Goal: Information Seeking & Learning: Learn about a topic

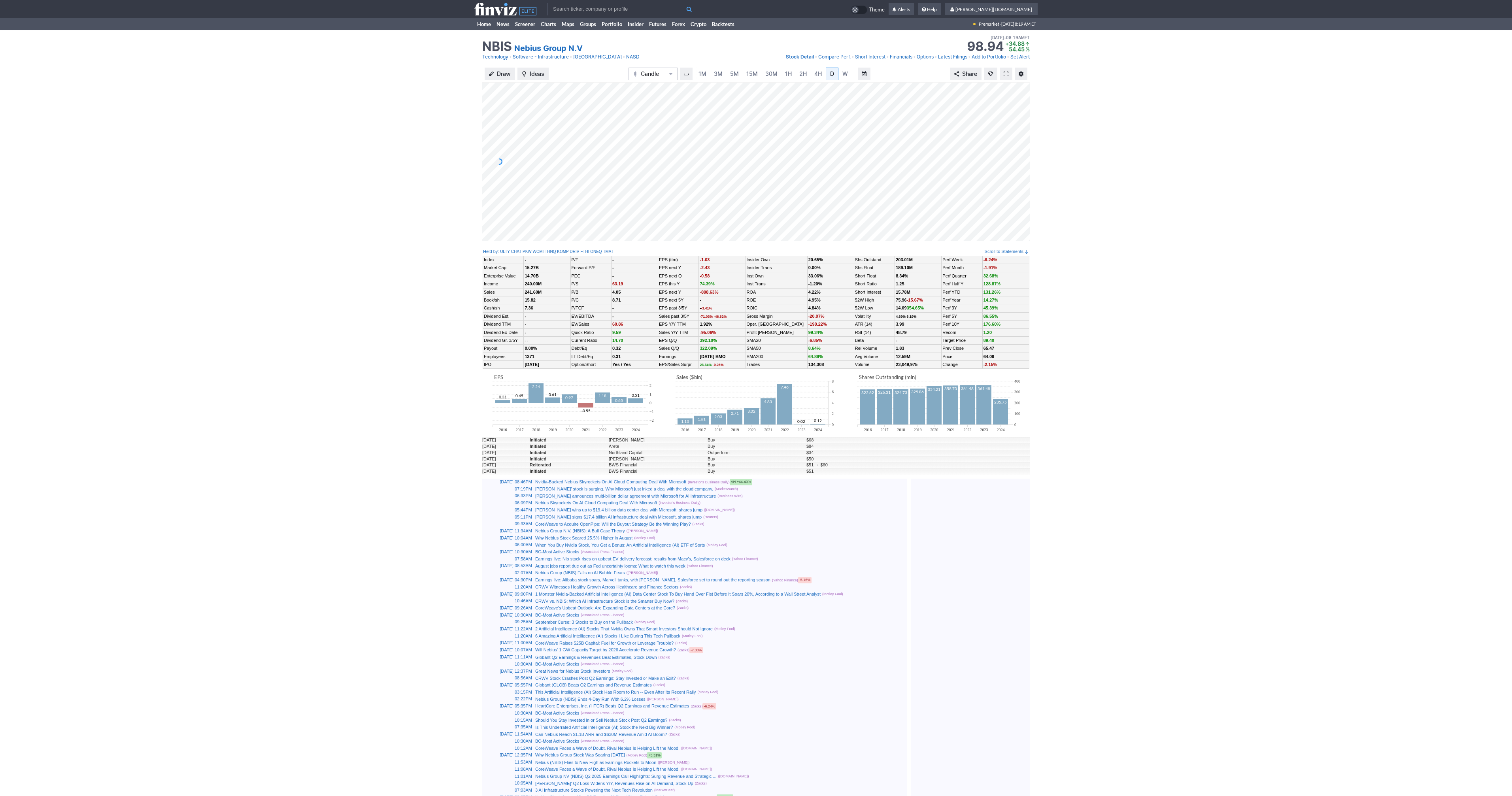
scroll to position [0, 8]
click at [708, 76] on span "3M" at bounding box center [710, 73] width 9 height 6
click at [483, 21] on link "Home" at bounding box center [484, 24] width 19 height 12
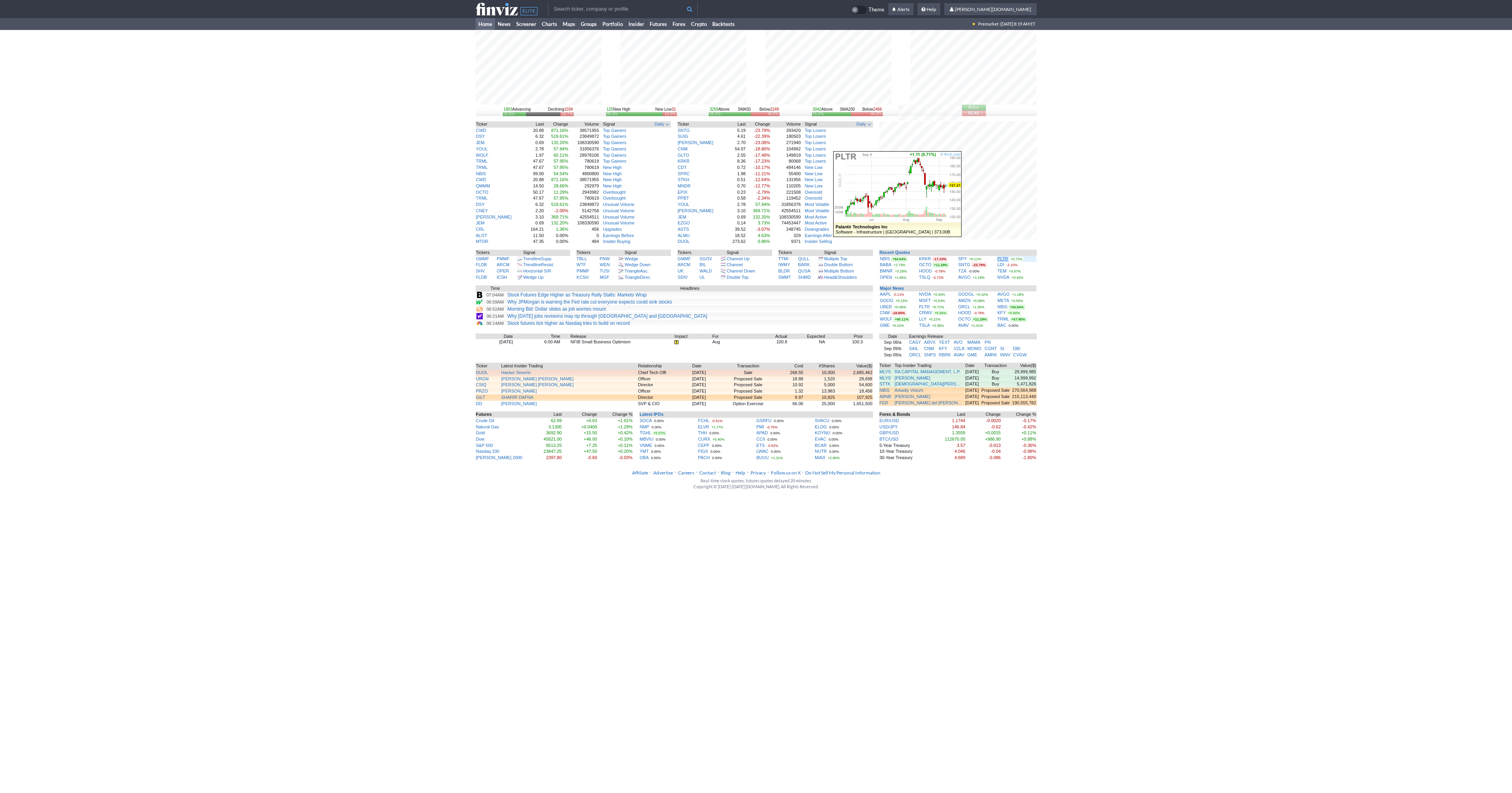
click at [1002, 259] on link "PLTR" at bounding box center [1003, 259] width 11 height 5
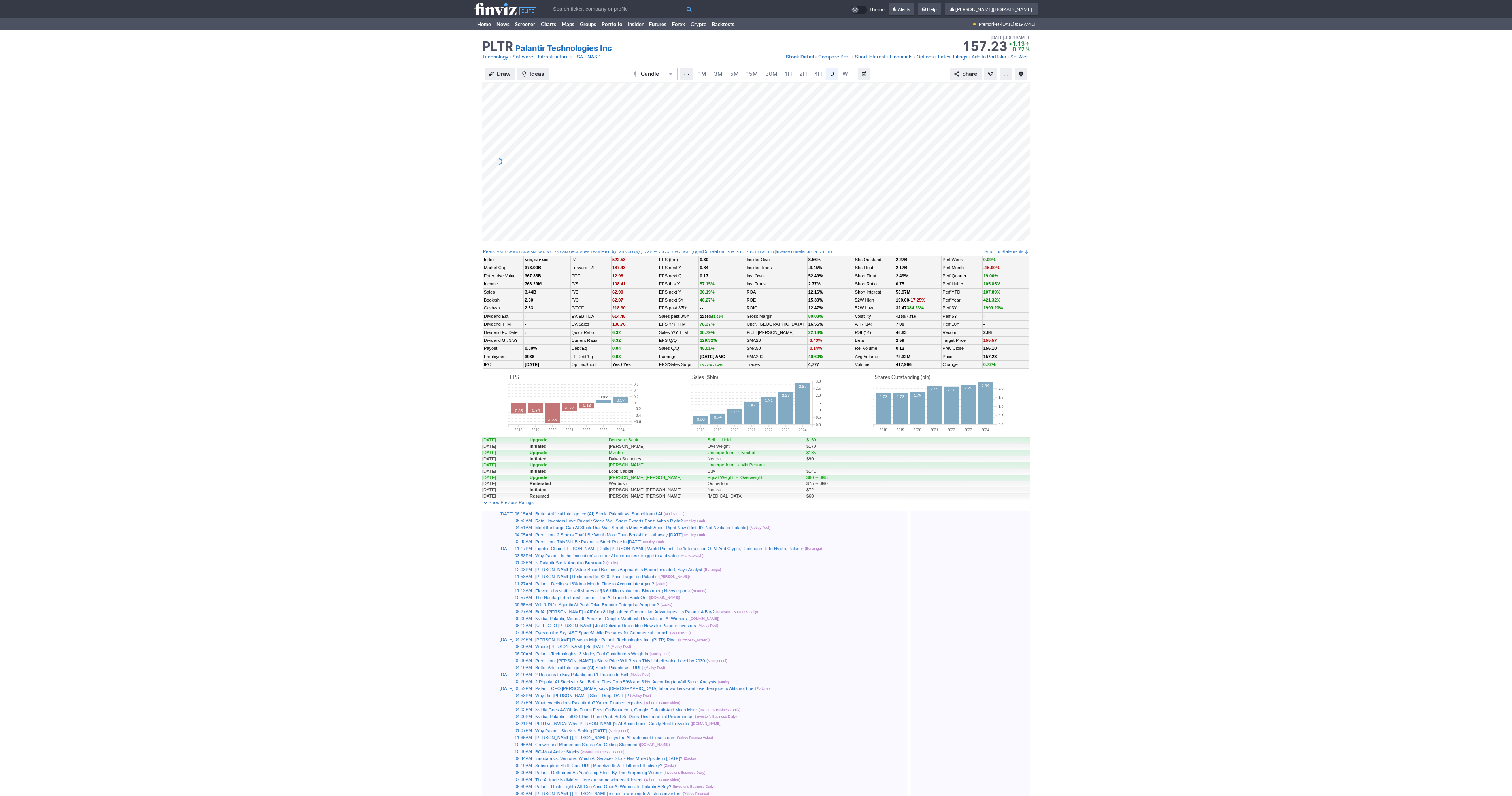
scroll to position [0, 8]
click at [1005, 73] on span at bounding box center [1006, 74] width 5 height 6
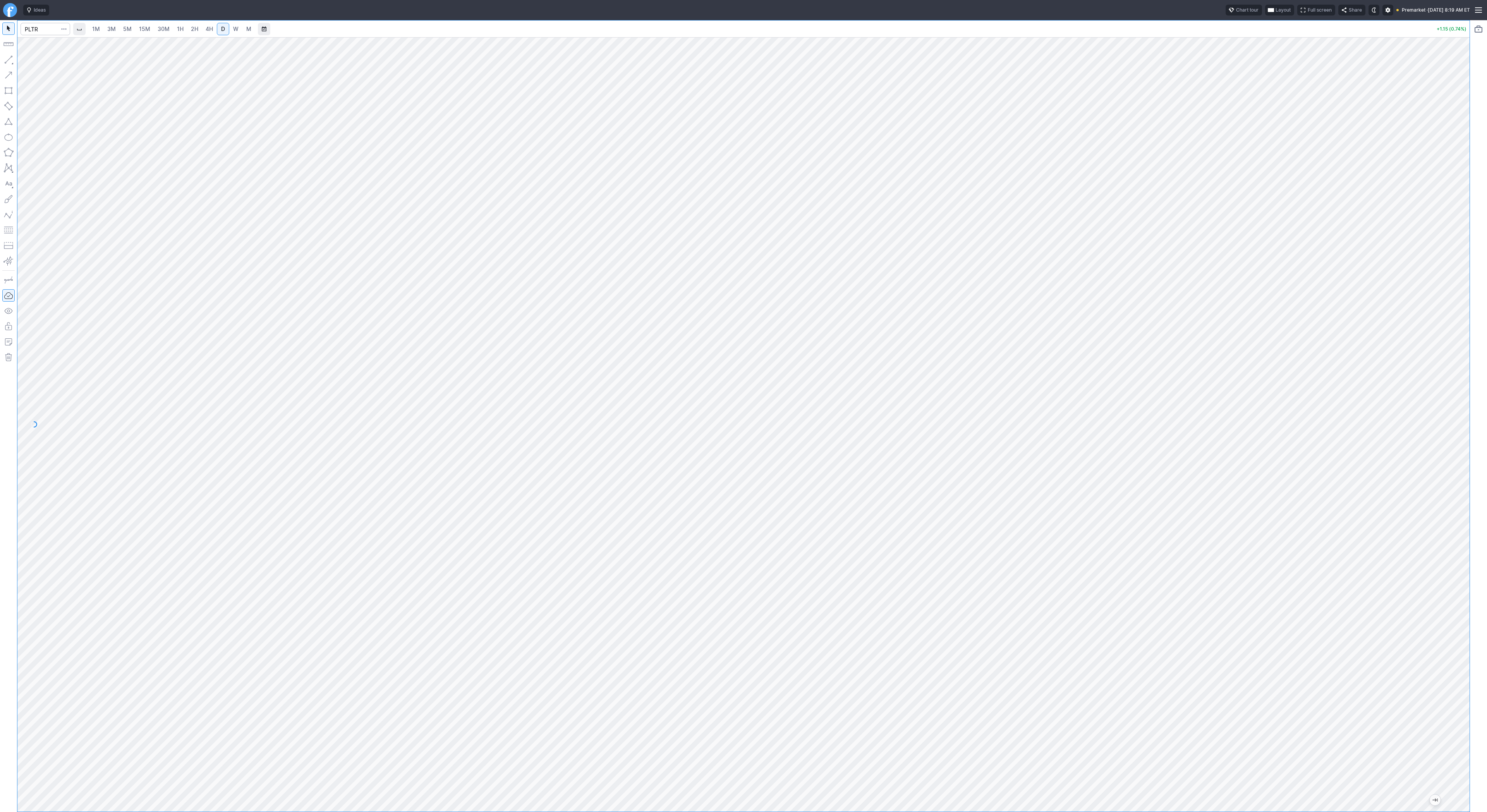
click at [130, 30] on span "5M" at bounding box center [127, 28] width 9 height 6
click at [197, 29] on span "2H" at bounding box center [195, 28] width 8 height 6
click at [43, 30] on input "Search" at bounding box center [46, 29] width 50 height 12
type input "nvda"
click at [46, 44] on span "NVDA" at bounding box center [40, 46] width 25 height 6
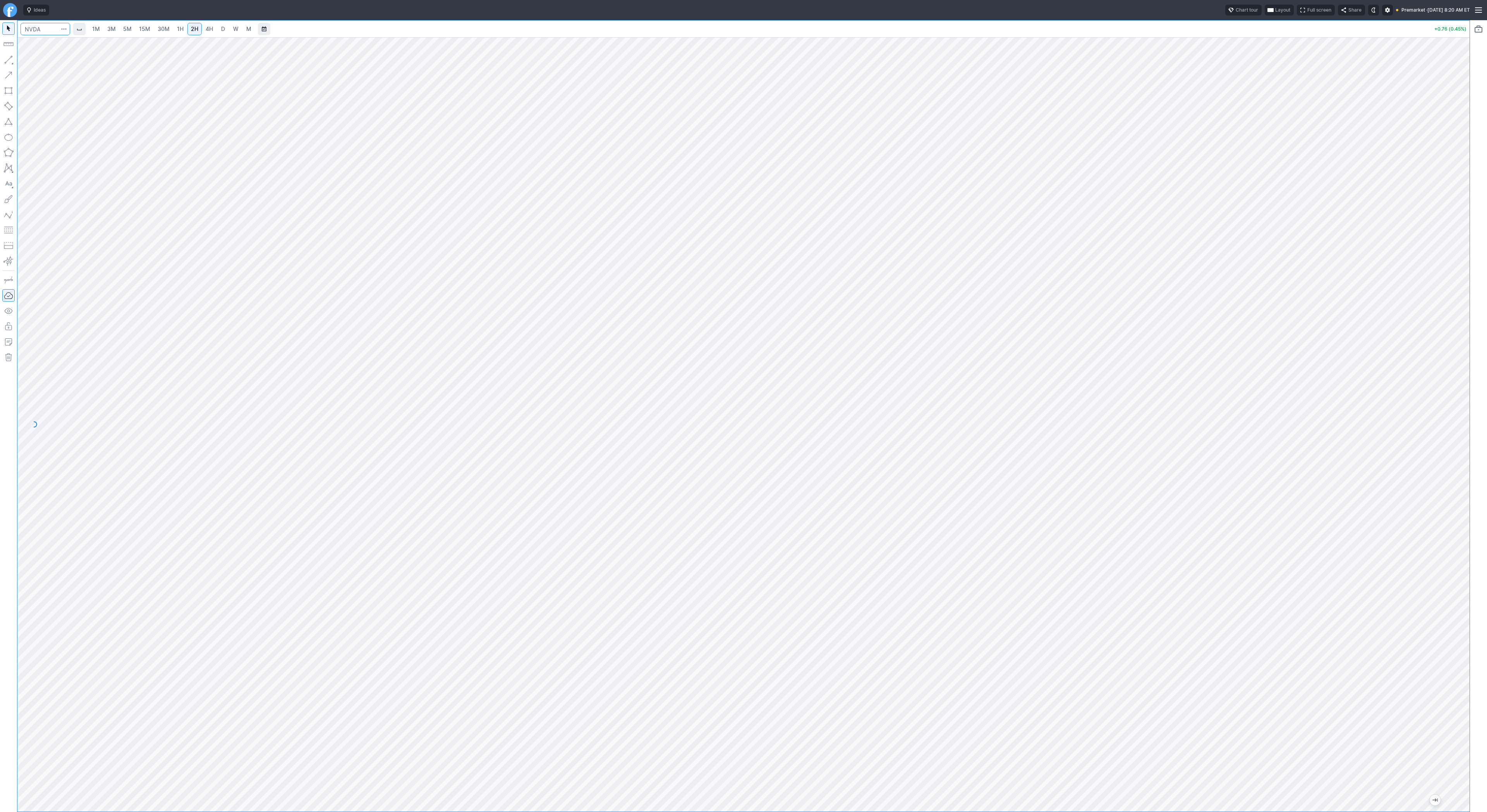
click at [50, 29] on input "Search" at bounding box center [46, 29] width 50 height 12
type input "sh"
click at [29, 33] on input "Search" at bounding box center [46, 29] width 50 height 12
type input "gld"
click at [215, 27] on link "4H" at bounding box center [209, 29] width 14 height 12
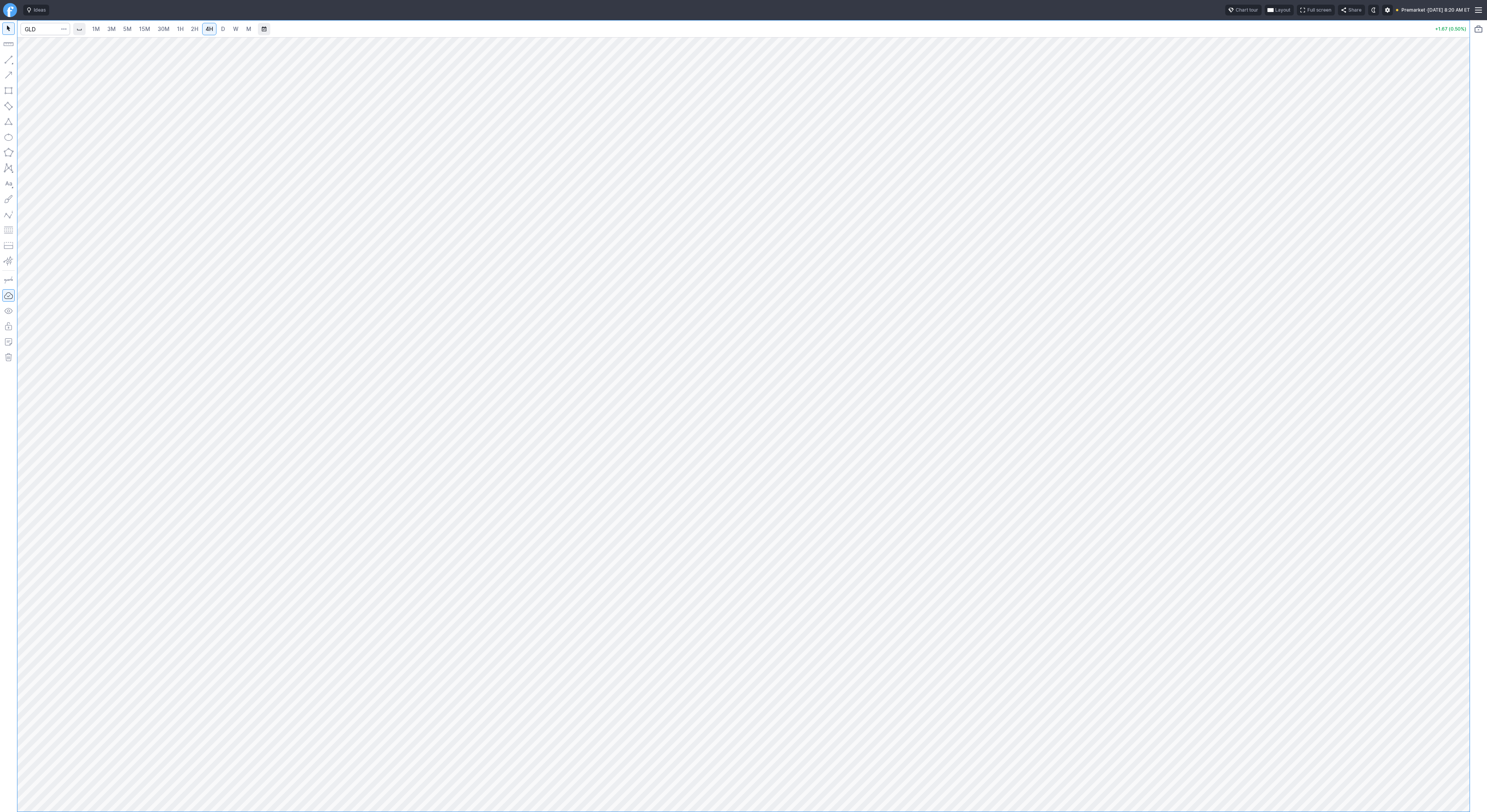
click at [221, 28] on span "D" at bounding box center [223, 28] width 4 height 6
click at [35, 25] on input "Search" at bounding box center [46, 29] width 50 height 12
type input "spy"
click at [117, 31] on div "1M 3M 5M 15M 30M 1H 2H 4H D W M +0.87 (0.13%)" at bounding box center [744, 416] width 1452 height 791
click at [236, 28] on span "W" at bounding box center [236, 28] width 5 height 6
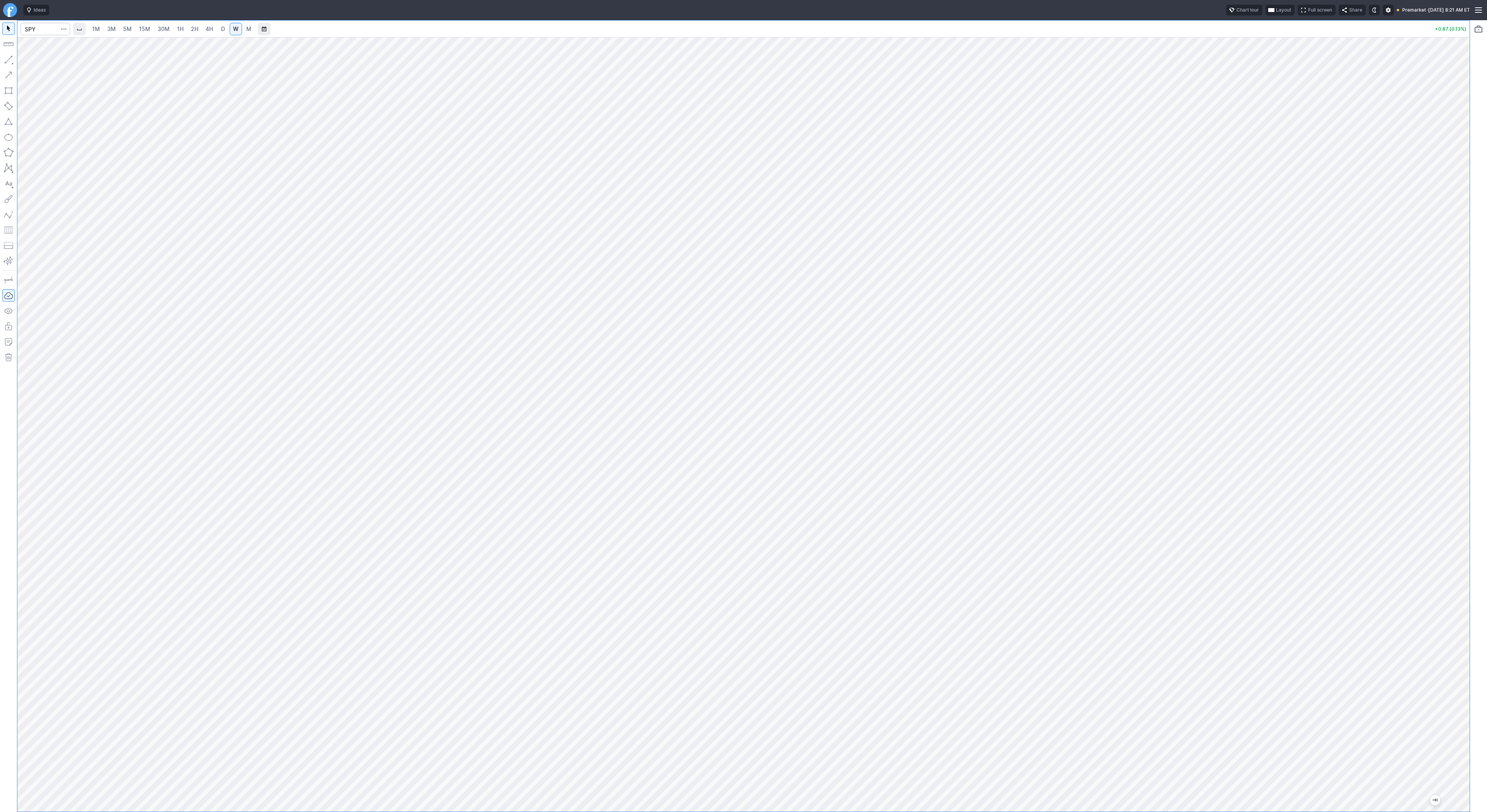
click at [115, 33] on link "3M" at bounding box center [111, 29] width 16 height 12
click at [131, 30] on link "5M" at bounding box center [127, 29] width 16 height 12
click at [152, 31] on link "15M" at bounding box center [145, 29] width 18 height 12
click at [184, 32] on link "1H" at bounding box center [180, 29] width 13 height 12
click at [195, 32] on span "2H" at bounding box center [195, 29] width 8 height 8
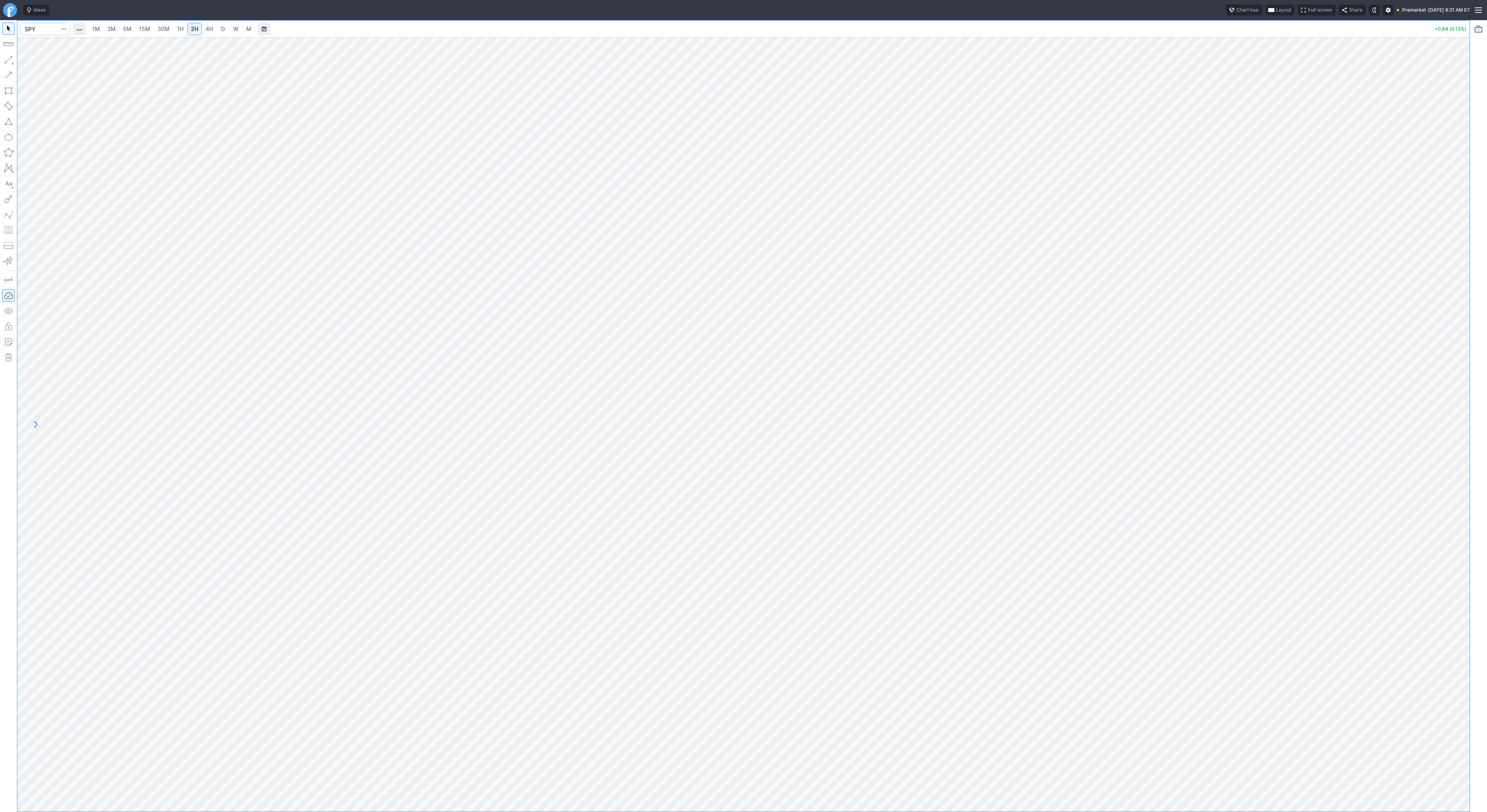
click at [207, 31] on span "4H" at bounding box center [209, 28] width 8 height 6
click at [53, 29] on input "Search" at bounding box center [46, 29] width 50 height 12
type input "vxx"
click at [77, 45] on span "iPath Series B S&P 500 VIX Short-Term FuturesTM ETN" at bounding box center [107, 48] width 109 height 12
click at [10, 59] on button "button" at bounding box center [8, 59] width 12 height 12
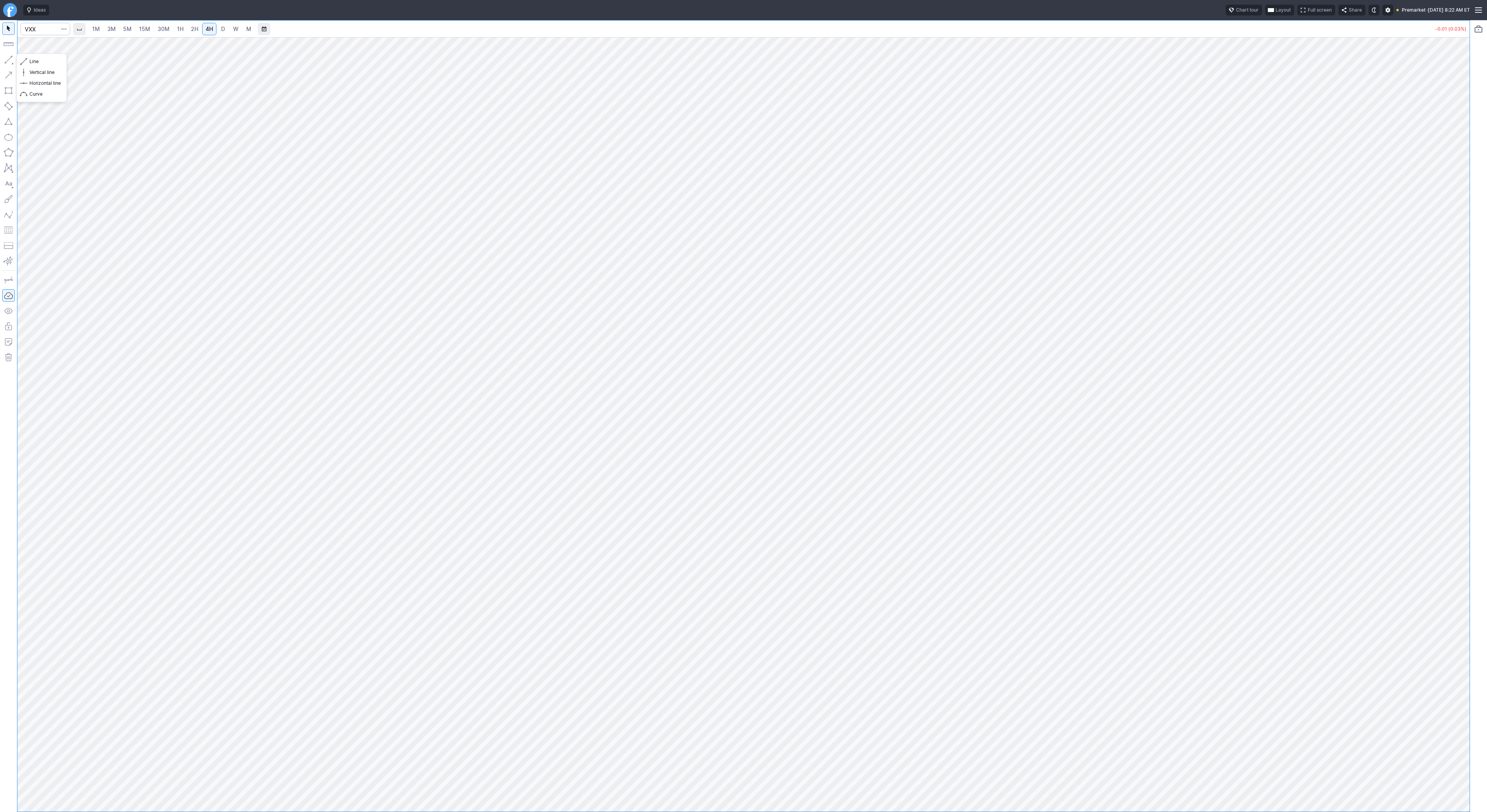
click at [9, 57] on button "button" at bounding box center [8, 59] width 12 height 12
click at [35, 60] on span "Line" at bounding box center [45, 61] width 31 height 8
click at [182, 31] on span "1H" at bounding box center [180, 28] width 6 height 6
click at [210, 30] on span "4H" at bounding box center [209, 28] width 8 height 6
click at [115, 32] on span "3M" at bounding box center [111, 28] width 9 height 6
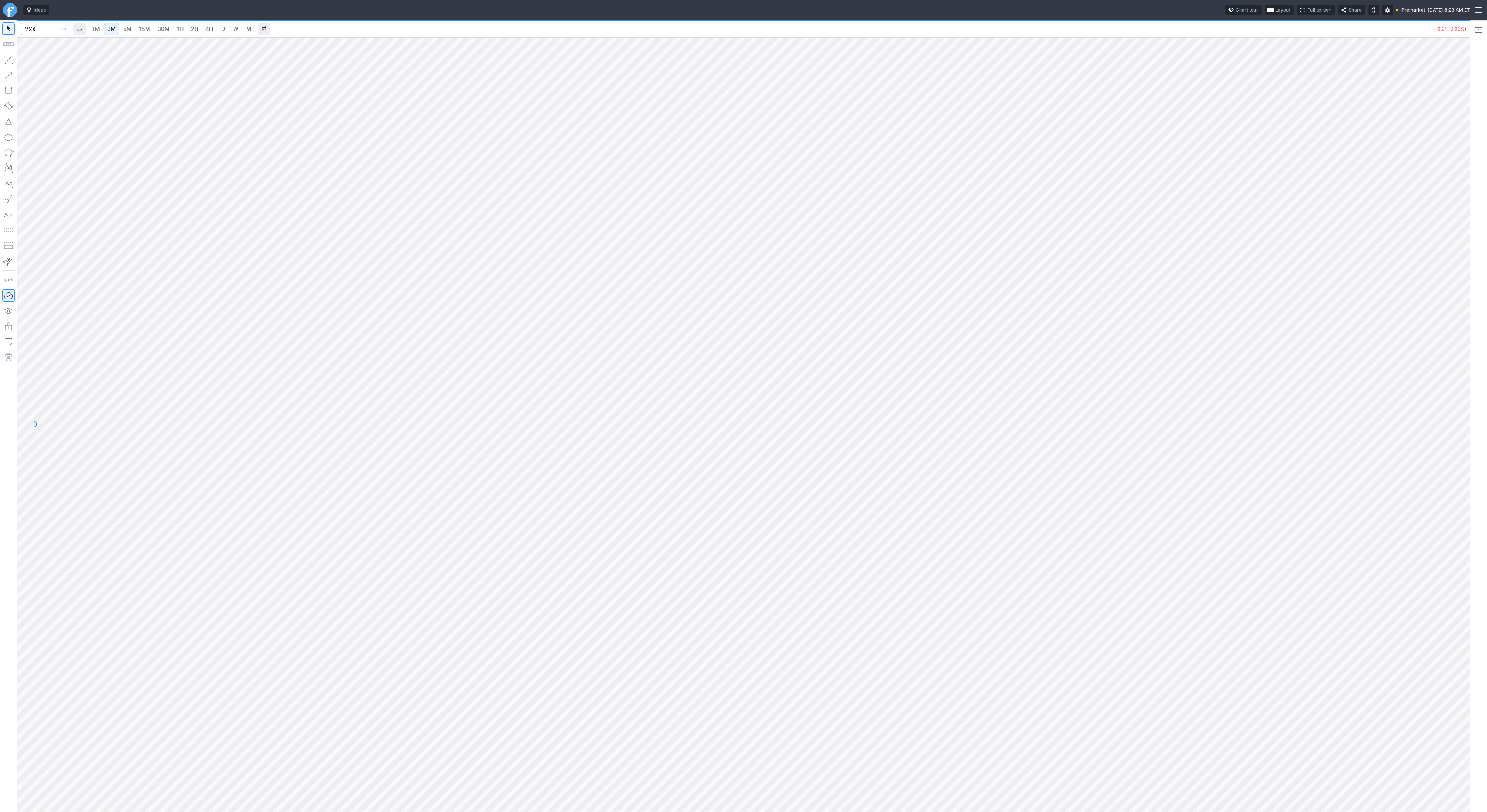
click at [137, 28] on link "15M" at bounding box center [145, 29] width 18 height 12
click at [53, 31] on input "Search" at bounding box center [46, 29] width 50 height 12
type input "svxy"
click at [197, 31] on link "2H" at bounding box center [195, 29] width 14 height 12
click at [204, 29] on link "4H" at bounding box center [209, 29] width 14 height 12
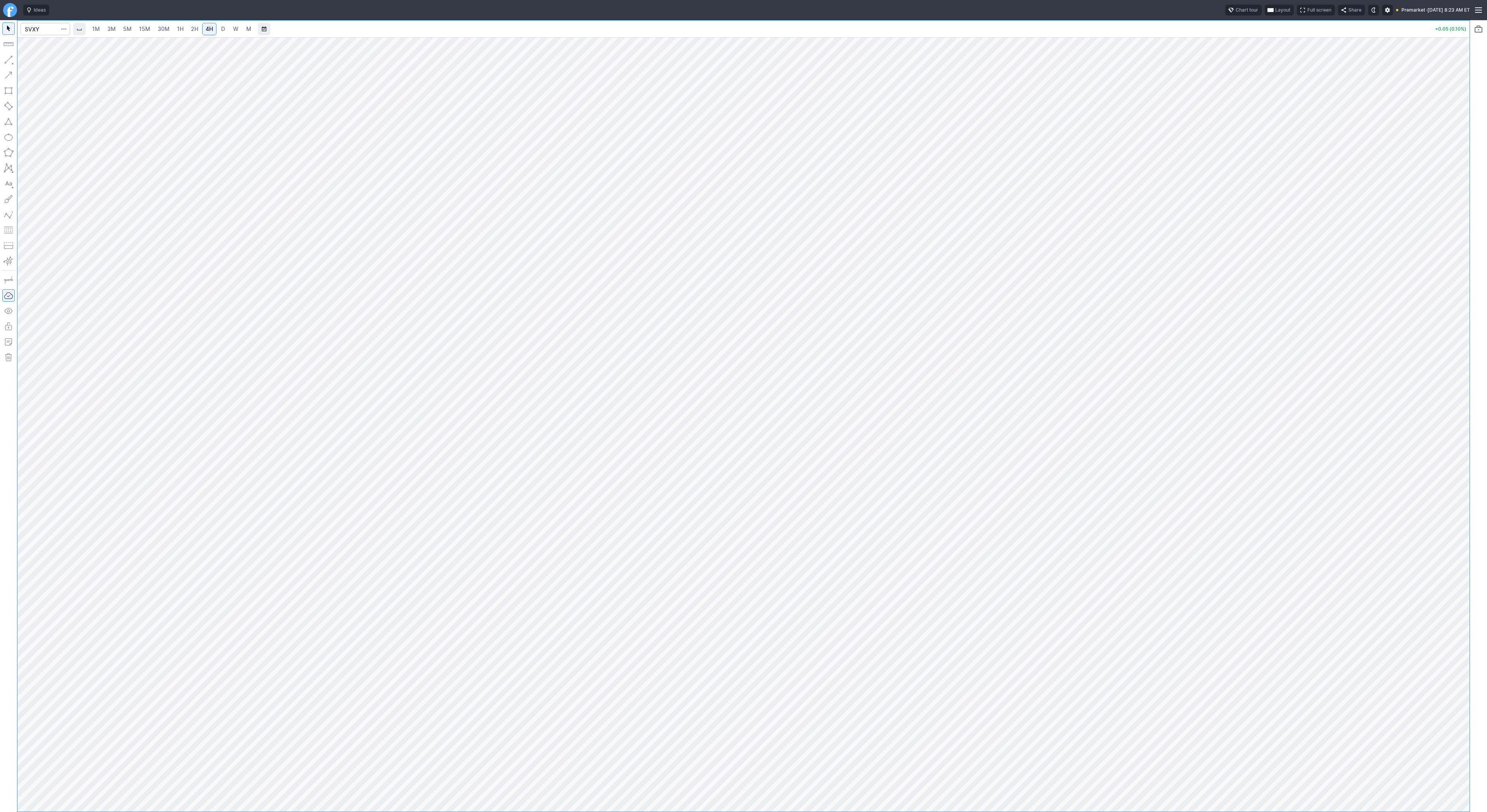
click at [195, 29] on span "2H" at bounding box center [195, 28] width 8 height 6
click at [164, 28] on span "30M" at bounding box center [163, 28] width 12 height 6
click at [1424, 369] on div at bounding box center [744, 424] width 1452 height 774
click at [8, 58] on button "button" at bounding box center [8, 59] width 12 height 12
click at [31, 60] on span "Line" at bounding box center [45, 61] width 31 height 8
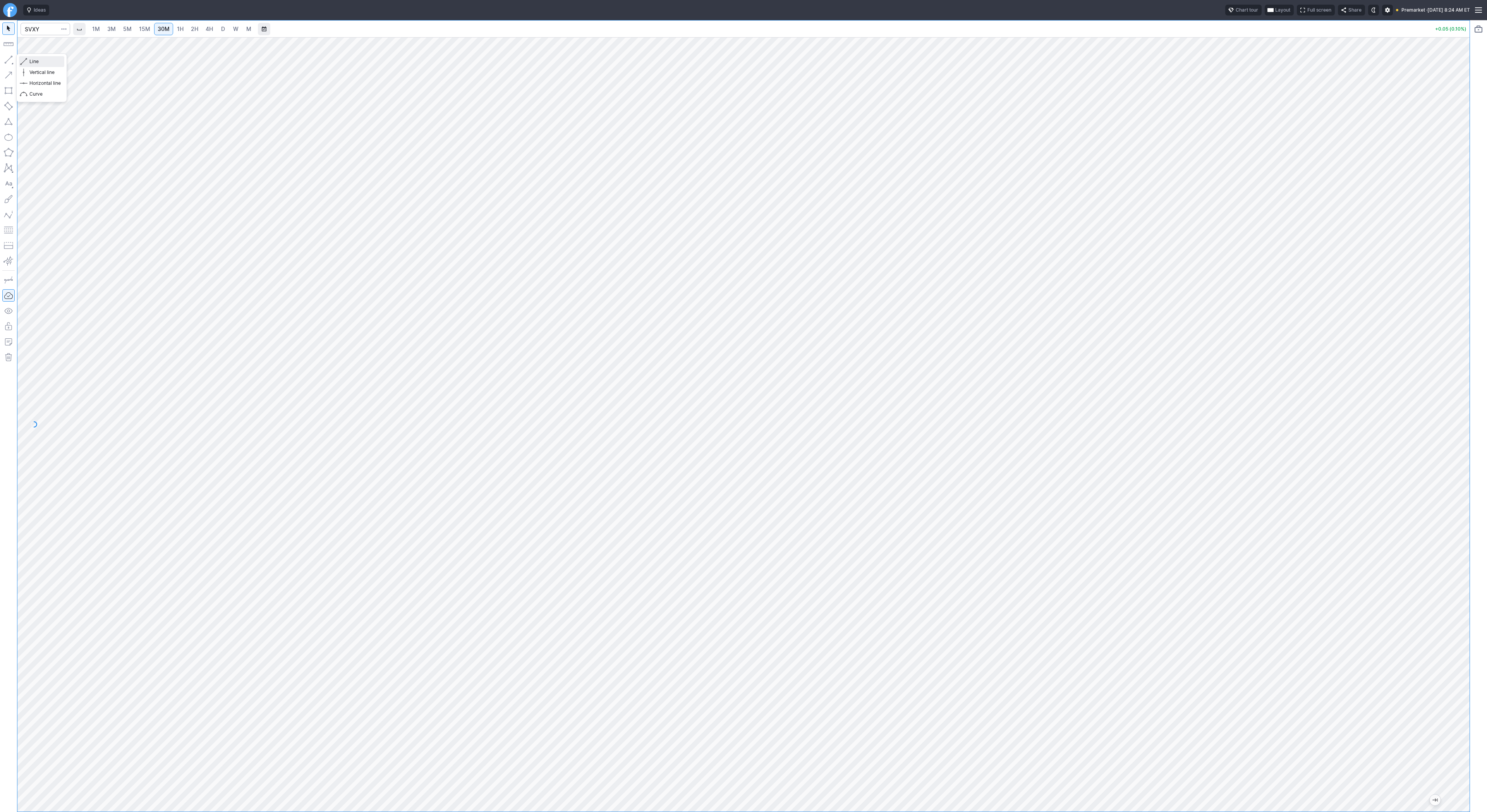
click at [39, 63] on span "Line" at bounding box center [45, 61] width 31 height 8
click at [10, 60] on button "button" at bounding box center [8, 59] width 12 height 12
click at [42, 31] on input "Search" at bounding box center [46, 29] width 50 height 12
type input "spy"
click at [113, 31] on span "3M" at bounding box center [111, 28] width 9 height 6
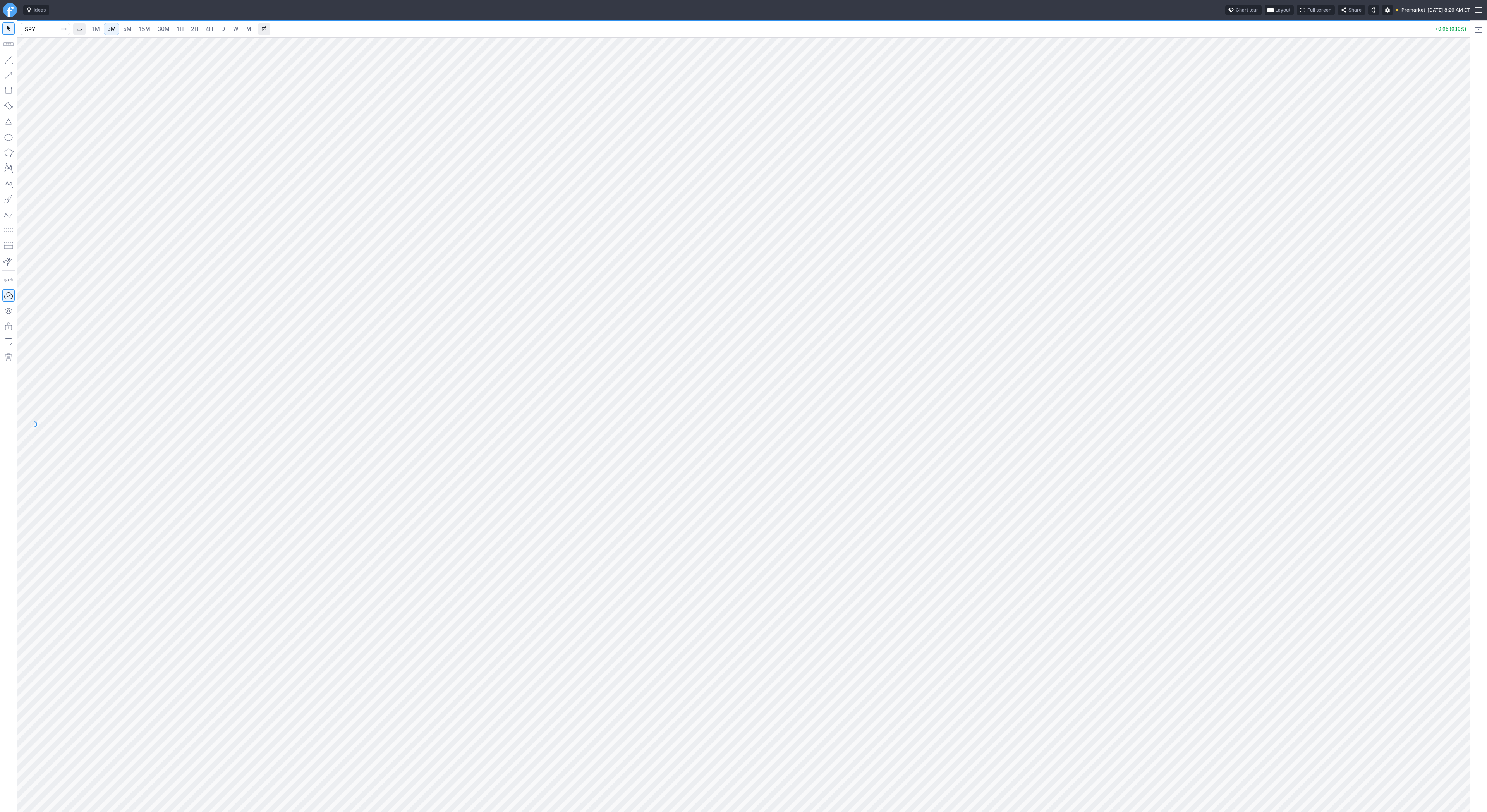
click at [124, 31] on span "5M" at bounding box center [127, 28] width 9 height 6
click at [139, 28] on span "15M" at bounding box center [144, 28] width 11 height 6
click at [121, 27] on link "5M" at bounding box center [127, 29] width 16 height 12
click at [9, 61] on button "button" at bounding box center [8, 59] width 12 height 12
click at [25, 61] on span "button" at bounding box center [25, 61] width 5 height 11
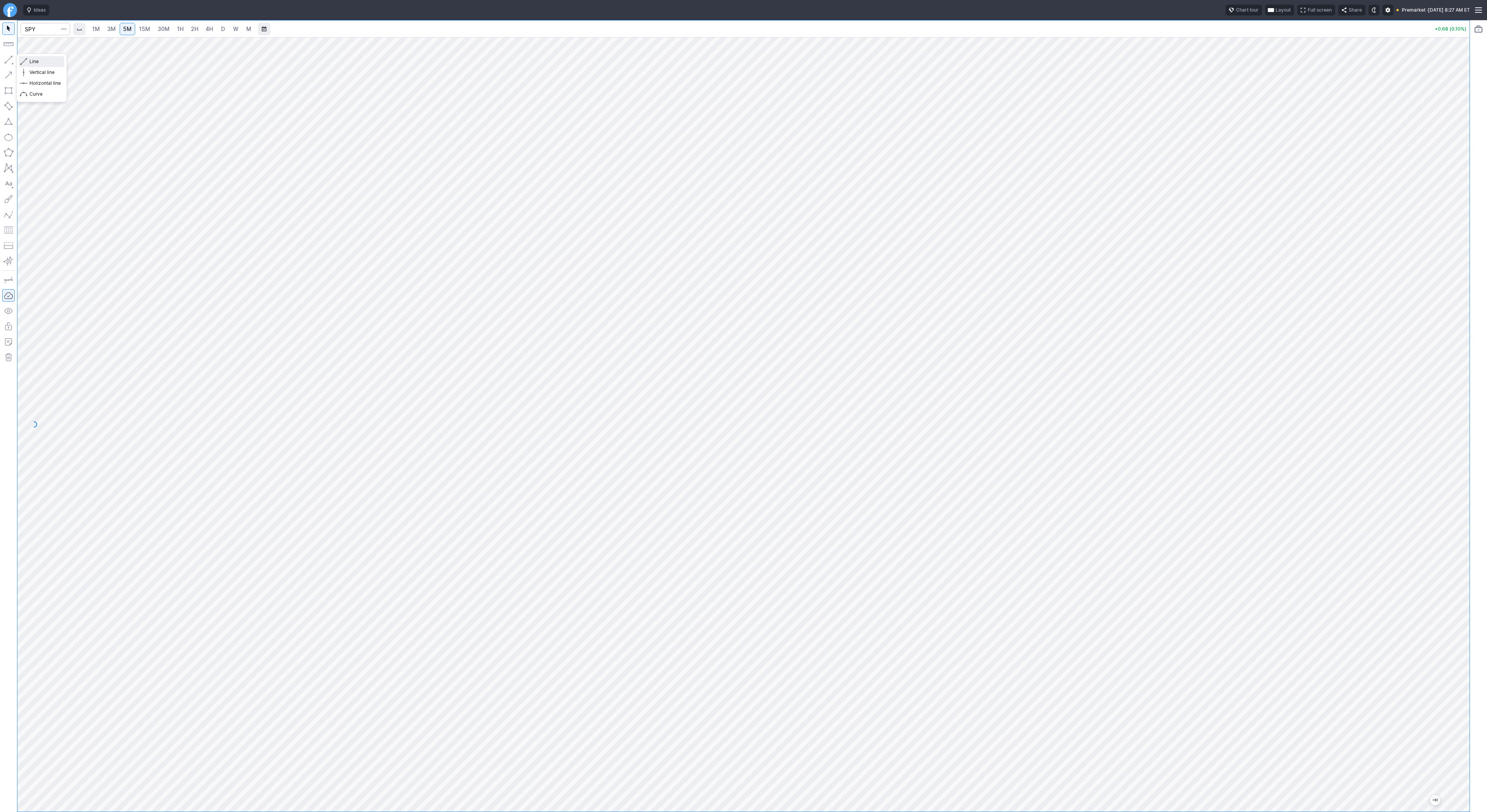
click at [29, 62] on button "Line" at bounding box center [42, 61] width 45 height 11
click at [158, 28] on span "30M" at bounding box center [163, 28] width 12 height 6
click at [174, 25] on link "1H" at bounding box center [180, 29] width 13 height 12
click at [23, 59] on span "button" at bounding box center [25, 61] width 5 height 11
click at [10, 59] on button "button" at bounding box center [8, 59] width 12 height 12
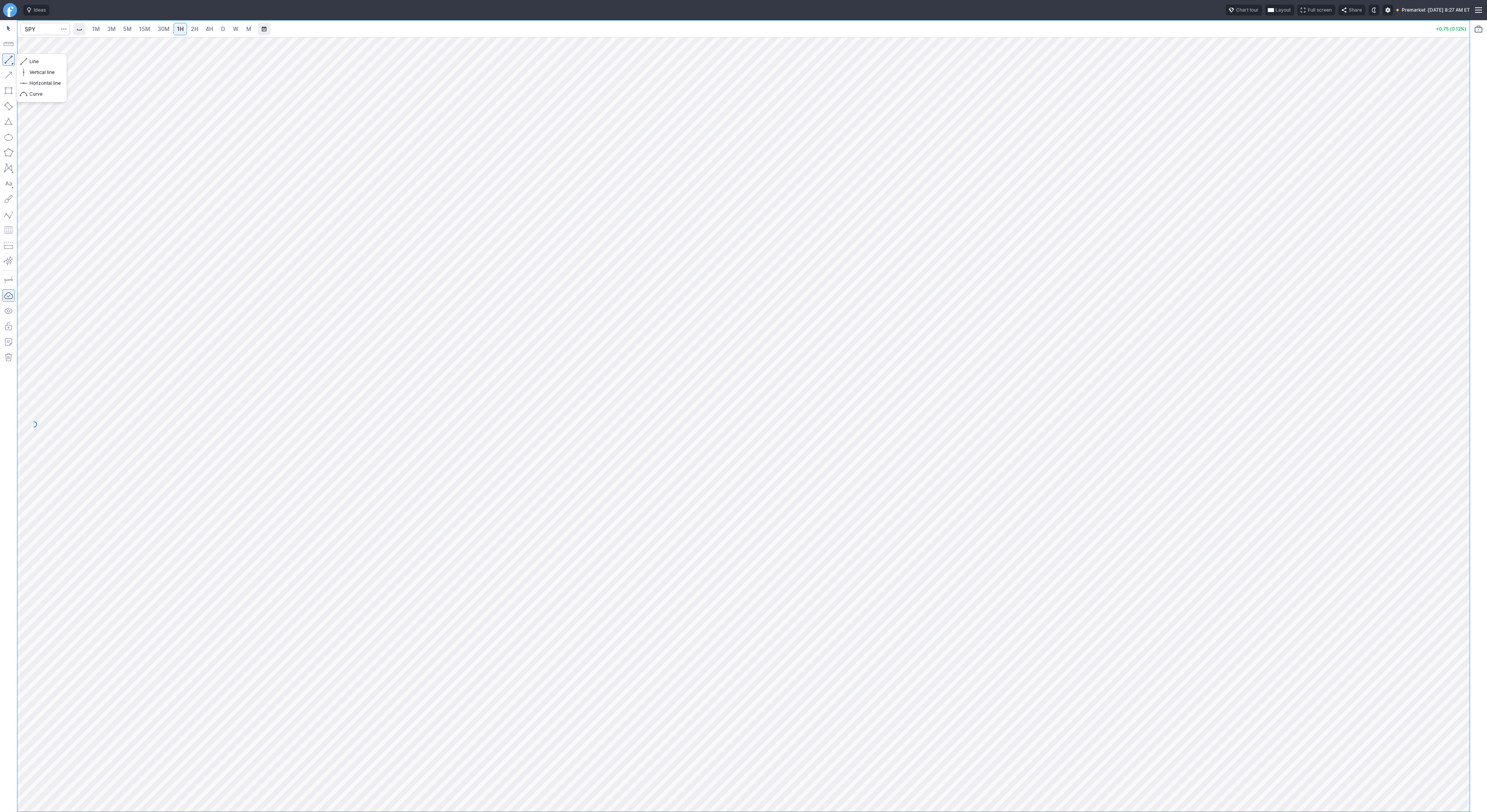
drag, startPoint x: 7, startPoint y: 62, endPoint x: 14, endPoint y: 91, distance: 29.8
click at [7, 64] on button "button" at bounding box center [8, 59] width 12 height 12
click at [9, 59] on button "button" at bounding box center [8, 59] width 12 height 12
click at [13, 61] on button "button" at bounding box center [8, 59] width 12 height 12
click at [6, 57] on button "button" at bounding box center [8, 59] width 12 height 12
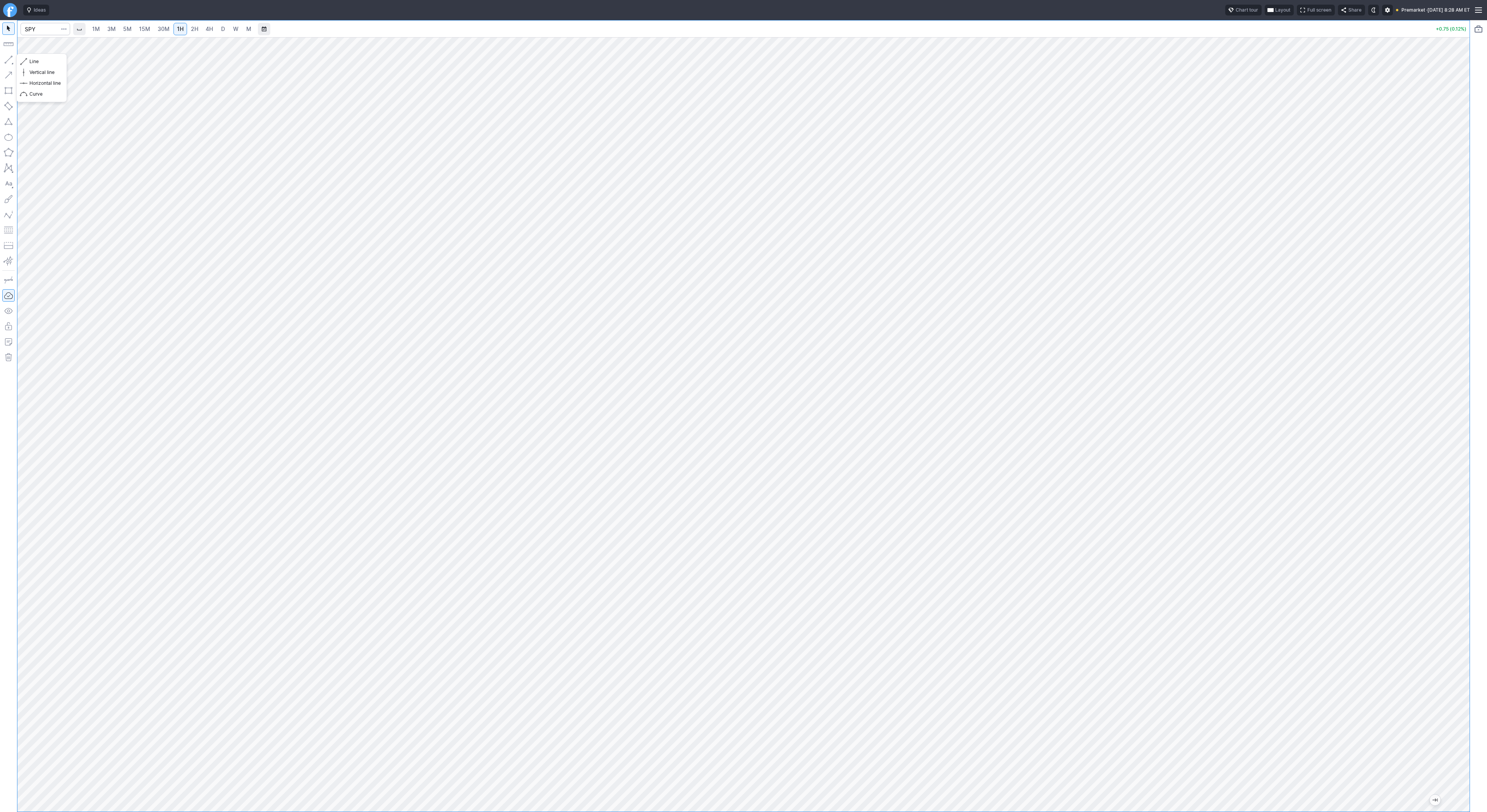
click at [6, 58] on button "button" at bounding box center [8, 59] width 12 height 12
click at [3, 58] on button "button" at bounding box center [8, 59] width 12 height 12
click at [221, 29] on span "D" at bounding box center [223, 29] width 5 height 8
click at [6, 58] on button "button" at bounding box center [8, 59] width 12 height 12
click at [9, 59] on button "button" at bounding box center [8, 59] width 12 height 12
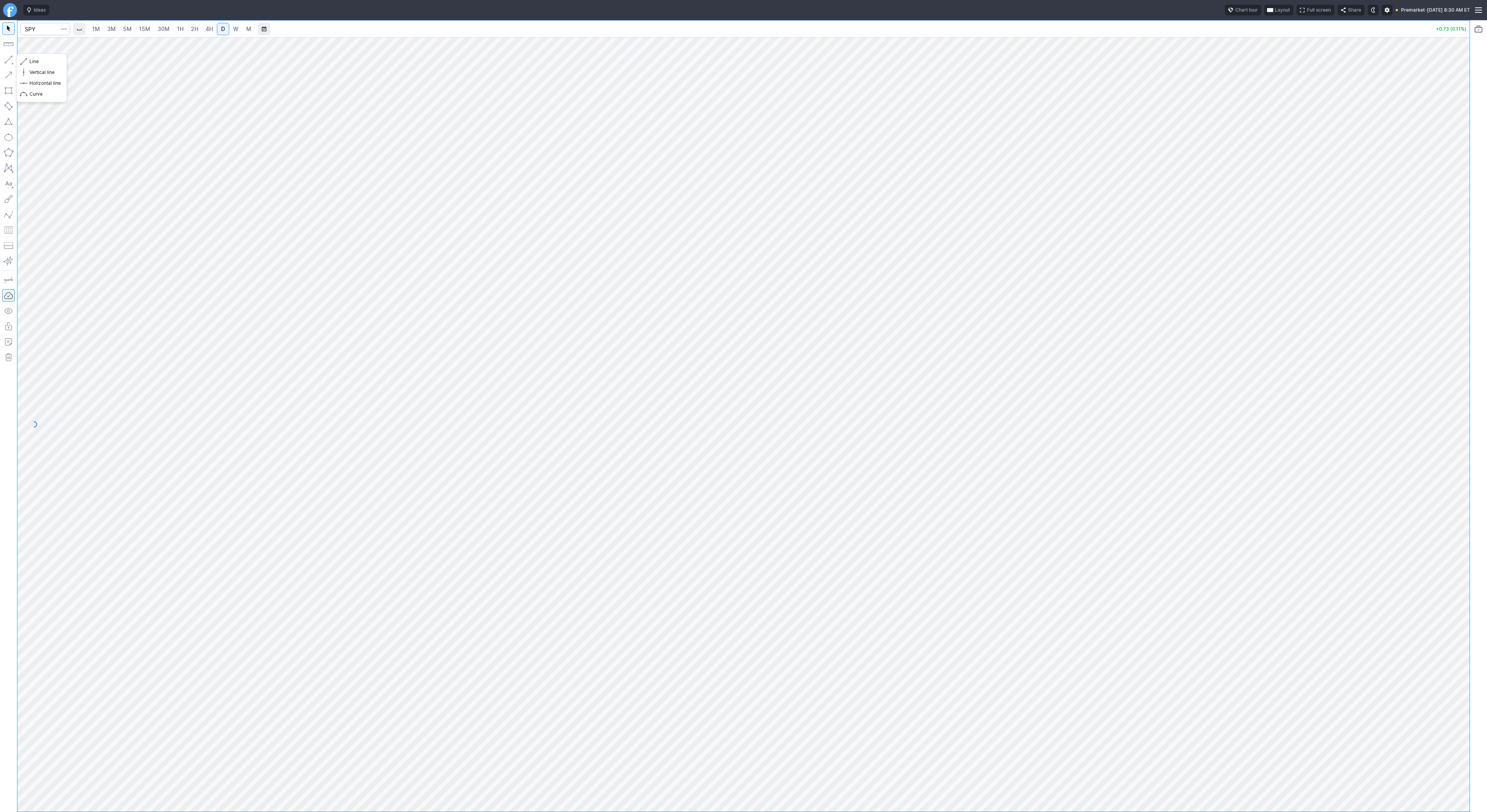
click at [9, 57] on button "button" at bounding box center [8, 59] width 12 height 12
click at [28, 61] on button "Line" at bounding box center [42, 61] width 45 height 11
click at [5, 58] on button "button" at bounding box center [8, 59] width 12 height 12
click at [0, 502] on div "1M 3M 5M 15M 30M 1H 2H 4H D W M +0.50 (0.08%)" at bounding box center [735, 416] width 1470 height 792
click at [6, 58] on button "button" at bounding box center [8, 59] width 12 height 12
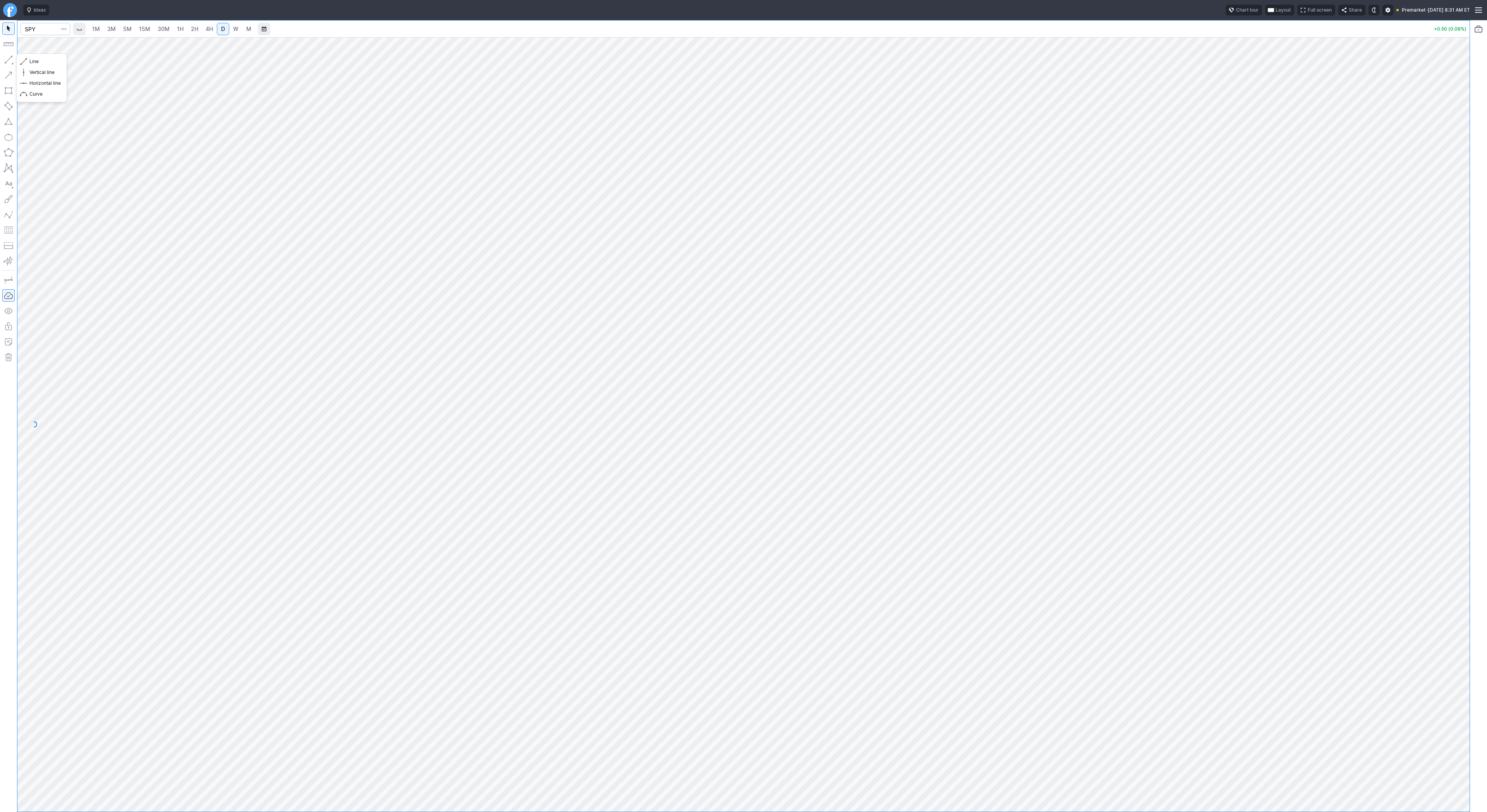
click at [10, 59] on button "button" at bounding box center [8, 59] width 12 height 12
click at [115, 27] on link "3M" at bounding box center [111, 29] width 16 height 12
click at [128, 29] on span "5M" at bounding box center [127, 28] width 9 height 6
click at [144, 32] on span "15M" at bounding box center [144, 29] width 11 height 8
click at [163, 36] on div "1M 3M 5M 15M 30M 1H 2H 4H D W M" at bounding box center [171, 29] width 167 height 14
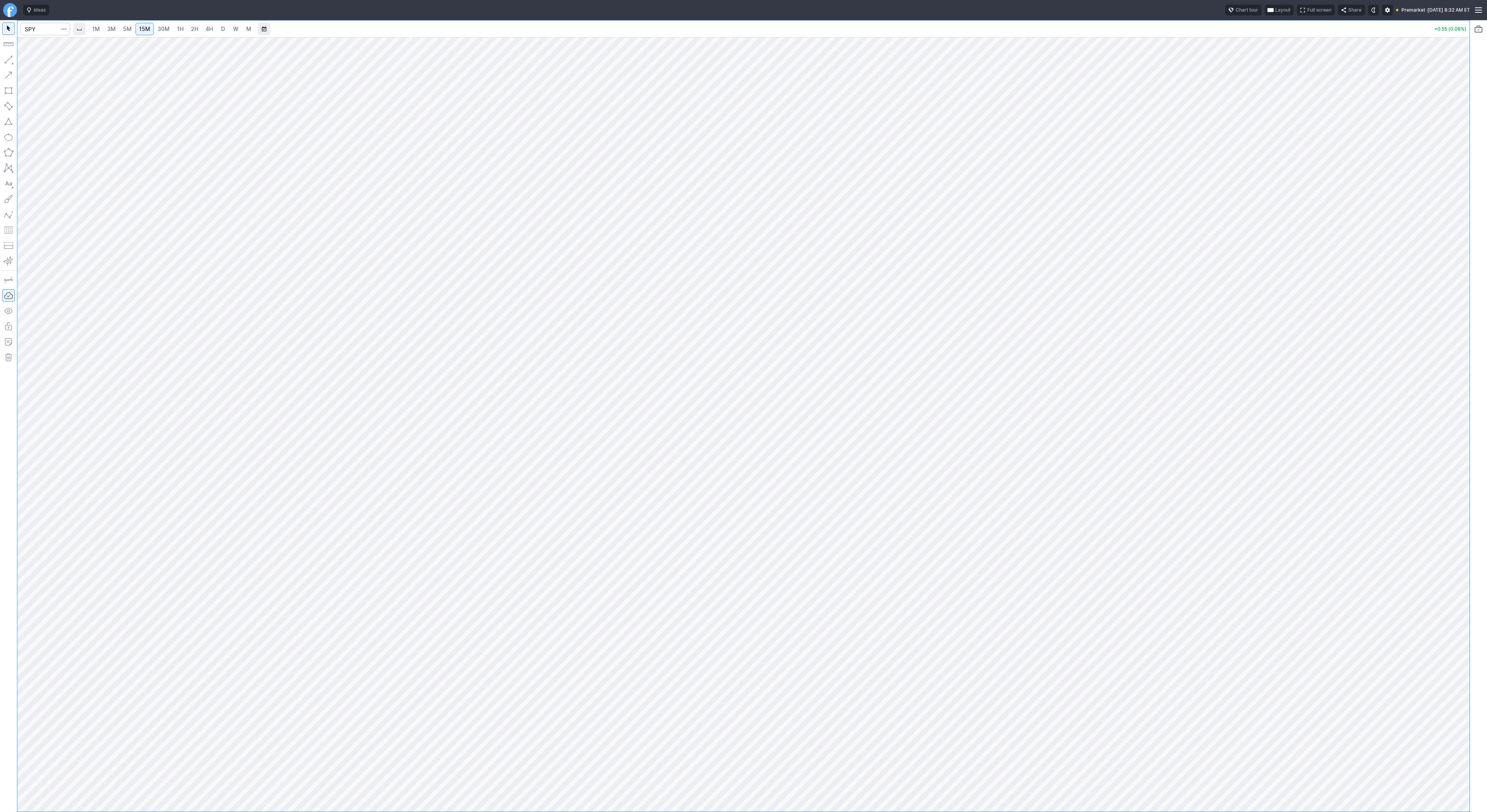
click at [164, 33] on link "30M" at bounding box center [163, 29] width 19 height 12
click at [181, 32] on span "1H" at bounding box center [180, 29] width 6 height 8
click at [193, 31] on span "2H" at bounding box center [195, 28] width 8 height 6
click at [203, 31] on link "4H" at bounding box center [209, 29] width 14 height 12
click at [217, 29] on link "D" at bounding box center [223, 29] width 12 height 12
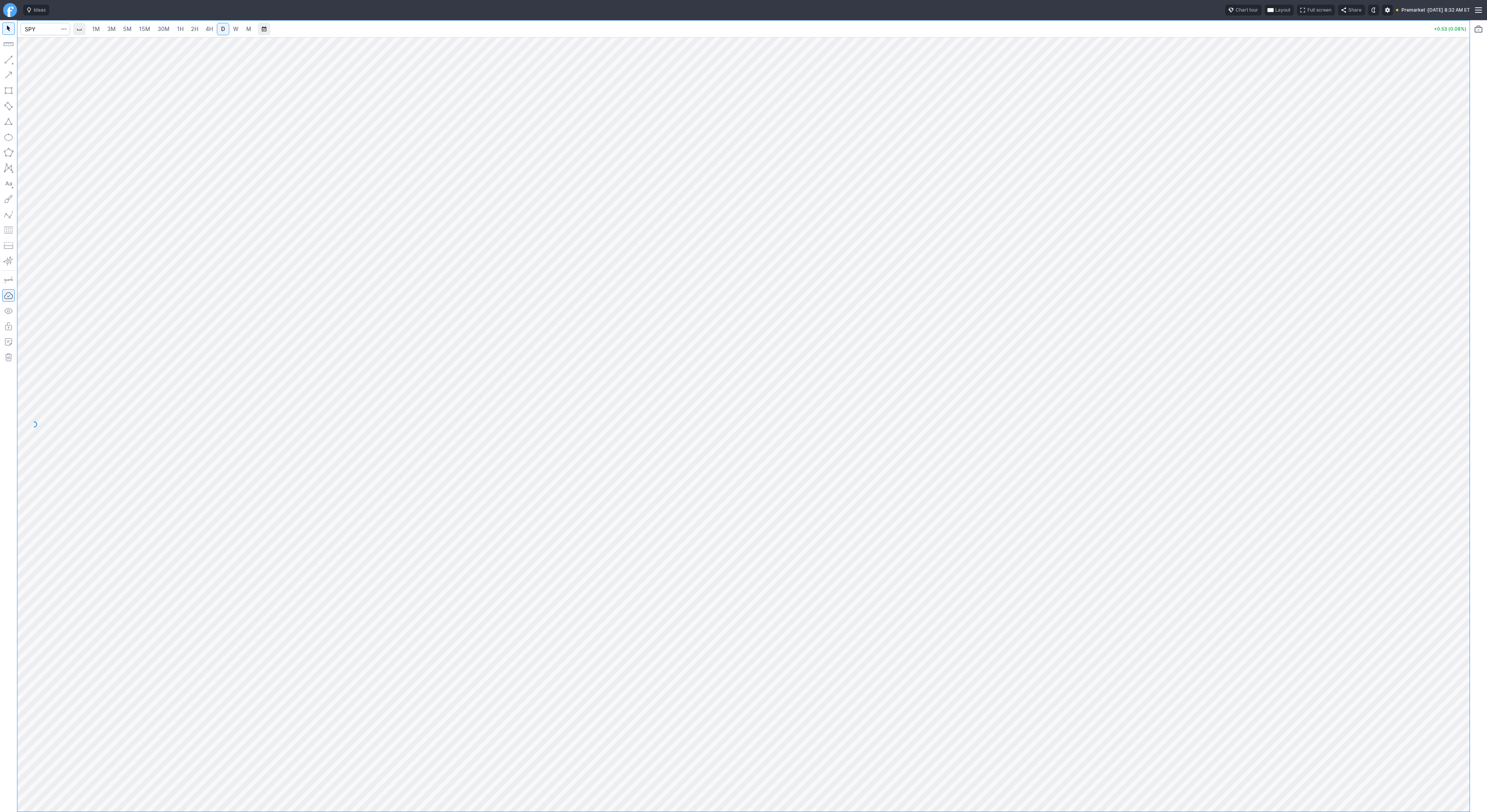
click at [107, 27] on span "3M" at bounding box center [111, 28] width 9 height 6
click at [174, 28] on link "1H" at bounding box center [180, 29] width 13 height 12
click at [193, 30] on span "2H" at bounding box center [195, 28] width 8 height 6
click at [6, 59] on button "button" at bounding box center [8, 59] width 12 height 12
click at [9, 59] on button "button" at bounding box center [8, 59] width 12 height 12
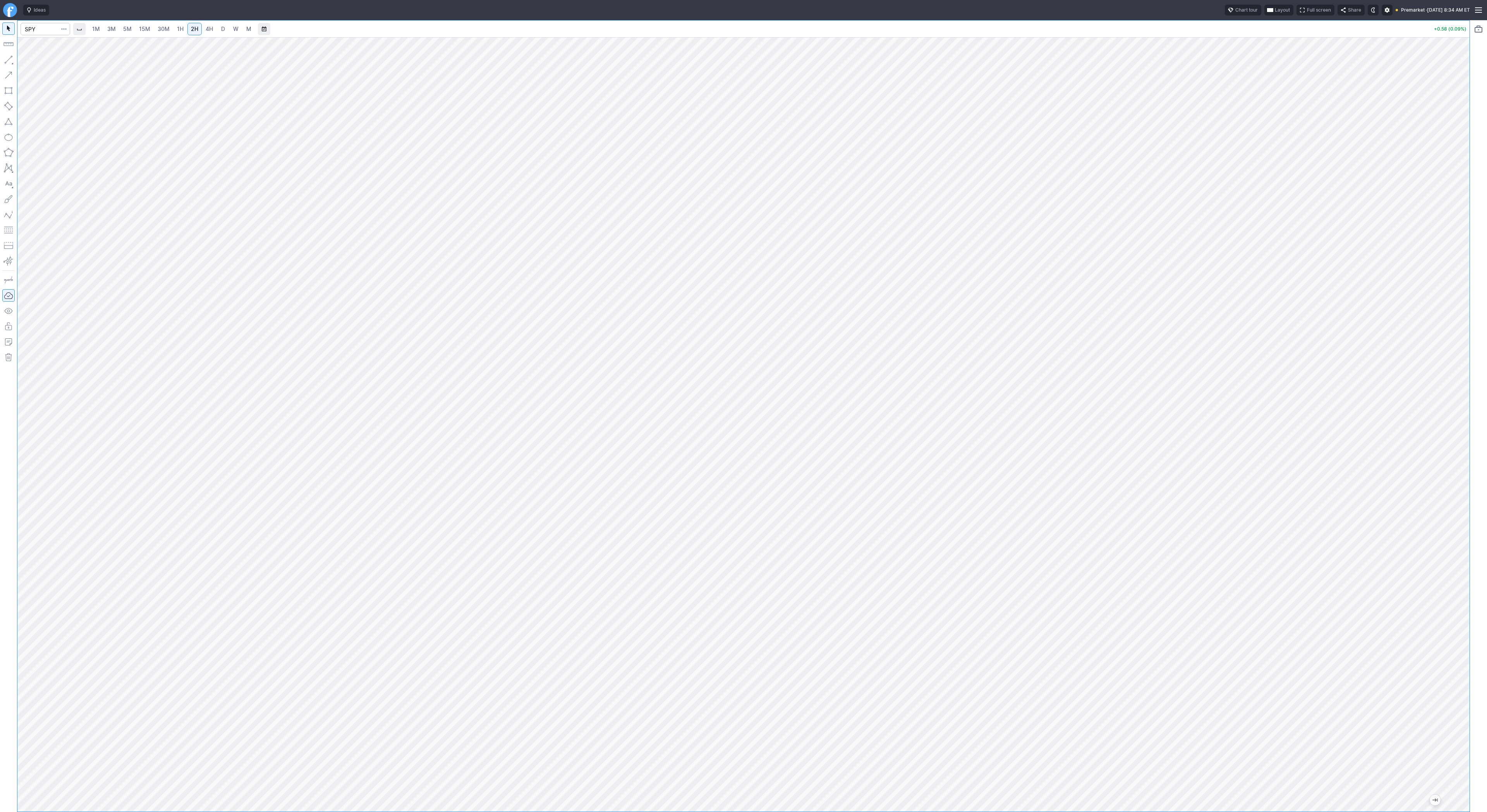
click at [213, 31] on link "4H" at bounding box center [209, 29] width 14 height 12
click at [119, 28] on link "5M" at bounding box center [127, 29] width 16 height 12
click at [145, 31] on span "15M" at bounding box center [144, 28] width 11 height 6
click at [163, 29] on span "30M" at bounding box center [163, 28] width 12 height 6
click at [178, 29] on span "1H" at bounding box center [180, 28] width 6 height 6
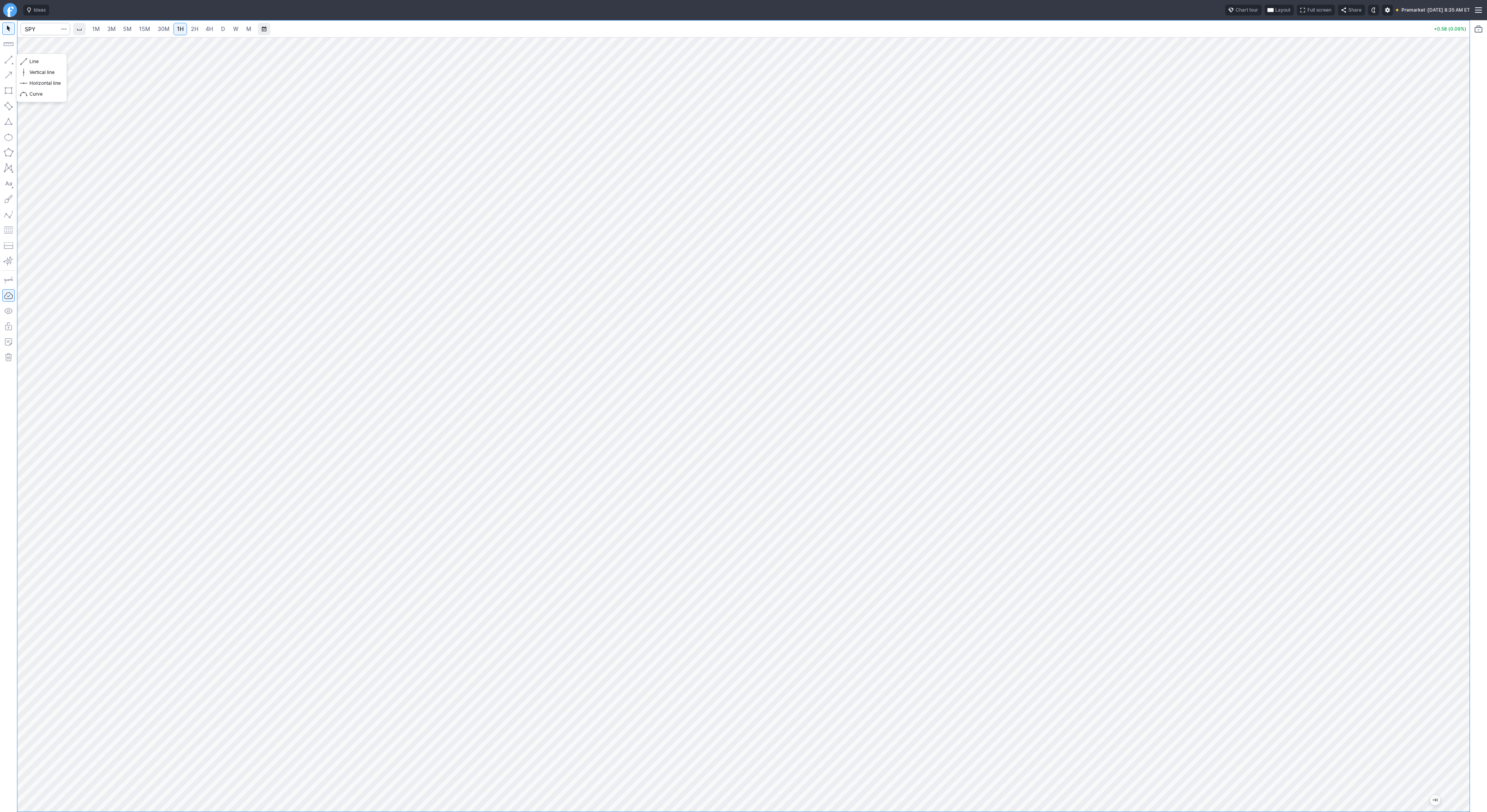
click at [8, 58] on button "button" at bounding box center [8, 59] width 12 height 12
click at [11, 59] on button "button" at bounding box center [8, 59] width 12 height 12
click at [4, 58] on button "button" at bounding box center [8, 59] width 12 height 12
click at [105, 28] on link "3M" at bounding box center [111, 29] width 16 height 12
click at [35, 28] on input "Search" at bounding box center [46, 29] width 50 height 12
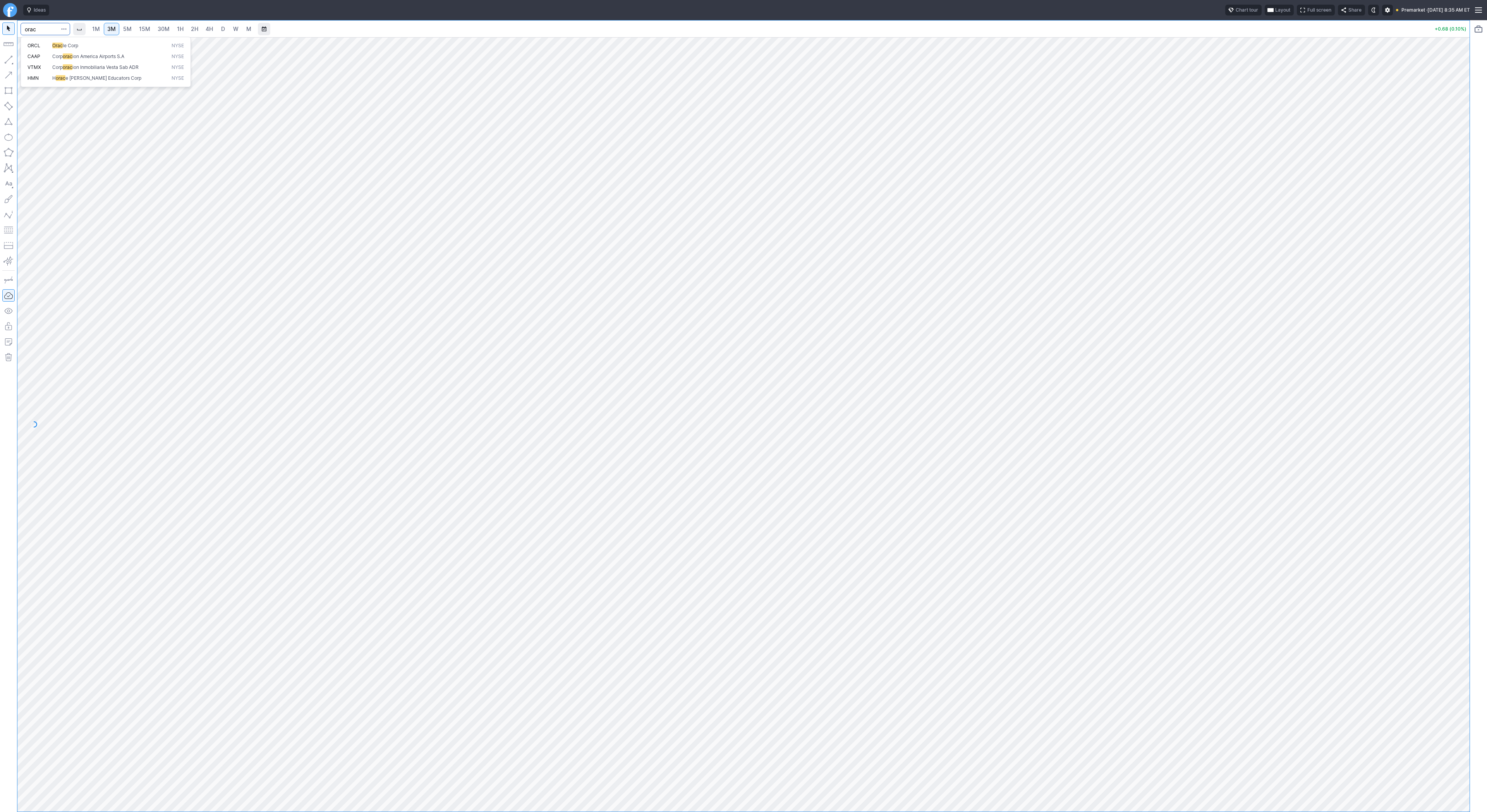
type input "orac"
click at [34, 40] on button "ORCL Orac le Corp NYSE" at bounding box center [106, 46] width 163 height 11
click at [207, 31] on span "4H" at bounding box center [209, 28] width 8 height 6
click at [217, 28] on link "D" at bounding box center [223, 29] width 12 height 12
click at [8, 58] on button "button" at bounding box center [8, 59] width 12 height 12
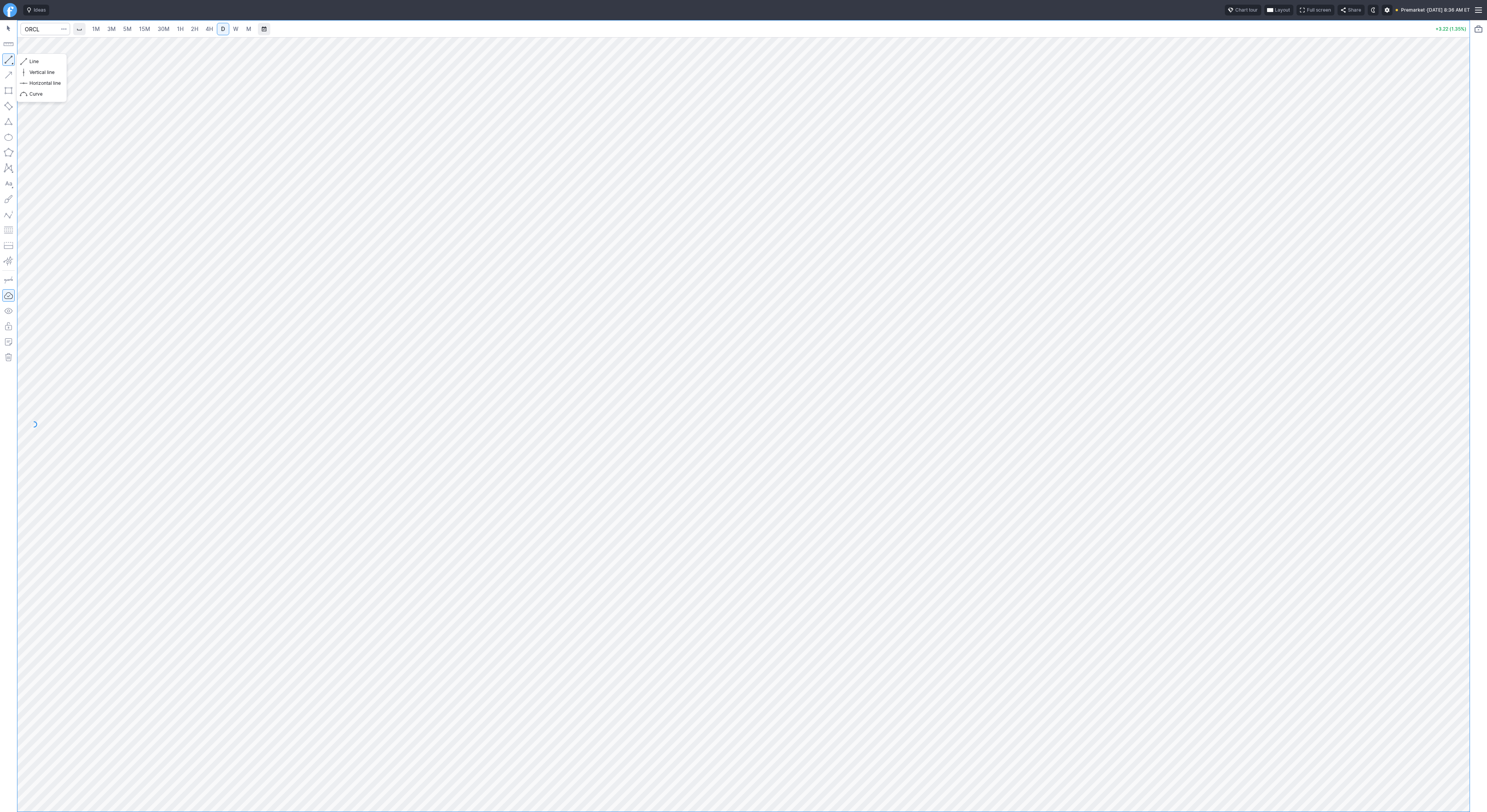
click at [11, 63] on button "button" at bounding box center [8, 59] width 12 height 12
click at [9, 62] on button "button" at bounding box center [8, 59] width 12 height 12
click at [8, 59] on button "button" at bounding box center [8, 59] width 12 height 12
click at [6, 55] on button "button" at bounding box center [8, 59] width 12 height 12
click at [9, 55] on button "button" at bounding box center [8, 59] width 12 height 12
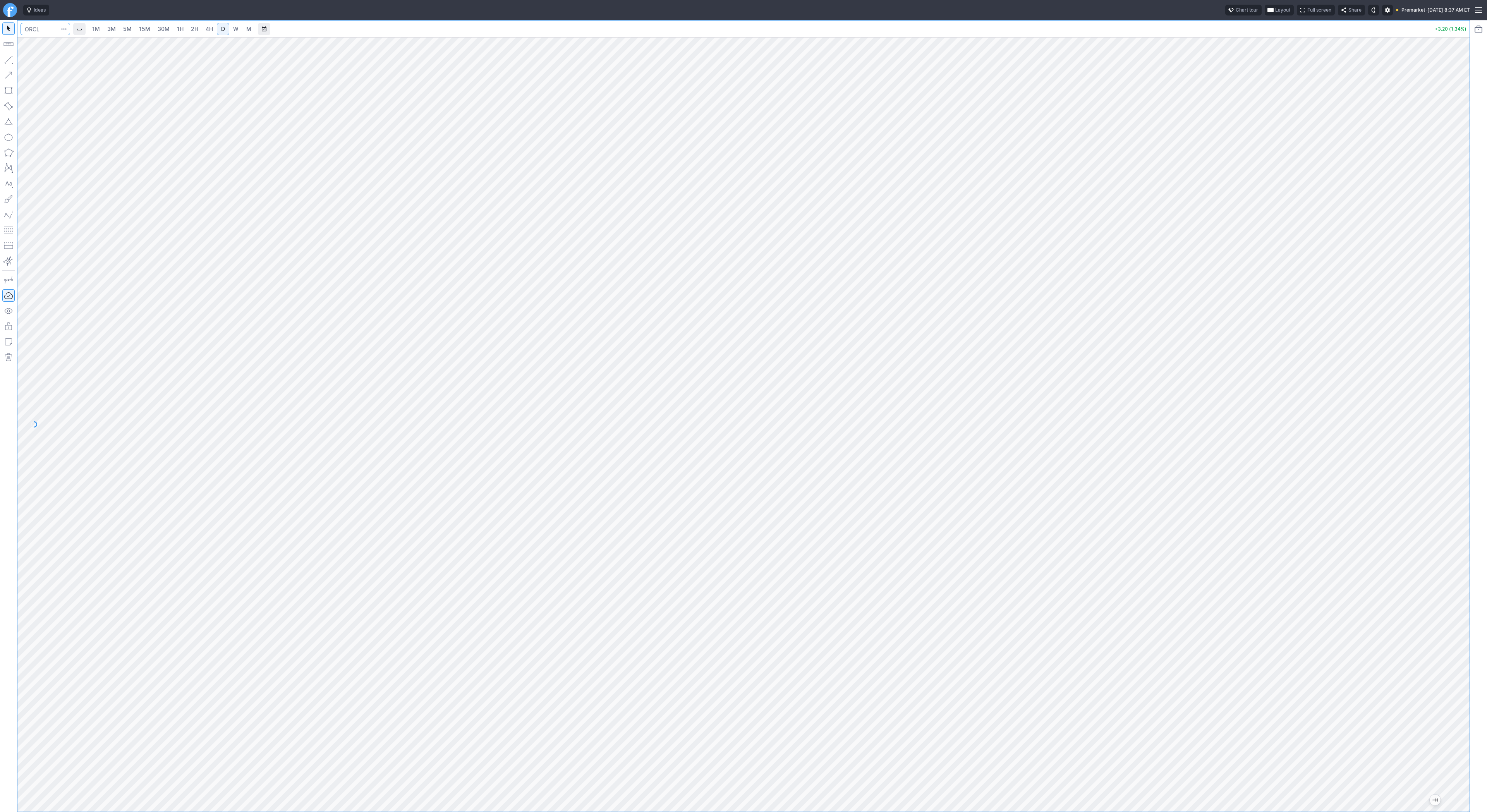
click at [44, 34] on input "Search" at bounding box center [46, 29] width 50 height 12
type input "sh"
click at [127, 27] on span "5M" at bounding box center [127, 28] width 9 height 6
click at [181, 31] on span "1H" at bounding box center [180, 28] width 6 height 6
drag, startPoint x: 1458, startPoint y: 553, endPoint x: 1454, endPoint y: 650, distance: 97.1
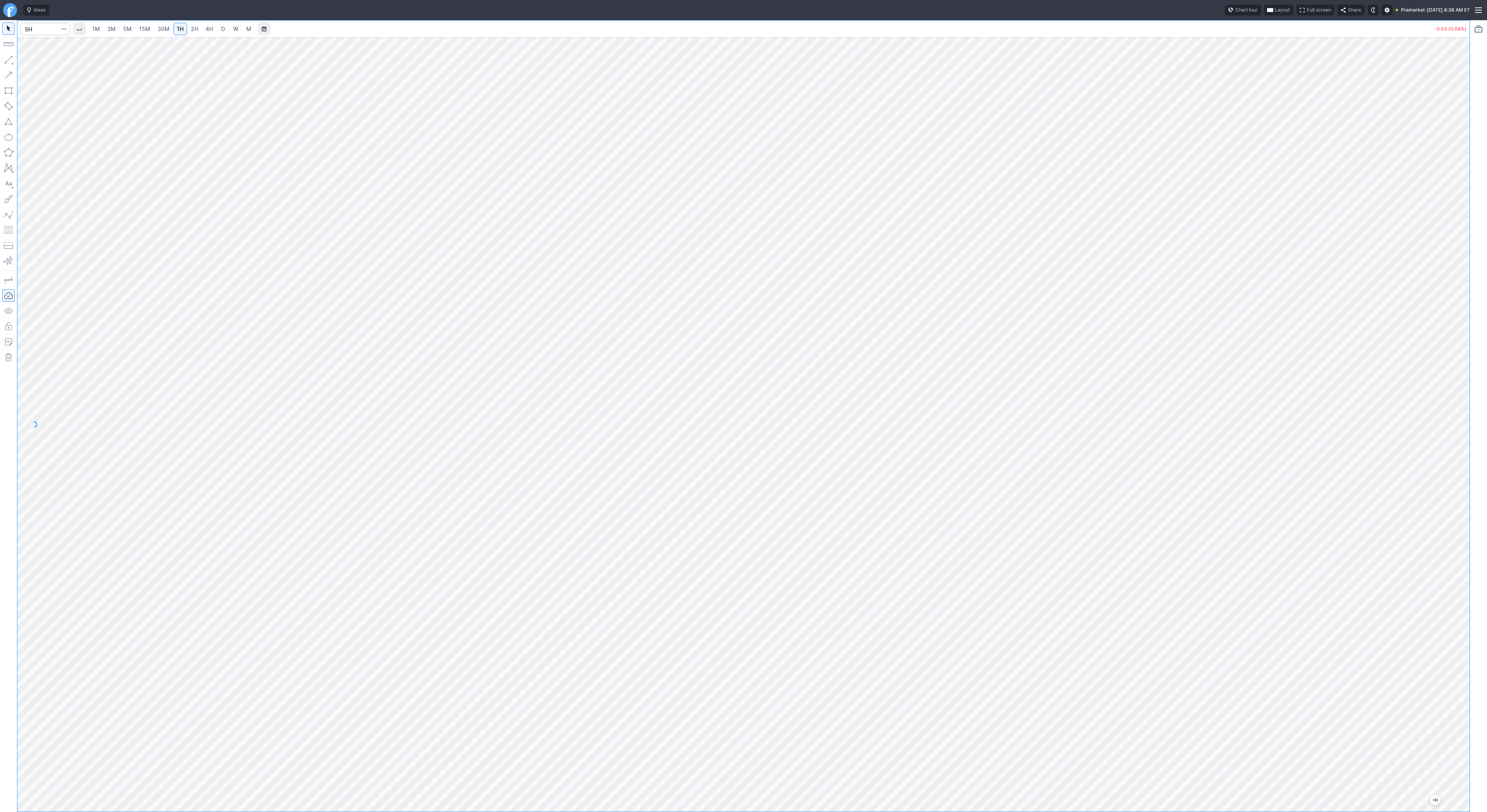
click at [1454, 652] on div at bounding box center [1462, 422] width 16 height 755
click at [5, 55] on button "button" at bounding box center [8, 59] width 12 height 12
drag, startPoint x: 1465, startPoint y: 417, endPoint x: 1467, endPoint y: 506, distance: 89.0
click at [1467, 506] on div at bounding box center [1462, 422] width 16 height 755
click at [8, 56] on button "button" at bounding box center [8, 59] width 12 height 12
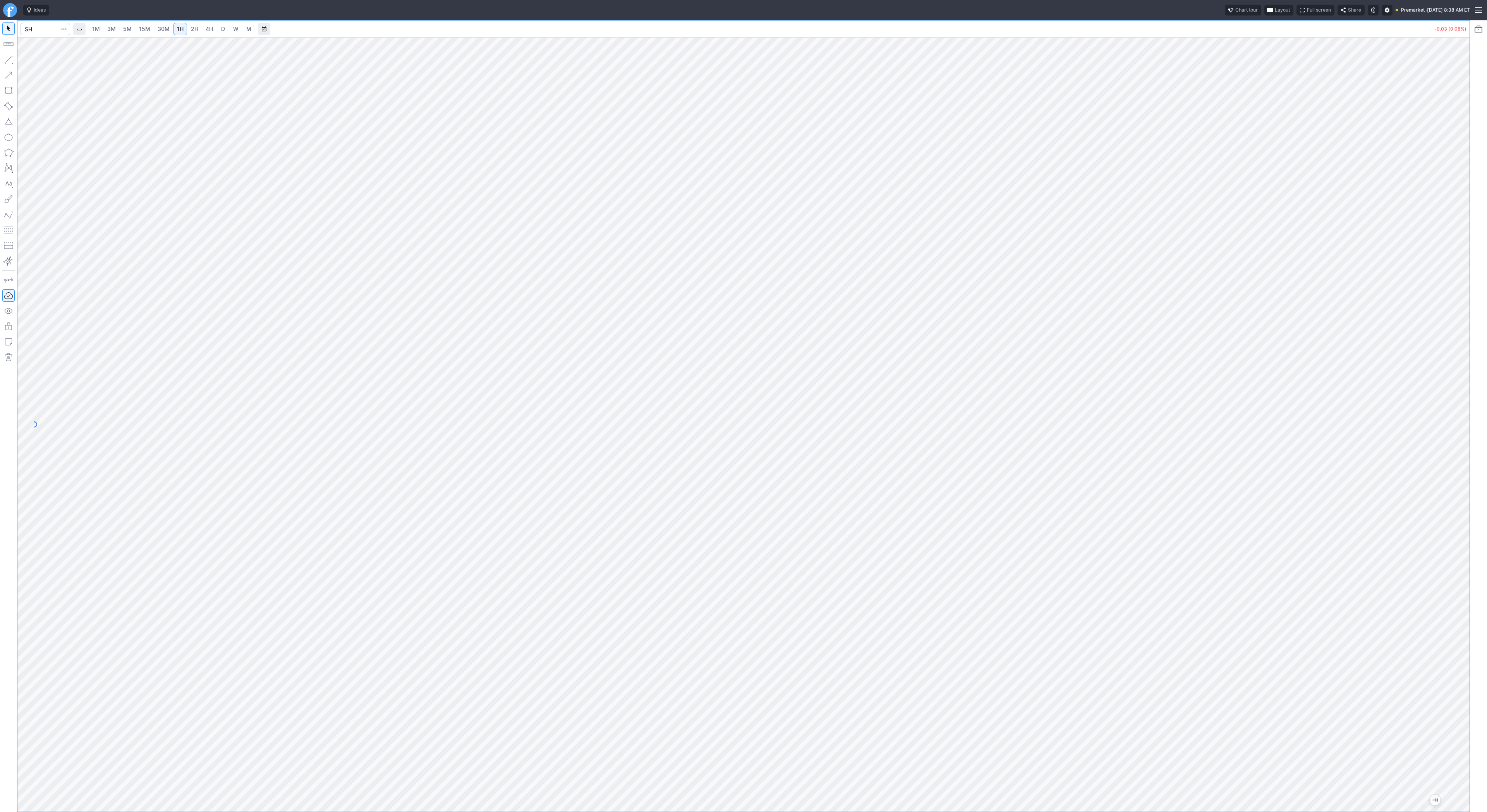
click at [218, 28] on link "D" at bounding box center [223, 29] width 12 height 12
click at [1452, 486] on div at bounding box center [744, 424] width 1452 height 774
click at [10, 61] on button "button" at bounding box center [8, 59] width 12 height 12
drag, startPoint x: 1464, startPoint y: 412, endPoint x: 1453, endPoint y: 558, distance: 146.4
click at [1454, 559] on div at bounding box center [1462, 422] width 16 height 755
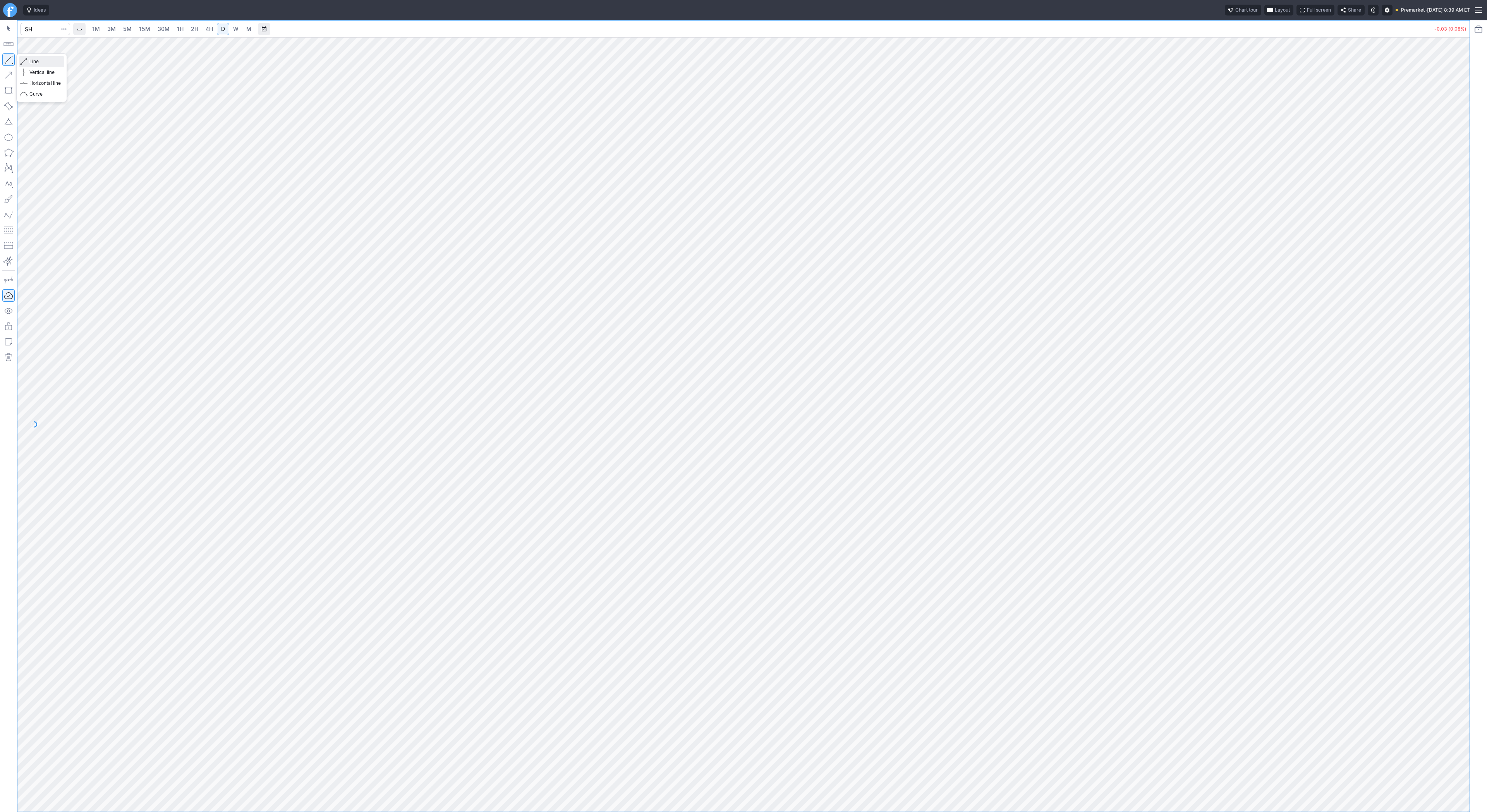
click at [35, 62] on span "Line" at bounding box center [45, 61] width 31 height 8
click at [9, 58] on button "button" at bounding box center [8, 59] width 12 height 12
click at [1449, 576] on div at bounding box center [744, 424] width 1452 height 774
click at [7, 58] on button "button" at bounding box center [8, 59] width 12 height 12
click at [8, 58] on button "button" at bounding box center [8, 59] width 12 height 12
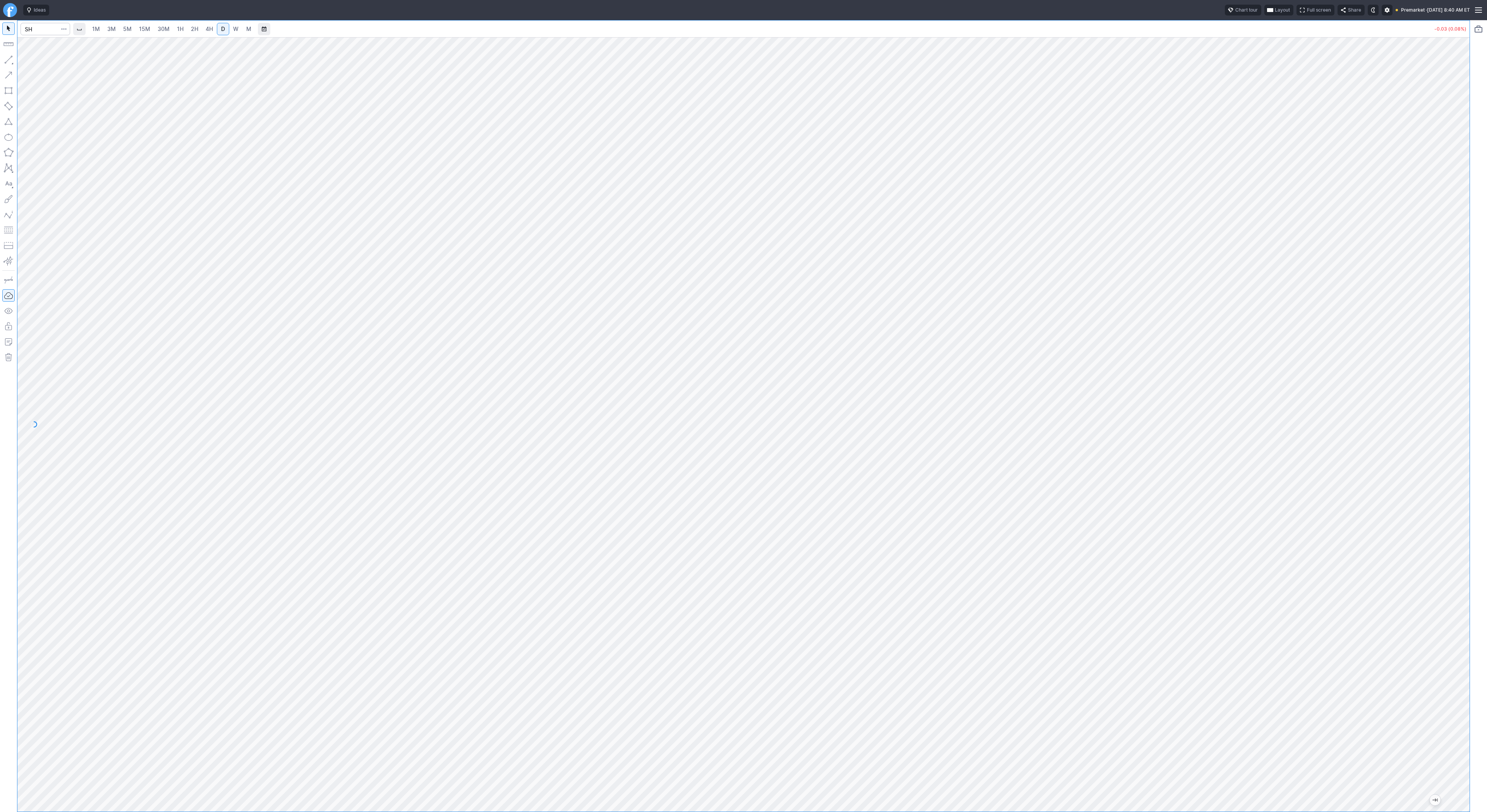
click at [1446, 173] on div at bounding box center [744, 424] width 1452 height 774
drag, startPoint x: 1466, startPoint y: 280, endPoint x: 1473, endPoint y: 669, distance: 389.1
click at [1473, 669] on div "1M 3M 5M 15M 30M 1H 2H 4H D W M -0.03 (0.08%)" at bounding box center [744, 416] width 1487 height 792
click at [11, 63] on button "button" at bounding box center [8, 59] width 12 height 12
drag, startPoint x: 1462, startPoint y: 482, endPoint x: 1462, endPoint y: 275, distance: 207.0
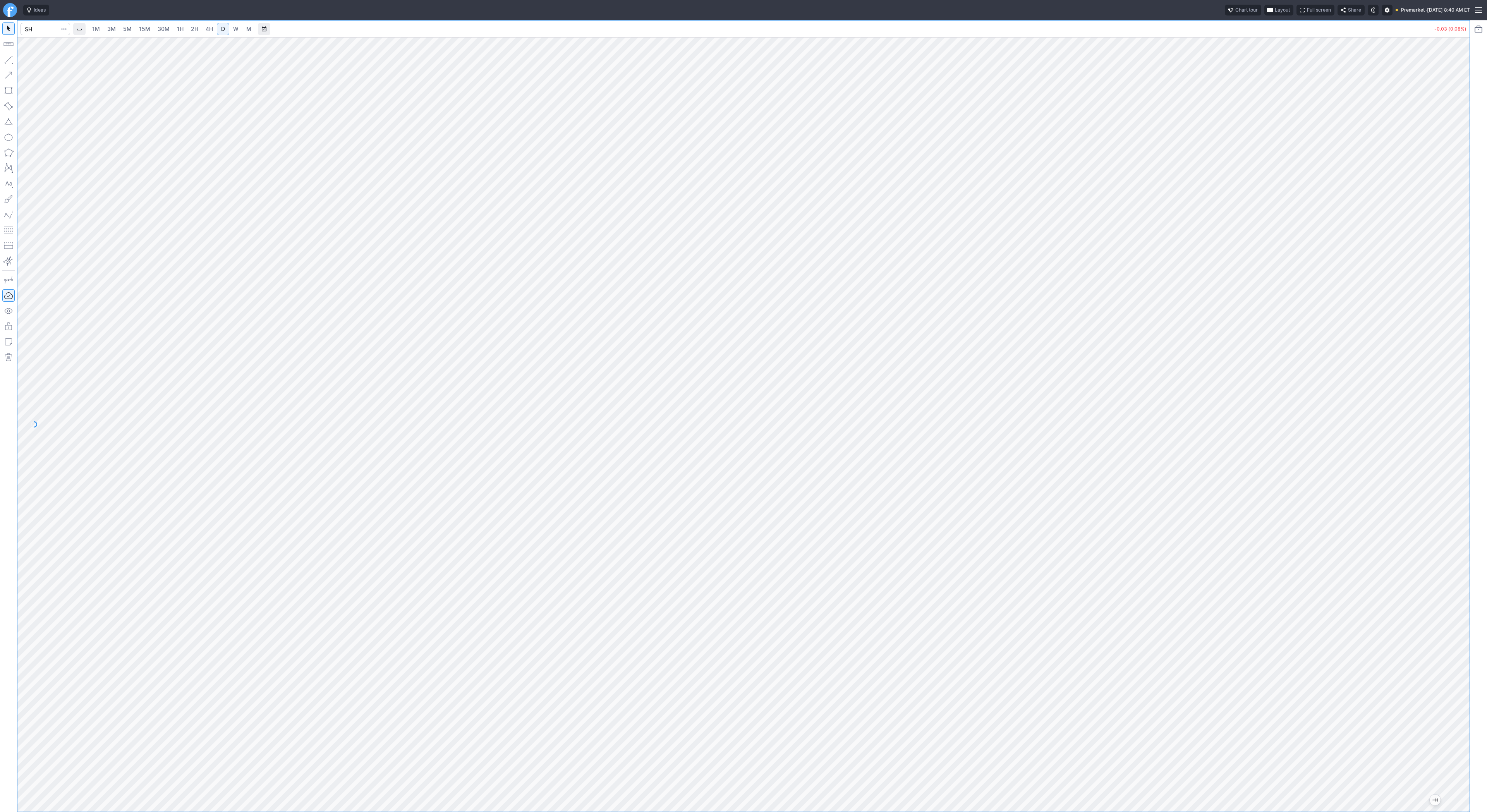
click at [1462, 275] on div at bounding box center [1462, 422] width 16 height 755
click at [8, 58] on button "button" at bounding box center [8, 59] width 12 height 12
click at [7, 61] on button "button" at bounding box center [8, 59] width 12 height 12
click at [10, 58] on button "button" at bounding box center [8, 59] width 12 height 12
drag, startPoint x: 1462, startPoint y: 328, endPoint x: 1457, endPoint y: 656, distance: 328.0
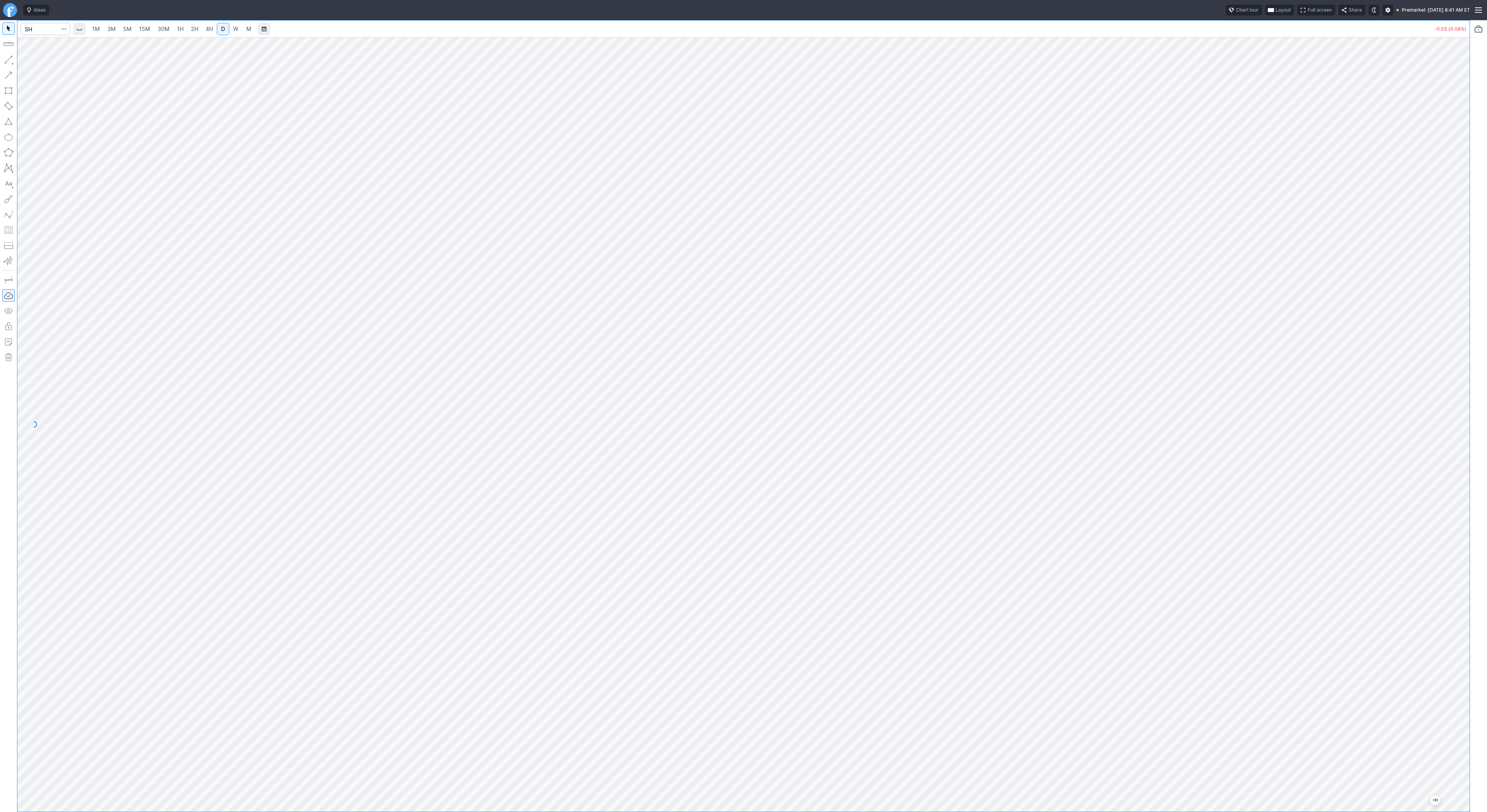
click at [1457, 656] on div at bounding box center [1462, 422] width 16 height 755
drag, startPoint x: 1464, startPoint y: 526, endPoint x: 1459, endPoint y: 199, distance: 327.0
click at [1459, 199] on div at bounding box center [1462, 422] width 16 height 755
click at [9, 56] on button "button" at bounding box center [8, 59] width 12 height 12
click at [12, 57] on button "button" at bounding box center [8, 59] width 12 height 12
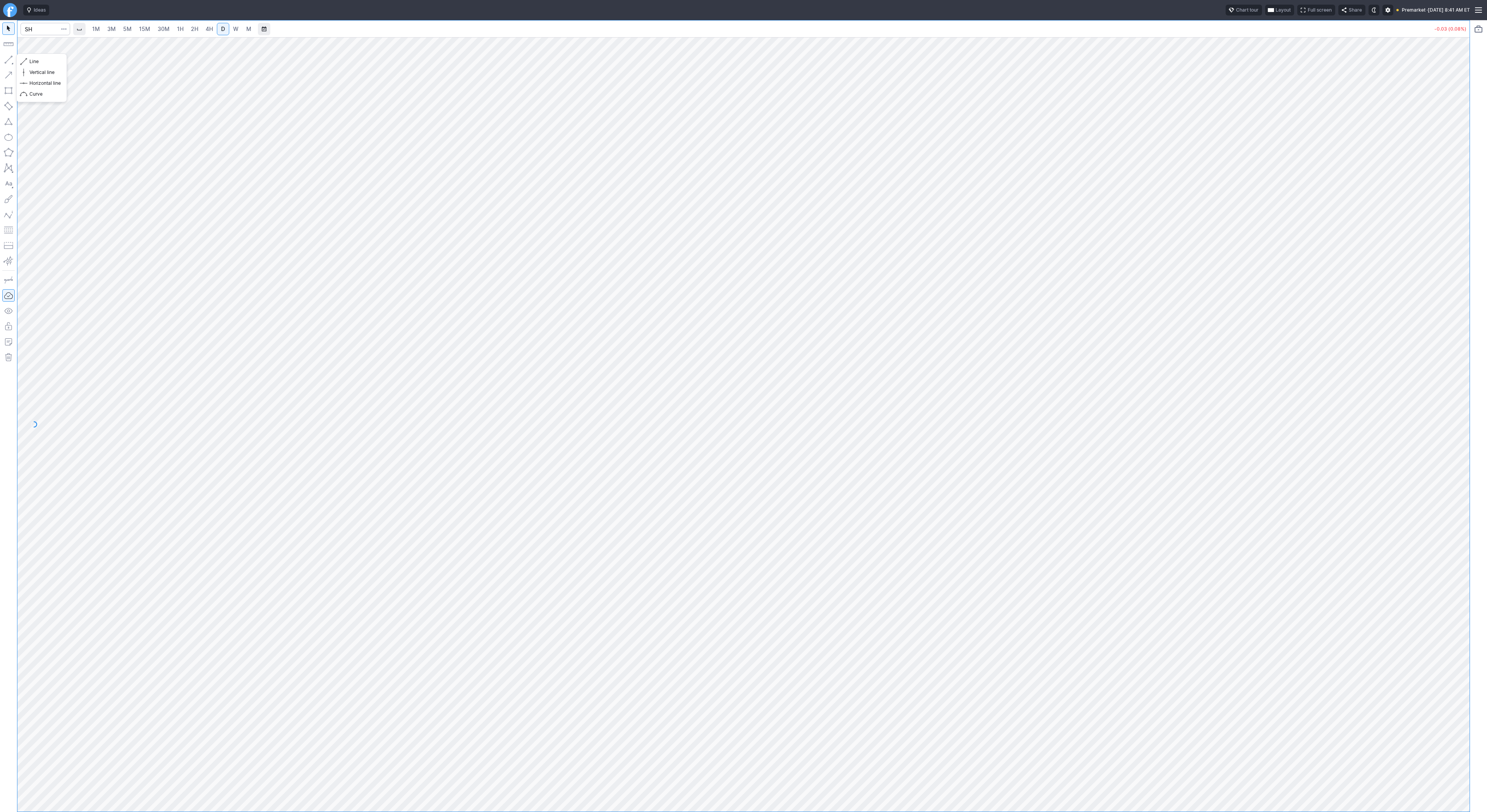
click at [6, 61] on button "button" at bounding box center [8, 59] width 12 height 12
click at [207, 29] on span "4H" at bounding box center [209, 28] width 8 height 6
click at [5, 58] on button "button" at bounding box center [8, 59] width 12 height 12
click at [1485, 372] on div "1M 3M 5M 15M 30M 1H 2H 4H D W M -0.03 (0.08%)" at bounding box center [744, 416] width 1487 height 792
click at [221, 29] on span "D" at bounding box center [223, 29] width 5 height 8
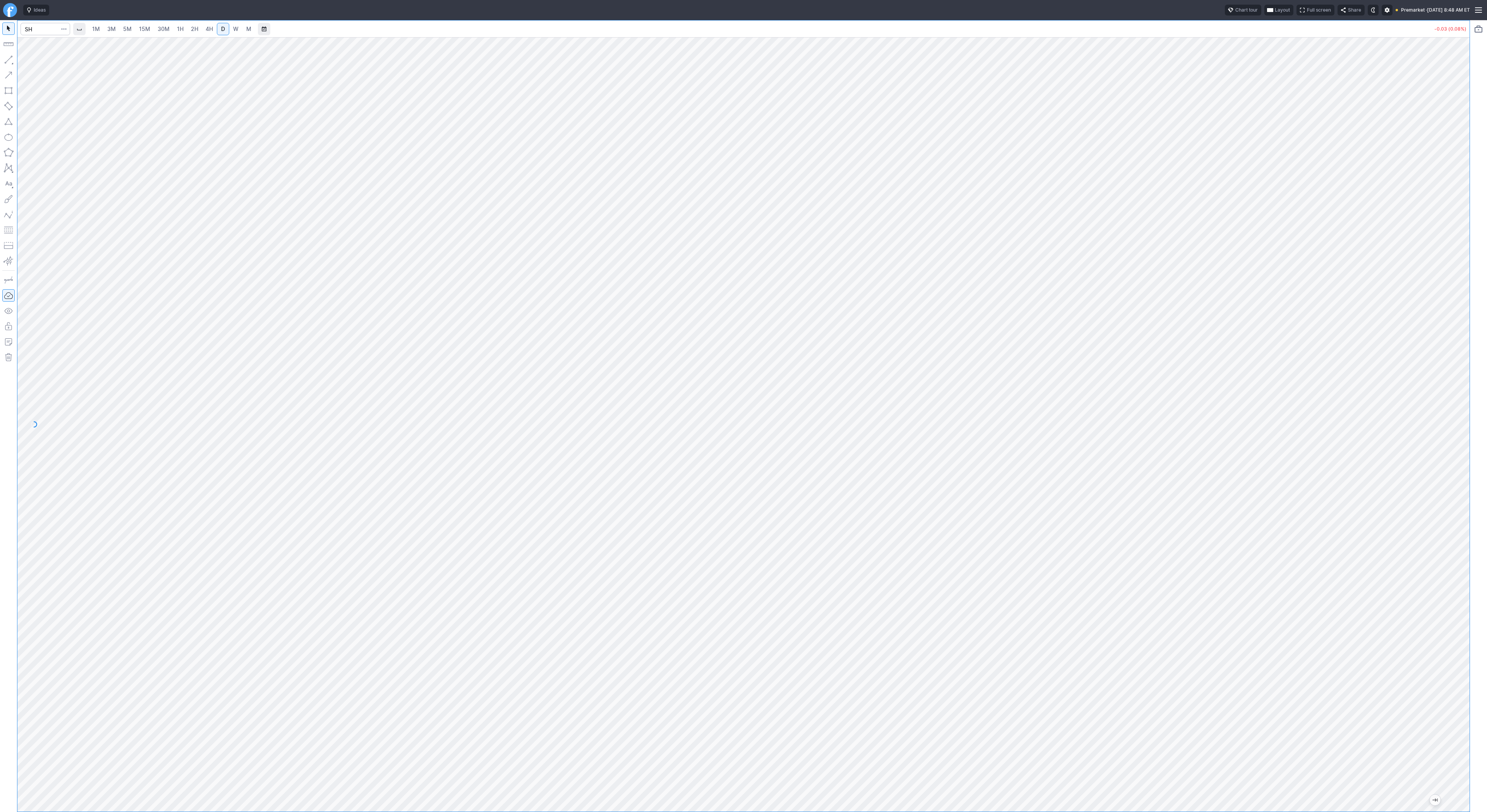
click at [1486, 259] on div "1M 3M 5M 15M 30M 1H 2H 4H D W M -0.03 (0.08%)" at bounding box center [744, 416] width 1487 height 792
drag, startPoint x: 10, startPoint y: 59, endPoint x: 50, endPoint y: 93, distance: 52.5
click at [10, 60] on button "button" at bounding box center [8, 59] width 12 height 12
click at [6, 61] on button "button" at bounding box center [8, 59] width 12 height 12
click at [10, 62] on button "button" at bounding box center [8, 59] width 12 height 12
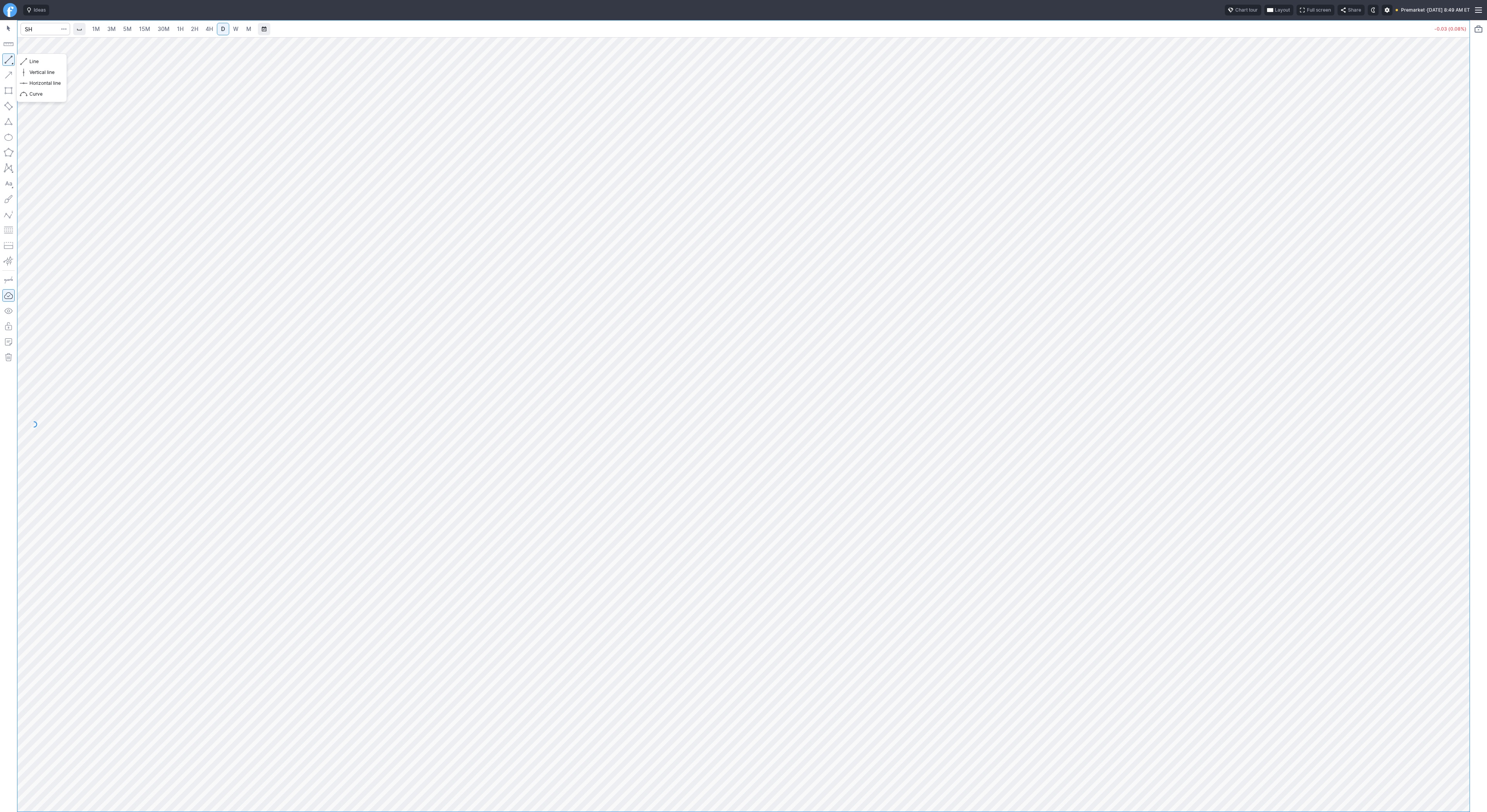
click at [8, 58] on button "button" at bounding box center [8, 59] width 12 height 12
click at [6, 61] on button "button" at bounding box center [8, 59] width 12 height 12
click at [6, 61] on button "button" at bounding box center [8, 59] width 12 height 12
drag, startPoint x: 5, startPoint y: 56, endPoint x: 36, endPoint y: 89, distance: 45.3
click at [5, 57] on button "button" at bounding box center [8, 59] width 12 height 12
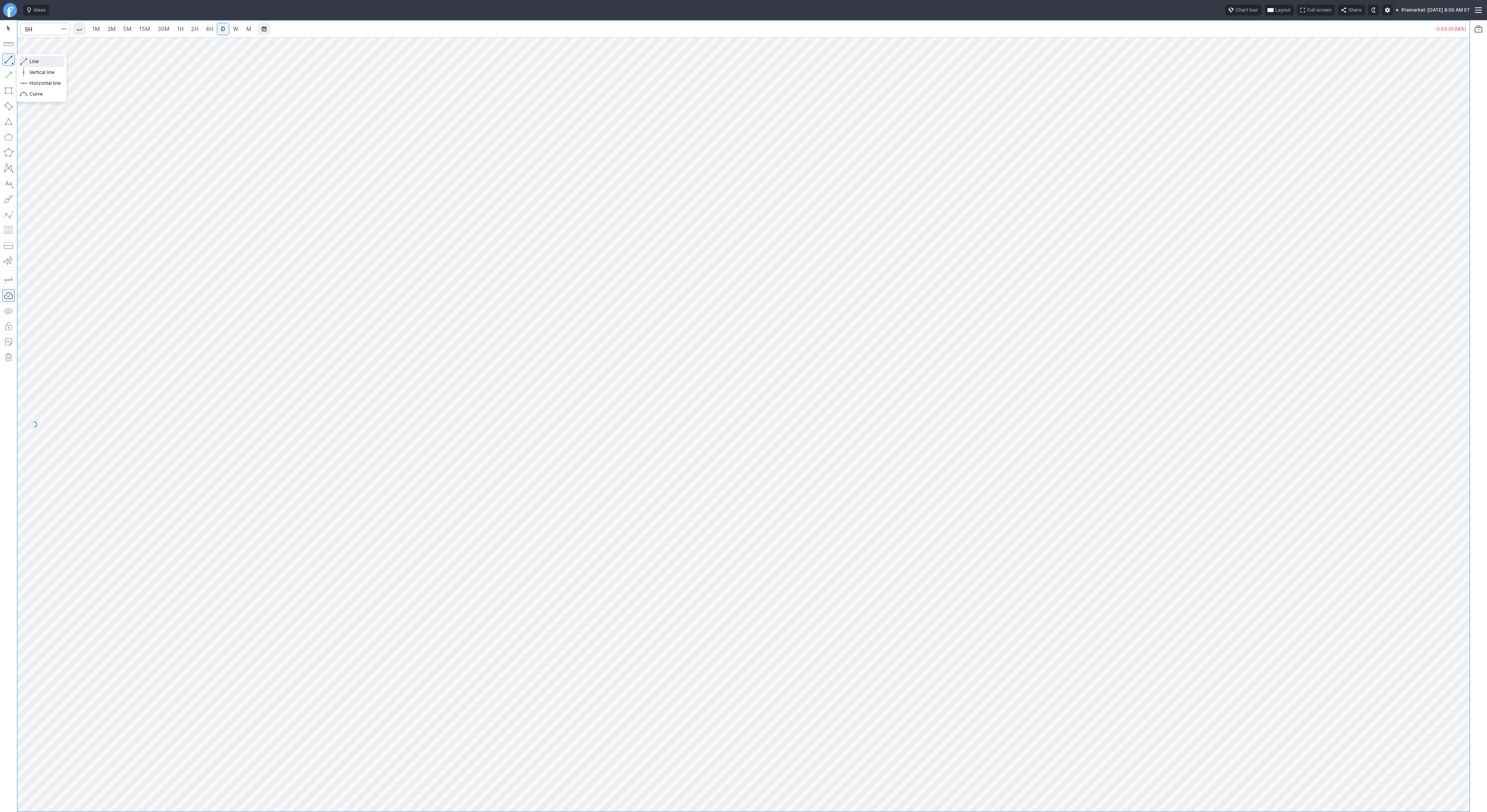
drag, startPoint x: 32, startPoint y: 62, endPoint x: 53, endPoint y: 87, distance: 32.6
click at [32, 63] on span "Line" at bounding box center [45, 61] width 31 height 8
drag, startPoint x: 28, startPoint y: 61, endPoint x: 29, endPoint y: 80, distance: 19.0
click at [28, 62] on button "Line" at bounding box center [42, 61] width 45 height 11
click at [8, 56] on button "button" at bounding box center [8, 59] width 12 height 12
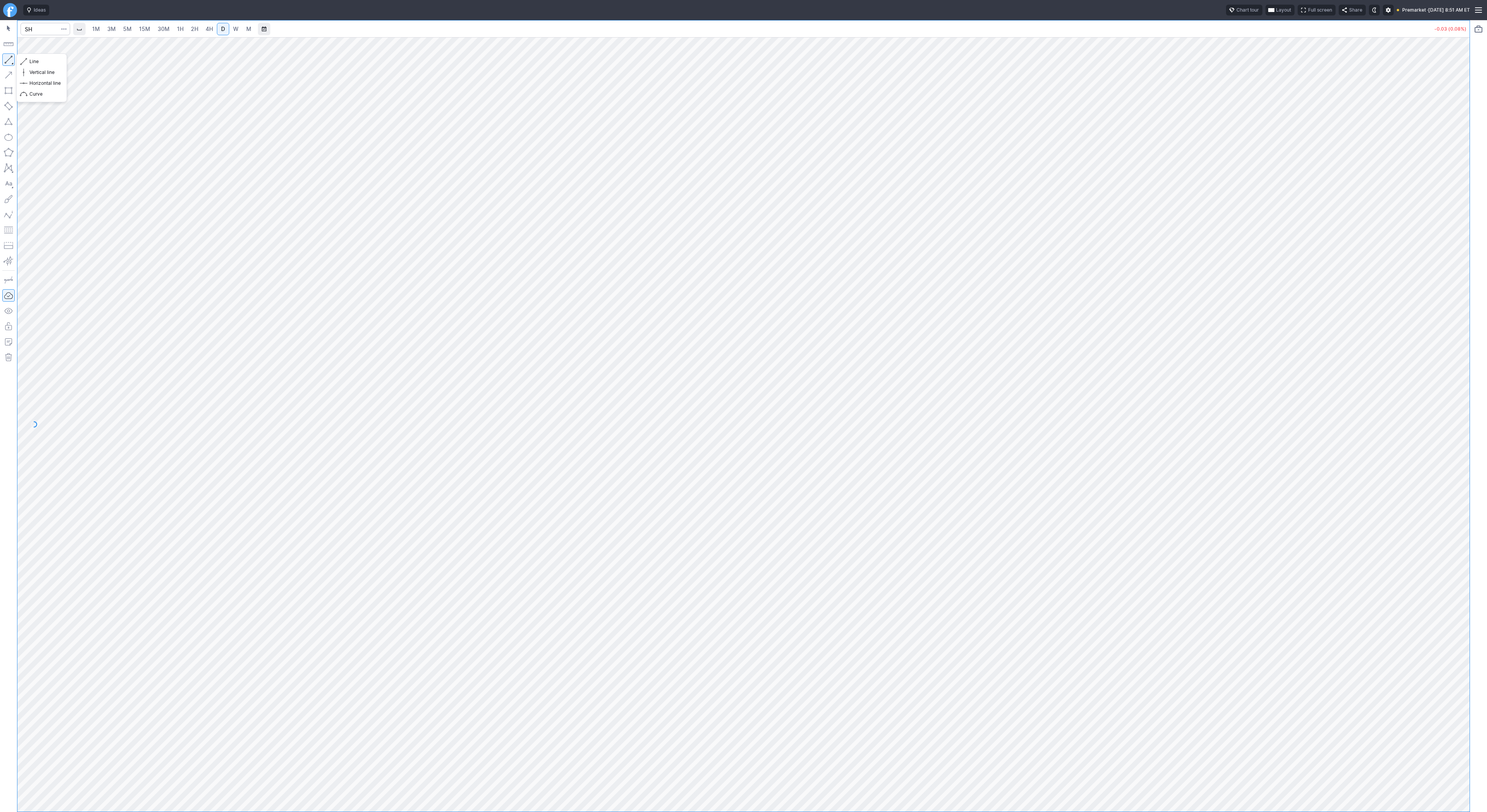
drag, startPoint x: 9, startPoint y: 61, endPoint x: 38, endPoint y: 98, distance: 47.0
click at [9, 61] on button "button" at bounding box center [8, 59] width 12 height 12
drag, startPoint x: 1465, startPoint y: 384, endPoint x: 1466, endPoint y: 589, distance: 205.0
click at [1466, 590] on div at bounding box center [1462, 422] width 16 height 755
click at [1389, 208] on div at bounding box center [744, 424] width 1452 height 774
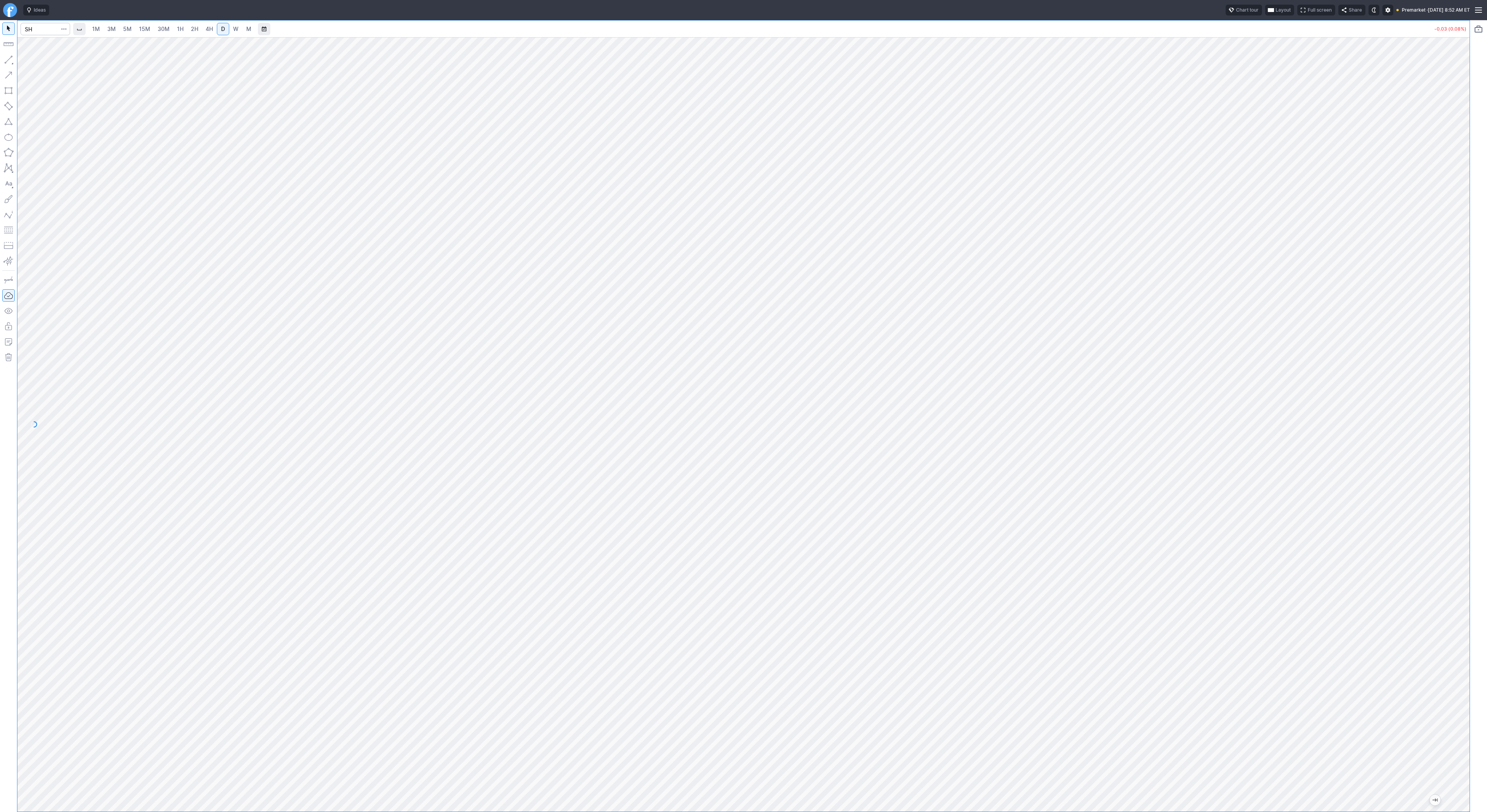
click at [1408, 578] on div at bounding box center [744, 424] width 1452 height 774
click at [10, 60] on button "button" at bounding box center [8, 59] width 12 height 12
click at [210, 31] on span "4H" at bounding box center [209, 28] width 8 height 6
click at [31, 28] on input "Search" at bounding box center [46, 29] width 50 height 12
type input "cwd"
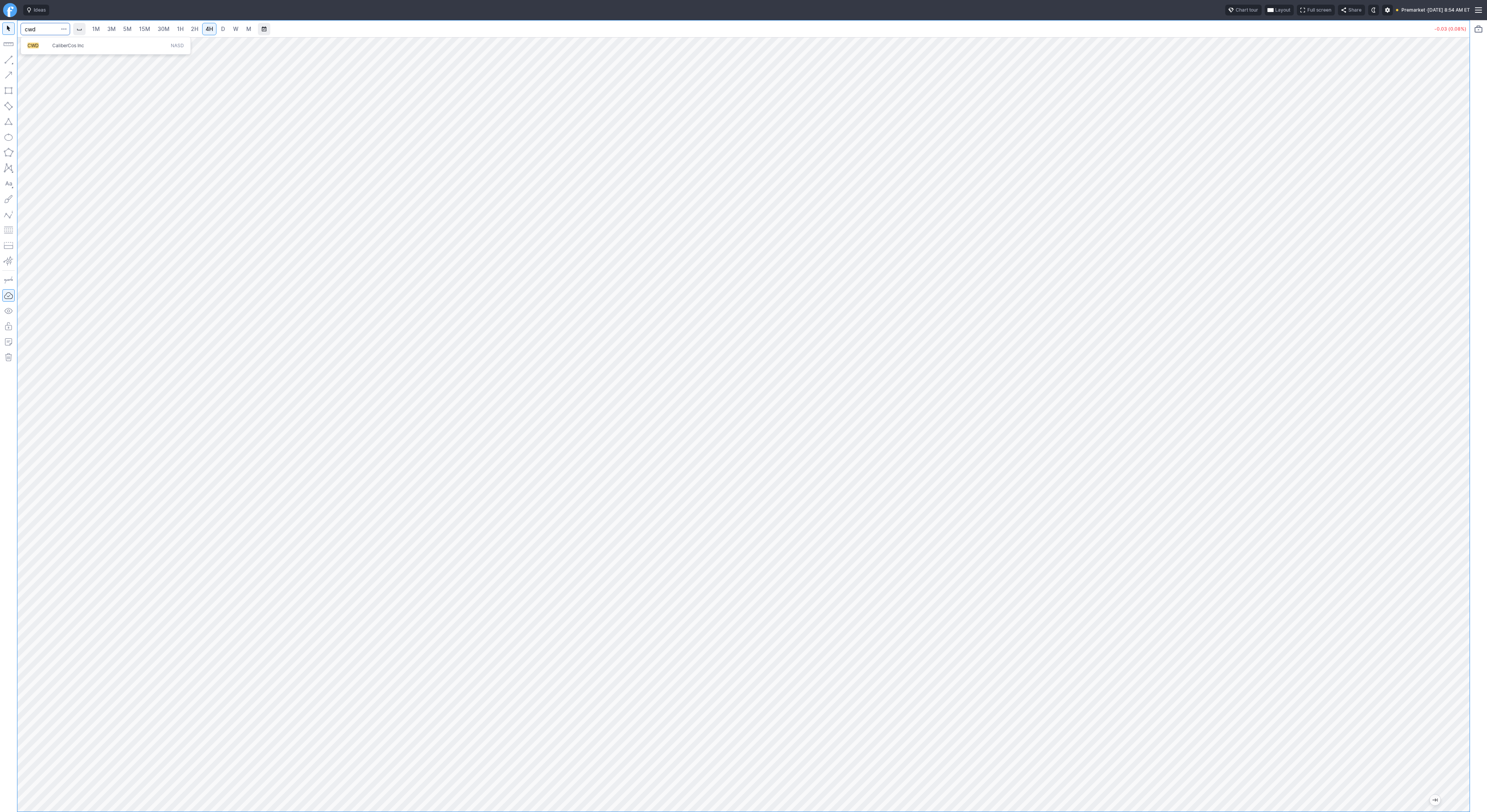
click at [38, 43] on span "CWD" at bounding box center [33, 46] width 11 height 6
click at [221, 29] on span "D" at bounding box center [223, 28] width 4 height 6
drag, startPoint x: 8, startPoint y: 59, endPoint x: 27, endPoint y: 91, distance: 37.2
click at [8, 59] on button "button" at bounding box center [8, 59] width 12 height 12
click at [8, 61] on button "button" at bounding box center [8, 59] width 12 height 12
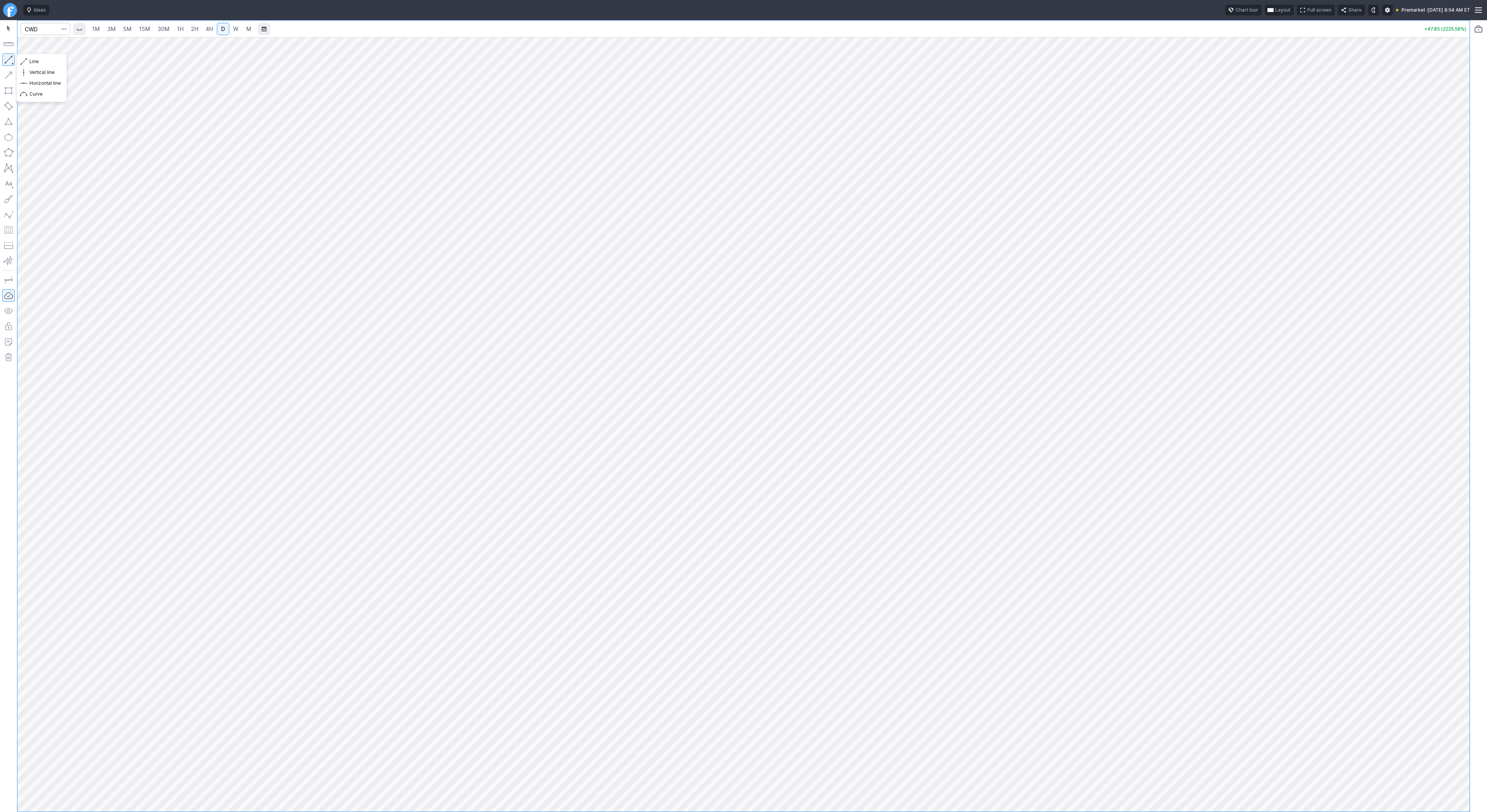
click at [8, 62] on button "button" at bounding box center [8, 59] width 12 height 12
click at [111, 27] on span "3M" at bounding box center [111, 28] width 9 height 6
click at [145, 31] on span "15M" at bounding box center [144, 28] width 11 height 6
click at [38, 28] on input "Search" at bounding box center [46, 29] width 50 height 12
type input "spy"
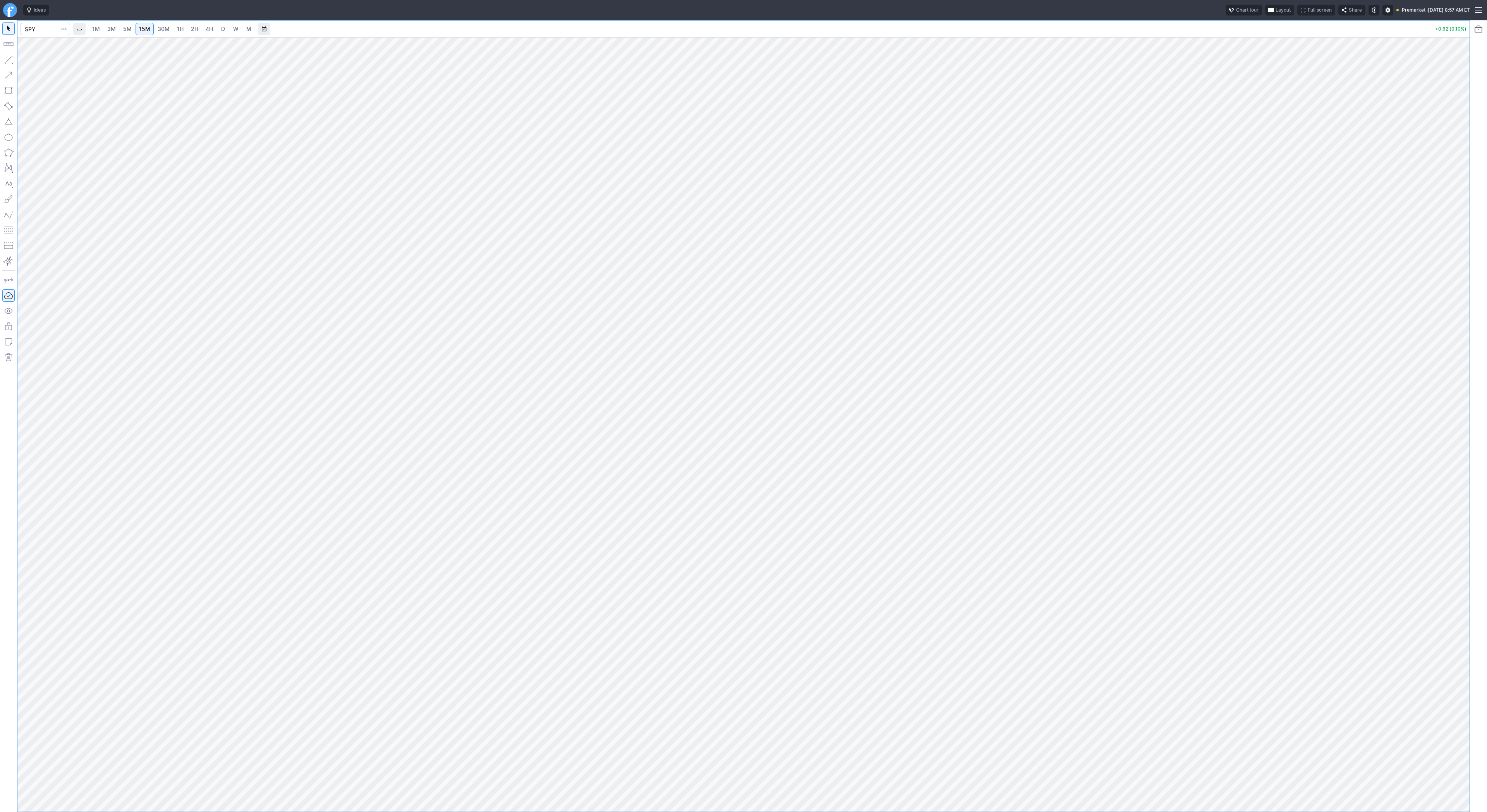
click at [113, 29] on span "3M" at bounding box center [111, 28] width 9 height 6
click at [178, 31] on span "1H" at bounding box center [180, 28] width 6 height 6
click at [44, 29] on input "Search" at bounding box center [46, 29] width 50 height 12
click at [43, 29] on input "Search" at bounding box center [46, 29] width 50 height 12
type input "s"
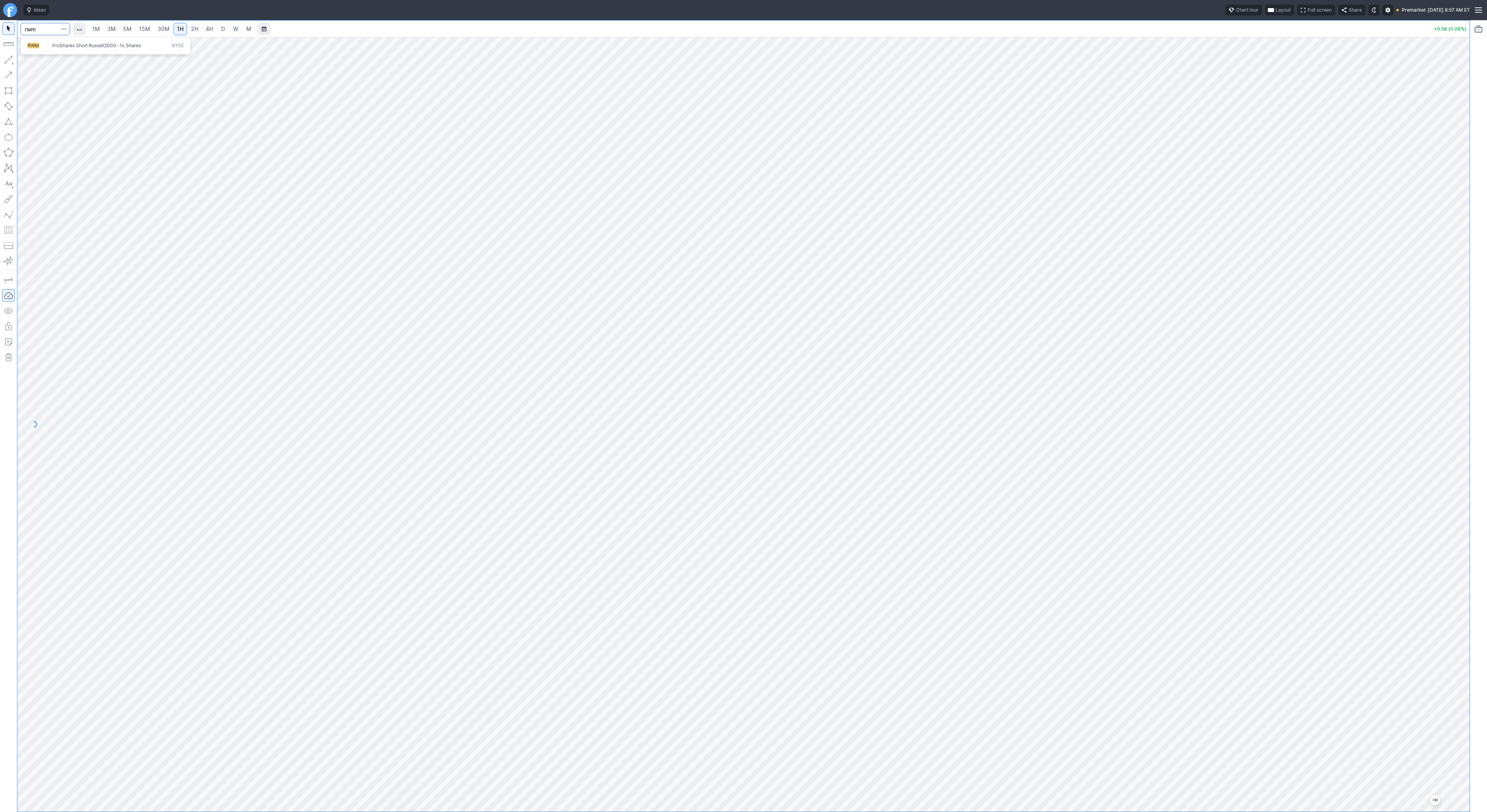
type input "rwm"
click at [222, 27] on span "D" at bounding box center [223, 28] width 4 height 6
drag, startPoint x: 1464, startPoint y: 539, endPoint x: 1473, endPoint y: 634, distance: 95.4
click at [1474, 635] on div "1M 3M 5M 15M 30M 1H 2H 4H D W M 0.00 (0.00%)" at bounding box center [744, 416] width 1487 height 792
click at [9, 60] on button "button" at bounding box center [8, 59] width 12 height 12
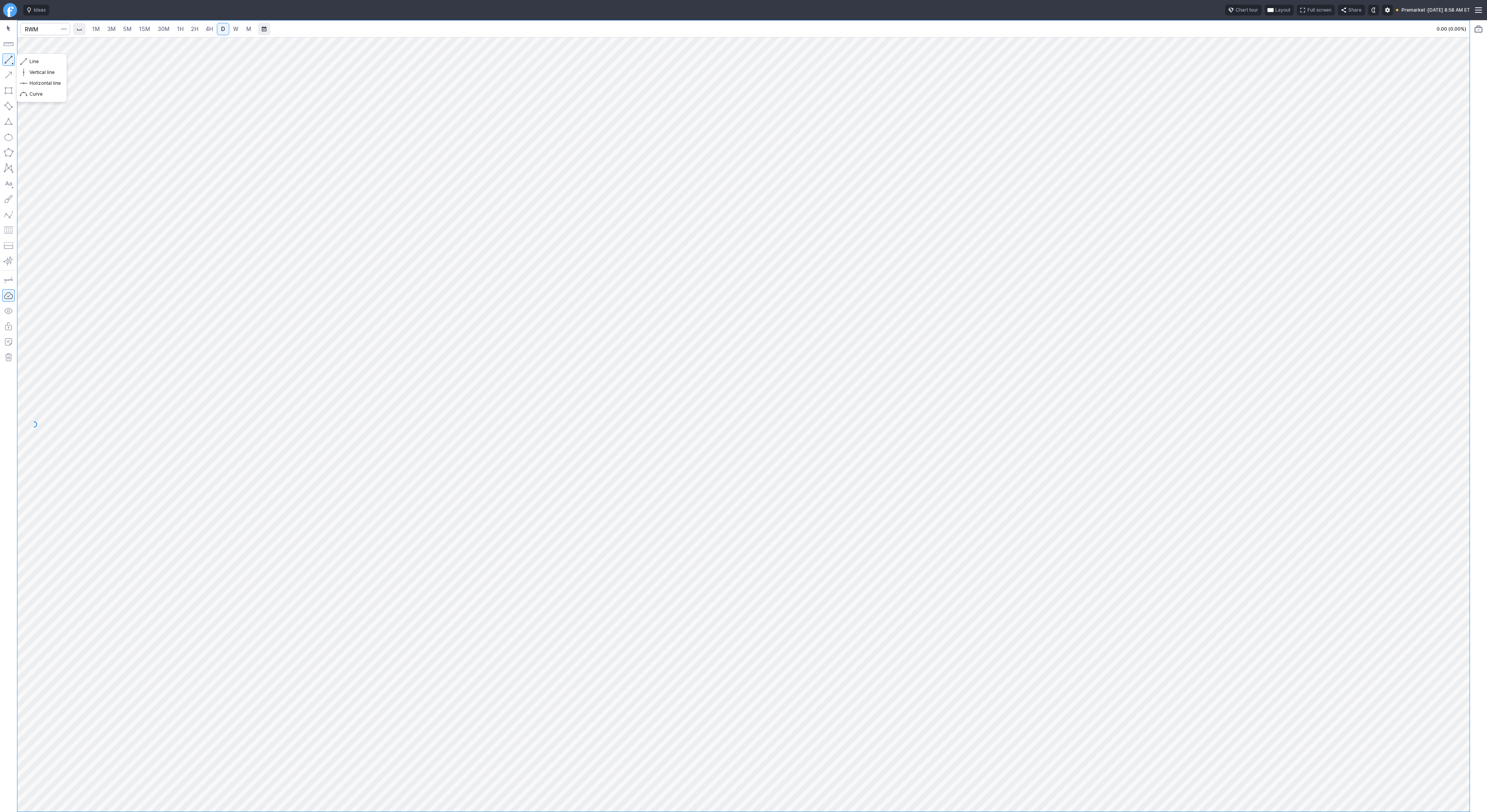
click at [8, 59] on button "button" at bounding box center [8, 59] width 12 height 12
click at [8, 57] on button "button" at bounding box center [8, 59] width 12 height 12
click at [10, 57] on button "button" at bounding box center [8, 59] width 12 height 12
click at [12, 59] on button "button" at bounding box center [8, 59] width 12 height 12
click at [6, 58] on button "button" at bounding box center [8, 59] width 12 height 12
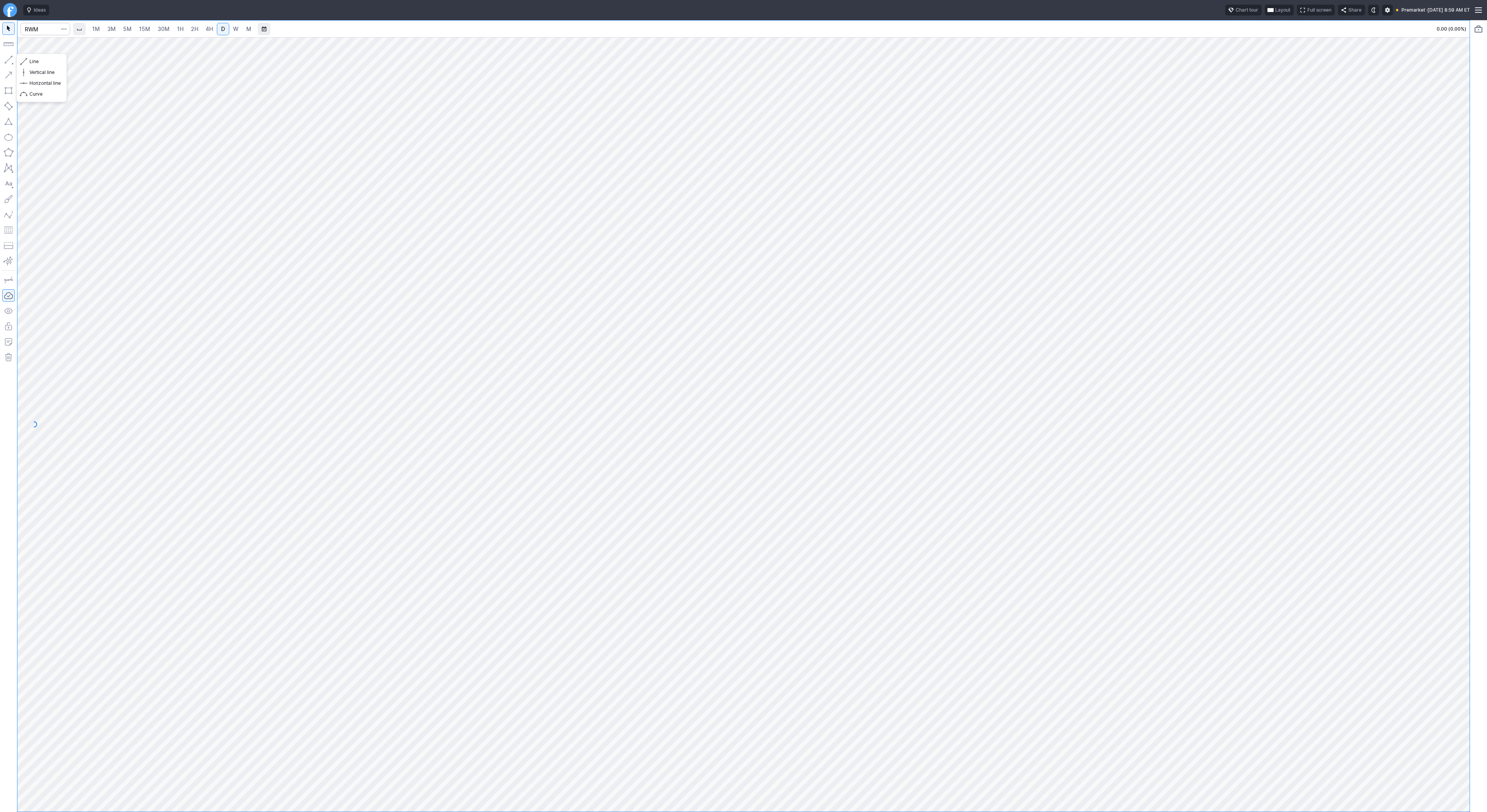
click at [5, 58] on button "button" at bounding box center [8, 59] width 12 height 12
click at [1452, 453] on div at bounding box center [744, 424] width 1452 height 774
click at [10, 62] on button "button" at bounding box center [8, 59] width 12 height 12
click at [4, 58] on button "button" at bounding box center [8, 59] width 12 height 12
click at [23, 27] on input "Search" at bounding box center [46, 29] width 50 height 12
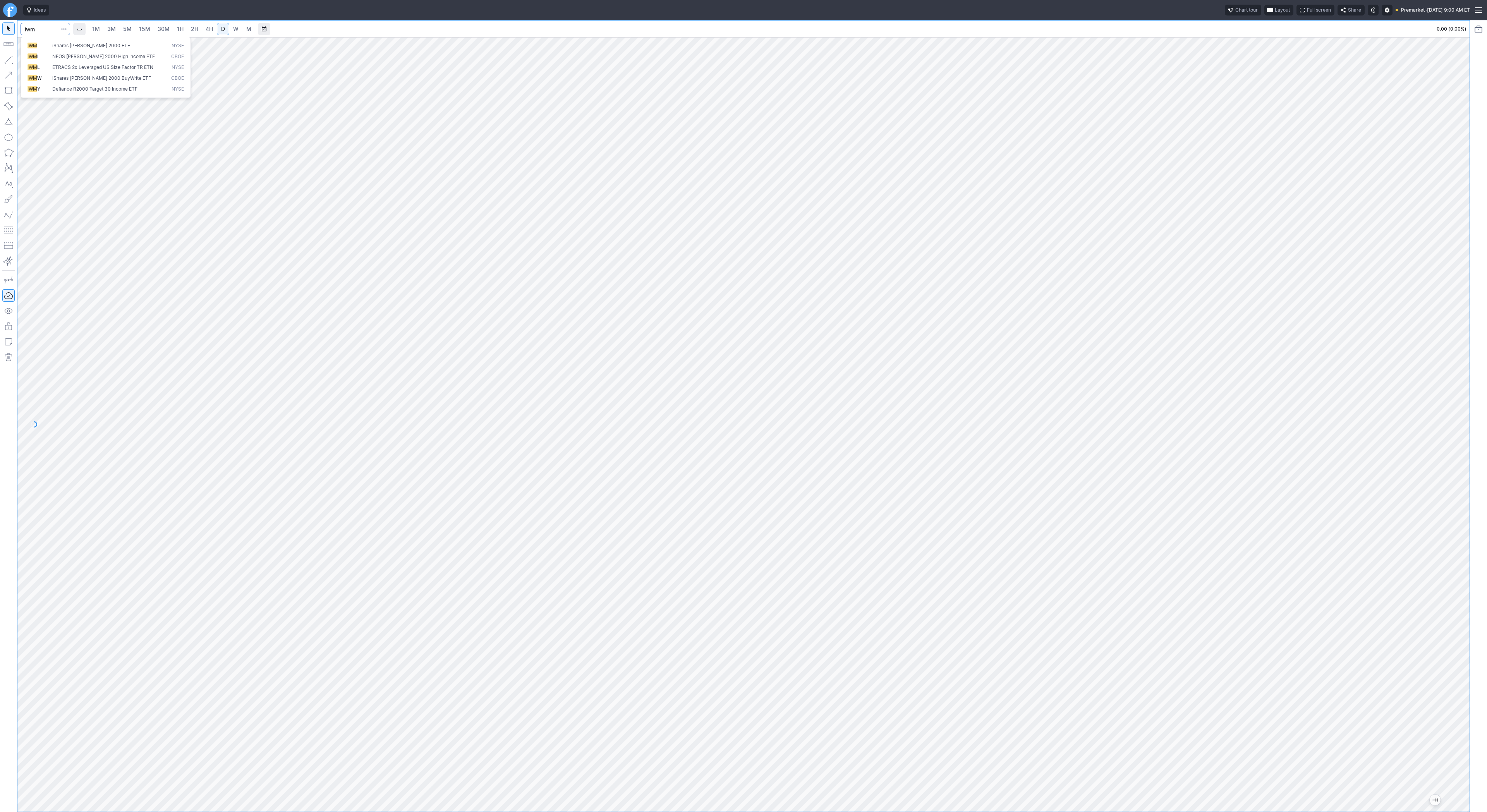
type input "iwm"
click at [203, 28] on link "4H" at bounding box center [209, 29] width 14 height 12
click at [105, 28] on link "3M" at bounding box center [111, 29] width 16 height 12
click at [44, 30] on input "Search" at bounding box center [46, 29] width 50 height 12
type input "sh"
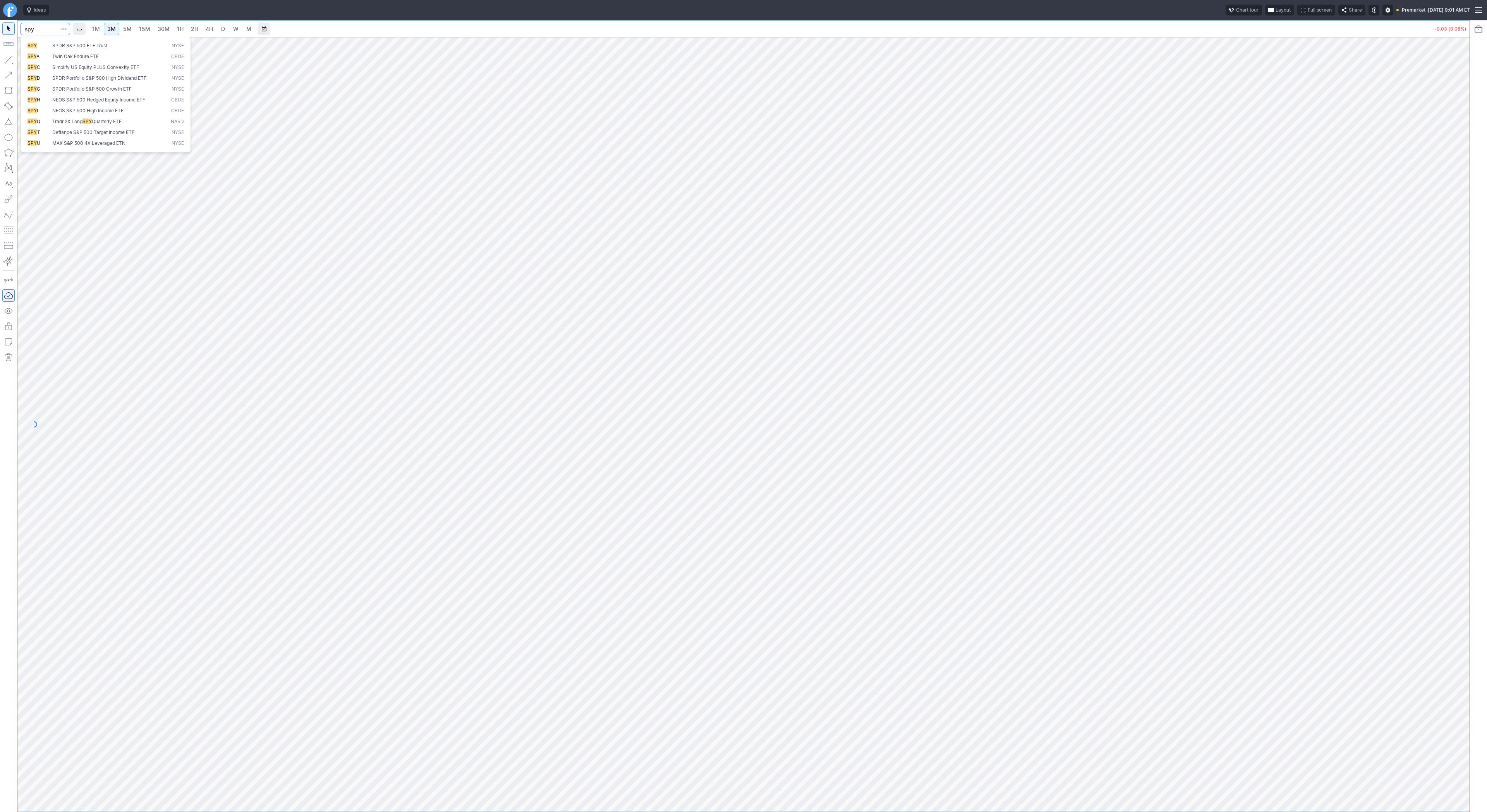
type input "spy"
click at [191, 31] on span "2H" at bounding box center [195, 28] width 8 height 6
click at [28, 31] on input "Search" at bounding box center [46, 29] width 50 height 12
type input "sh"
click at [40, 28] on input "Search" at bounding box center [46, 29] width 50 height 12
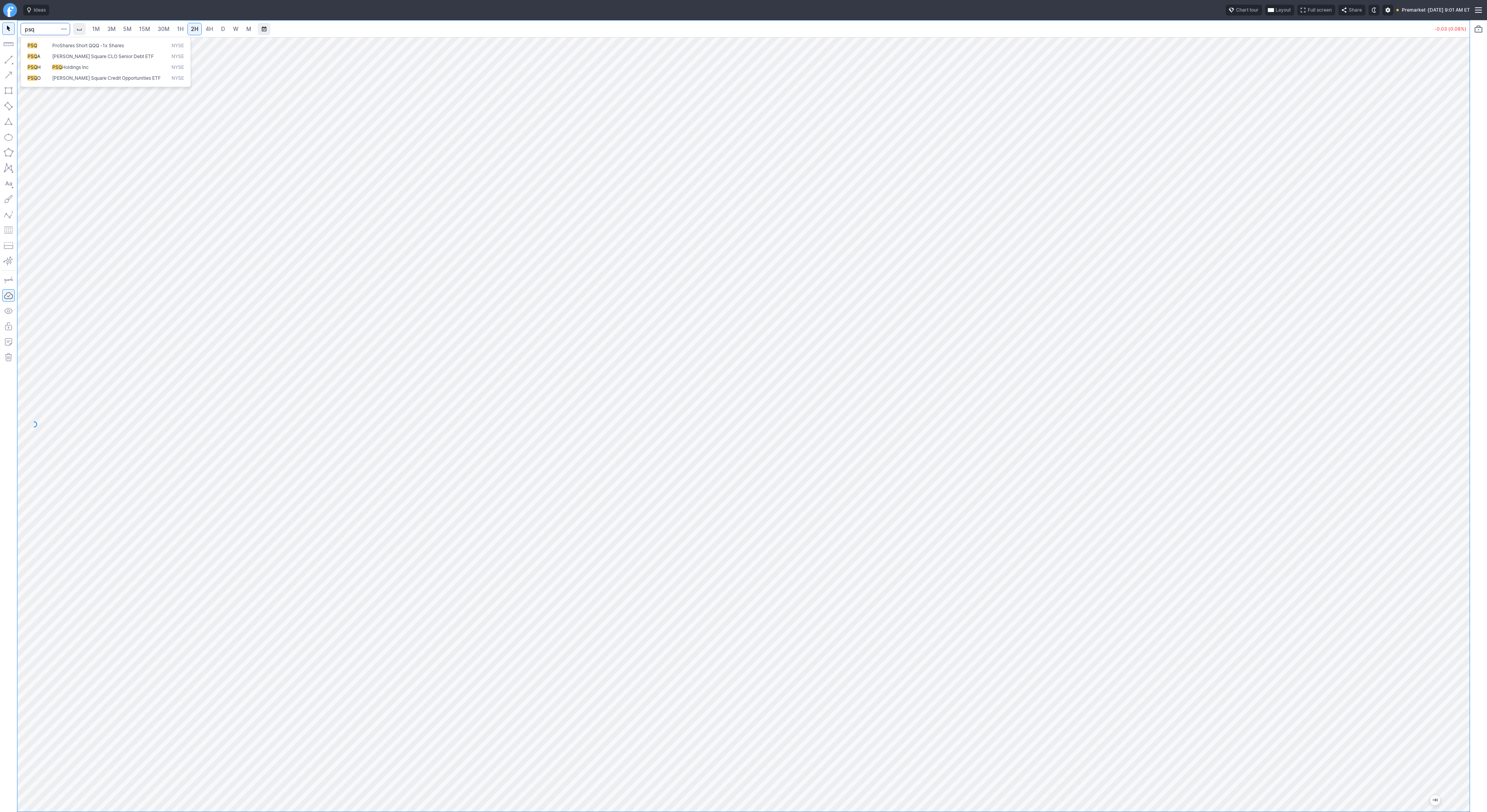
type input "psq"
click at [224, 25] on span "D" at bounding box center [223, 29] width 5 height 8
click at [6, 56] on button "button" at bounding box center [8, 59] width 12 height 12
click at [10, 62] on button "button" at bounding box center [8, 59] width 12 height 12
drag, startPoint x: 1465, startPoint y: 740, endPoint x: 1477, endPoint y: 568, distance: 172.4
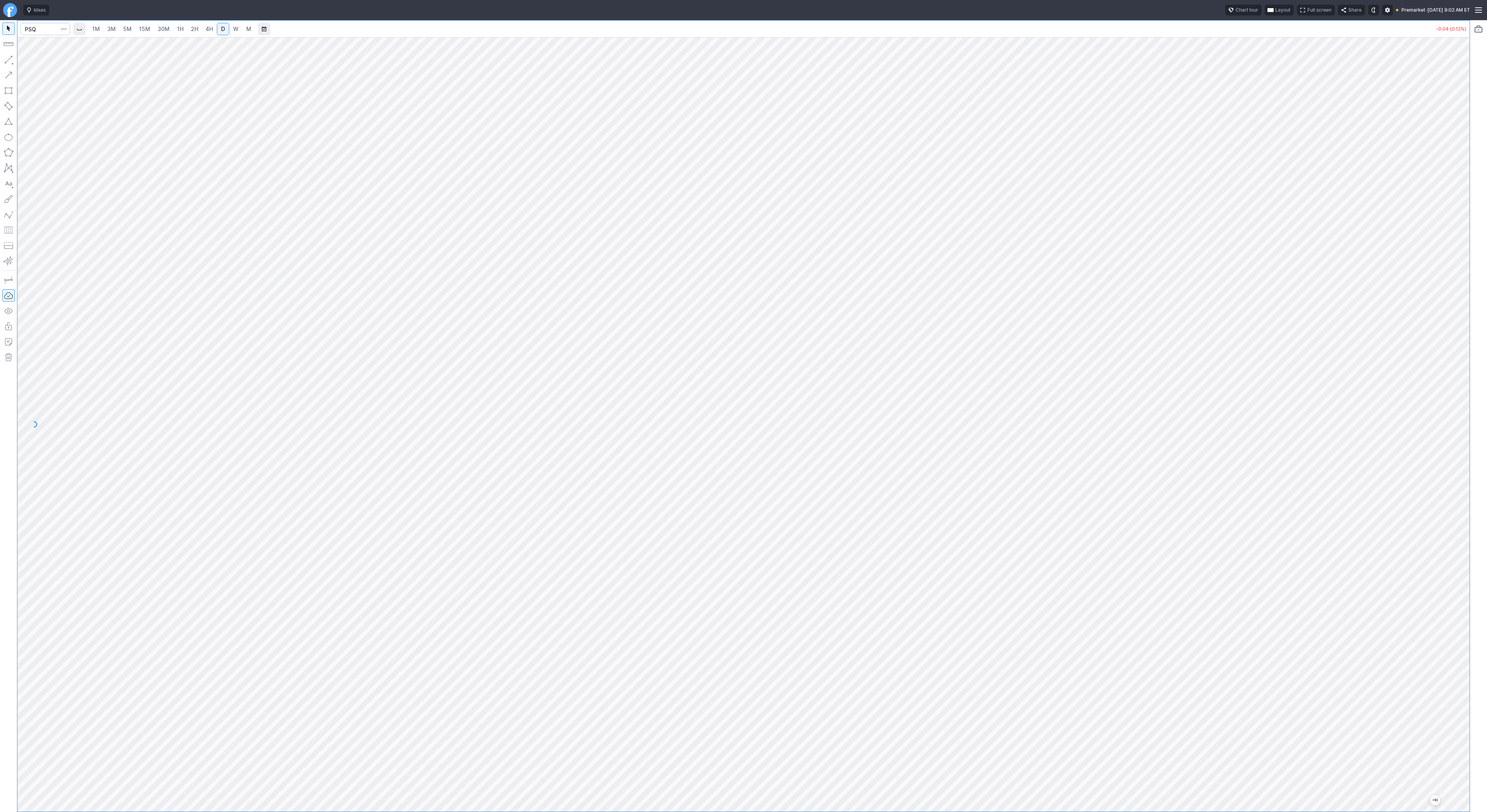
click at [1477, 568] on div "1M 3M 5M 15M 30M 1H 2H 4H D W M -0.04 (0.12%)" at bounding box center [744, 416] width 1487 height 792
click at [8, 58] on button "button" at bounding box center [8, 59] width 12 height 12
click at [12, 55] on button "button" at bounding box center [8, 59] width 12 height 12
click at [9, 59] on button "button" at bounding box center [8, 59] width 12 height 12
click at [11, 58] on button "button" at bounding box center [8, 59] width 12 height 12
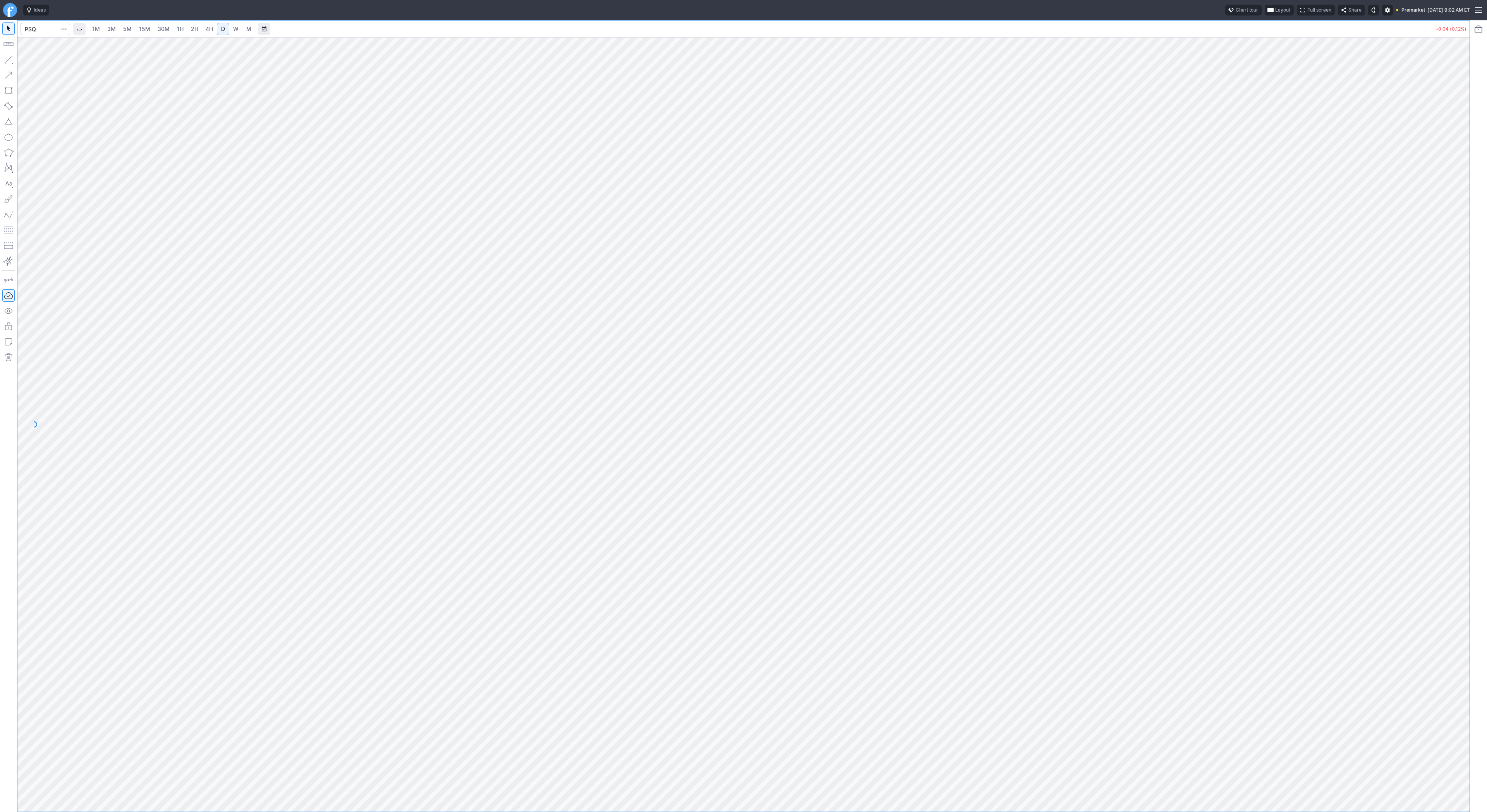
click at [116, 29] on link "3M" at bounding box center [111, 29] width 16 height 12
click at [160, 32] on span "30M" at bounding box center [163, 29] width 12 height 8
click at [184, 34] on link "1H" at bounding box center [180, 29] width 13 height 12
click at [192, 32] on span "2H" at bounding box center [195, 28] width 8 height 6
click at [212, 29] on link "4H" at bounding box center [209, 29] width 14 height 12
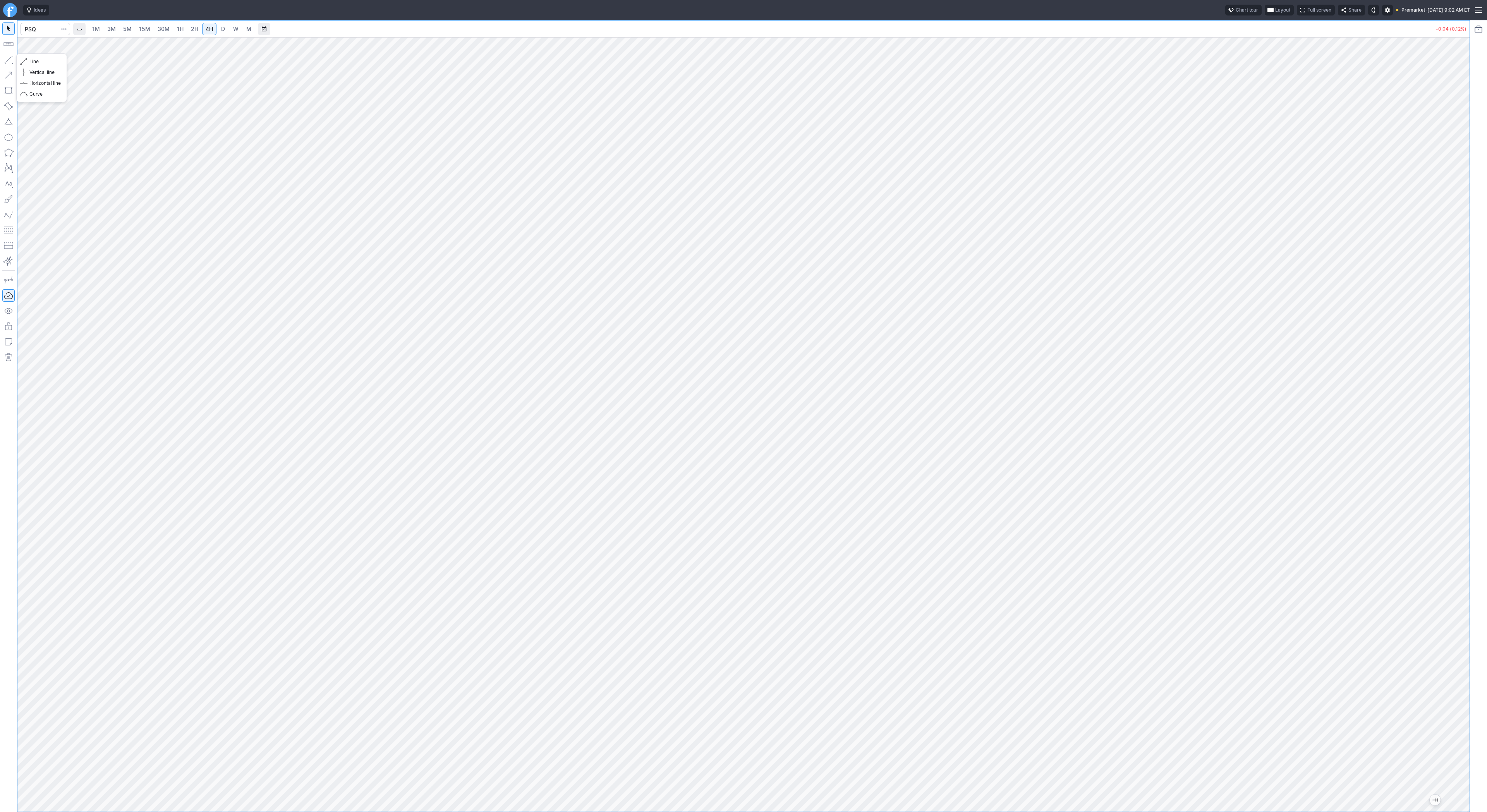
click at [5, 57] on button "button" at bounding box center [8, 59] width 12 height 12
drag, startPoint x: 12, startPoint y: 61, endPoint x: 16, endPoint y: 76, distance: 15.5
click at [12, 62] on button "button" at bounding box center [8, 59] width 12 height 12
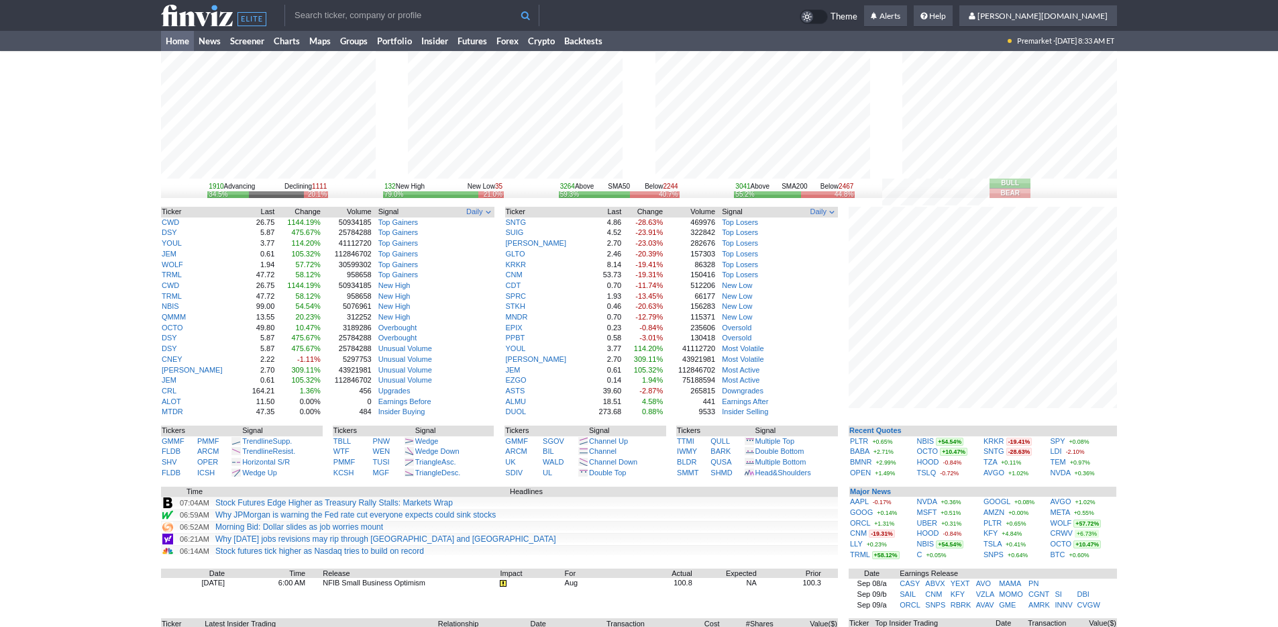
click at [172, 43] on link "Home" at bounding box center [177, 41] width 33 height 20
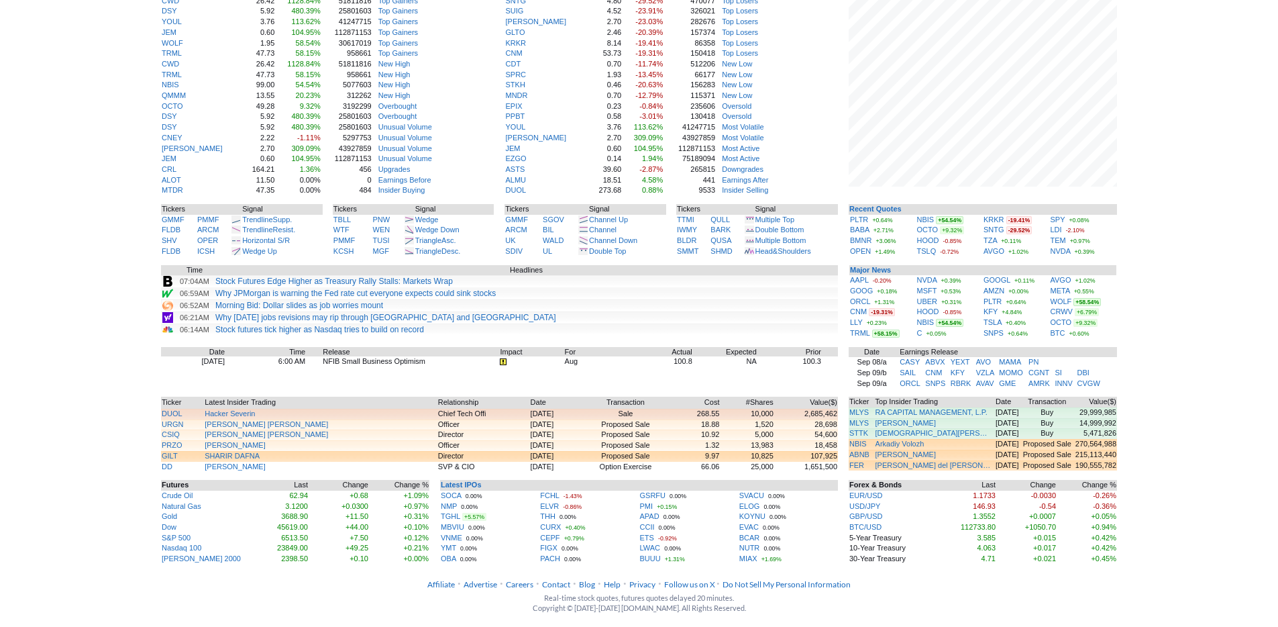
click at [268, 364] on td "6:00 AM" at bounding box center [265, 360] width 80 height 9
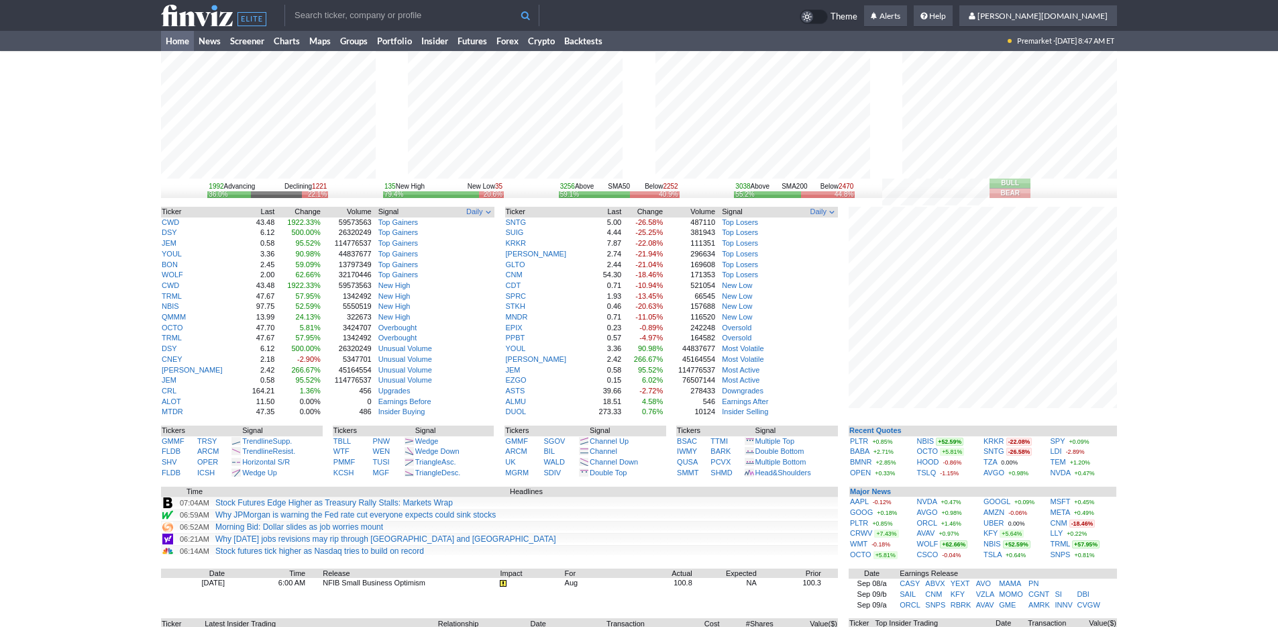
click at [1191, 389] on div "1992 Advancing Declining 1221 36.0% 22.1% 135 New High New Low 35 79.4% 20.6% 3…" at bounding box center [639, 418] width 1278 height 735
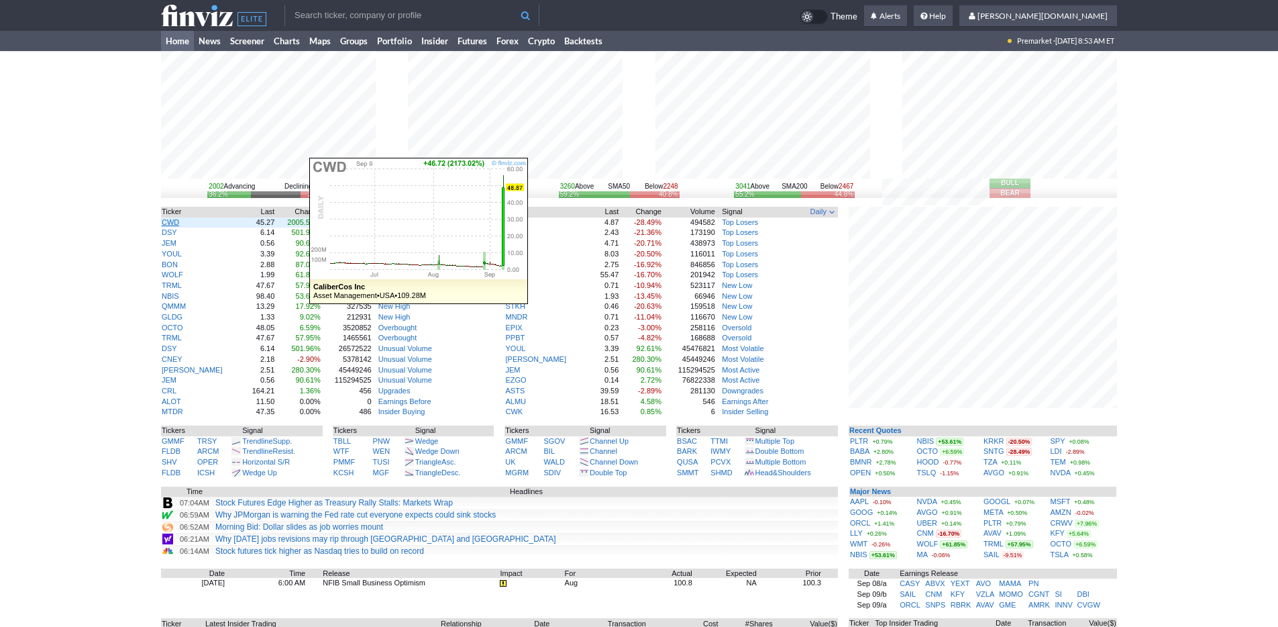
click at [175, 221] on link "CWD" at bounding box center [170, 222] width 17 height 8
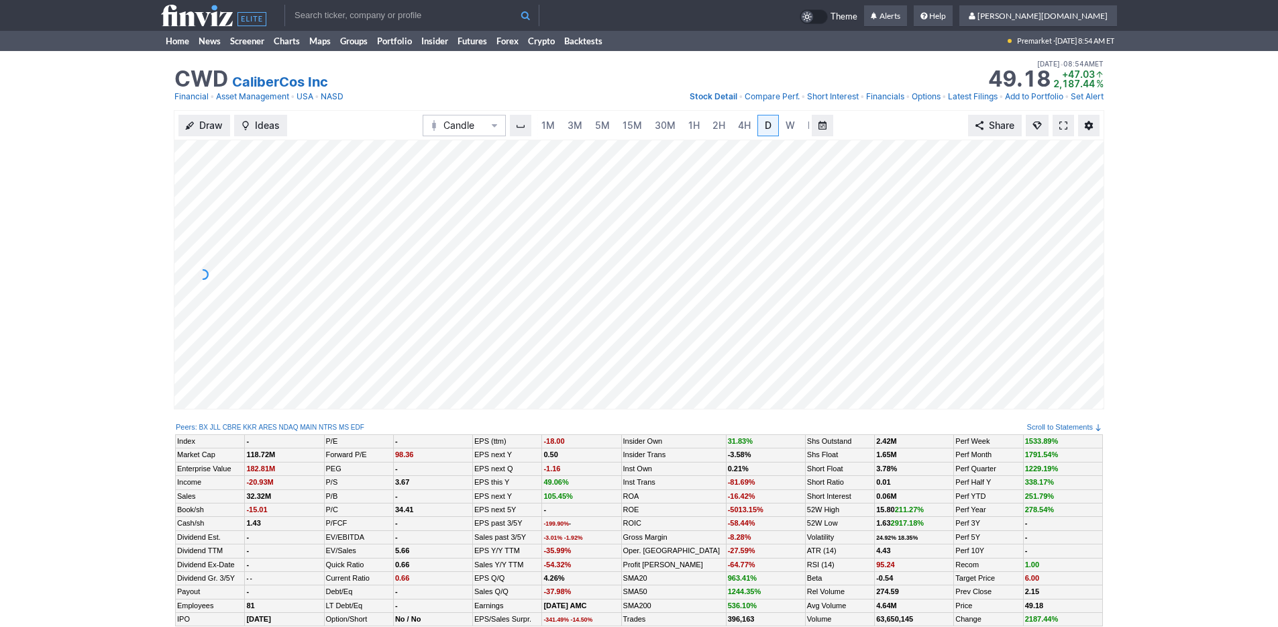
scroll to position [0, 13]
click at [556, 127] on span "3M" at bounding box center [561, 124] width 15 height 11
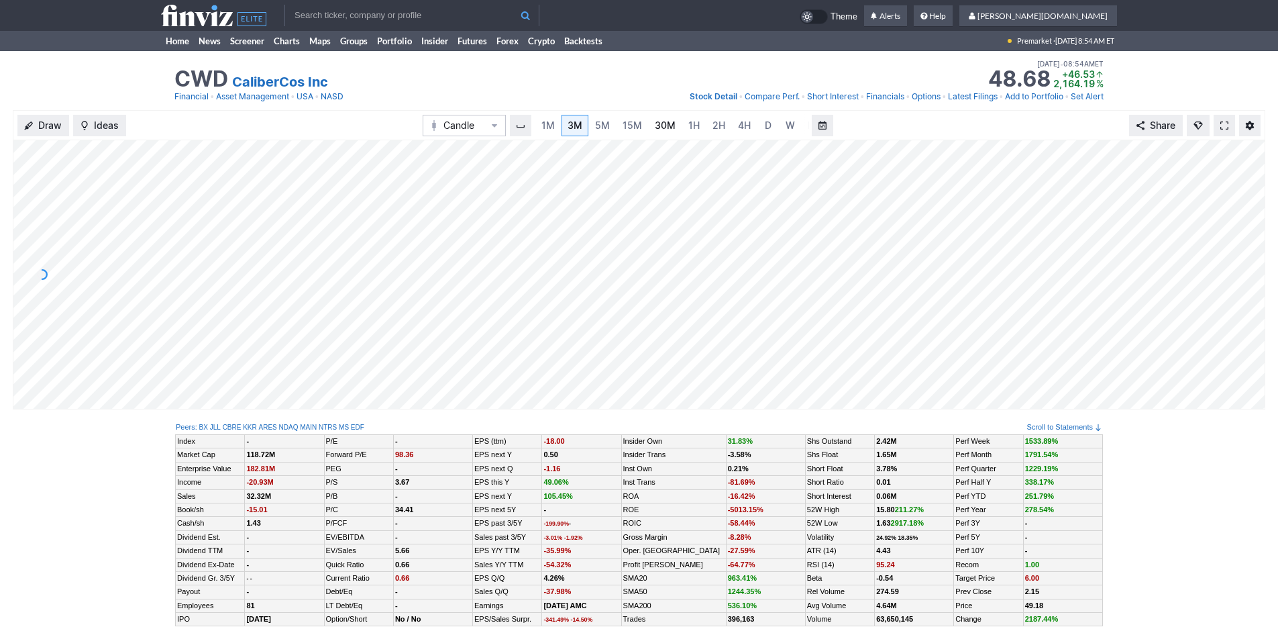
click at [659, 135] on link "30M" at bounding box center [665, 125] width 33 height 21
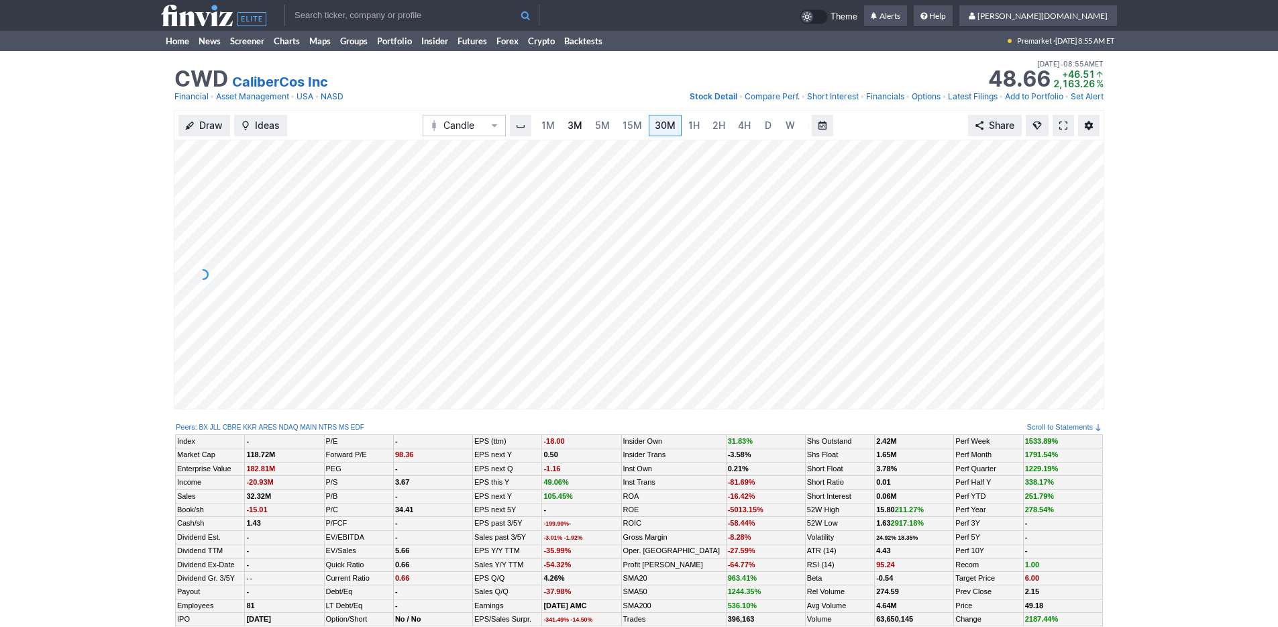
click at [574, 125] on span "3M" at bounding box center [575, 124] width 15 height 11
click at [574, 125] on span "3M" at bounding box center [575, 125] width 15 height 13
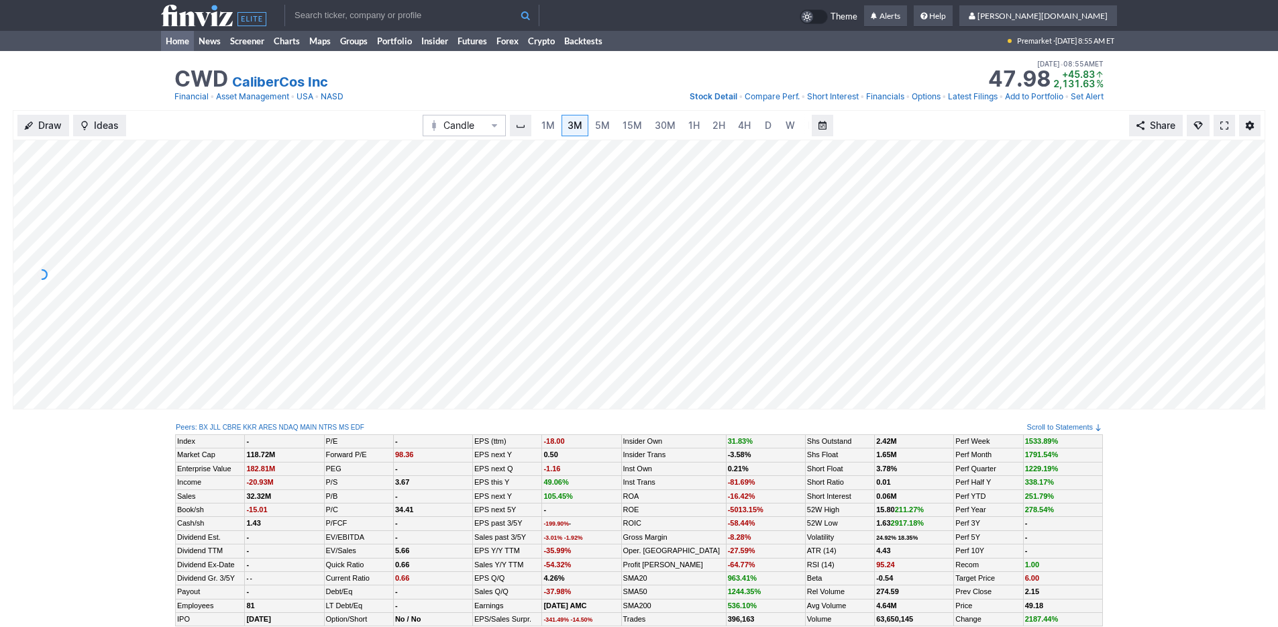
click at [176, 44] on link "Home" at bounding box center [177, 41] width 33 height 20
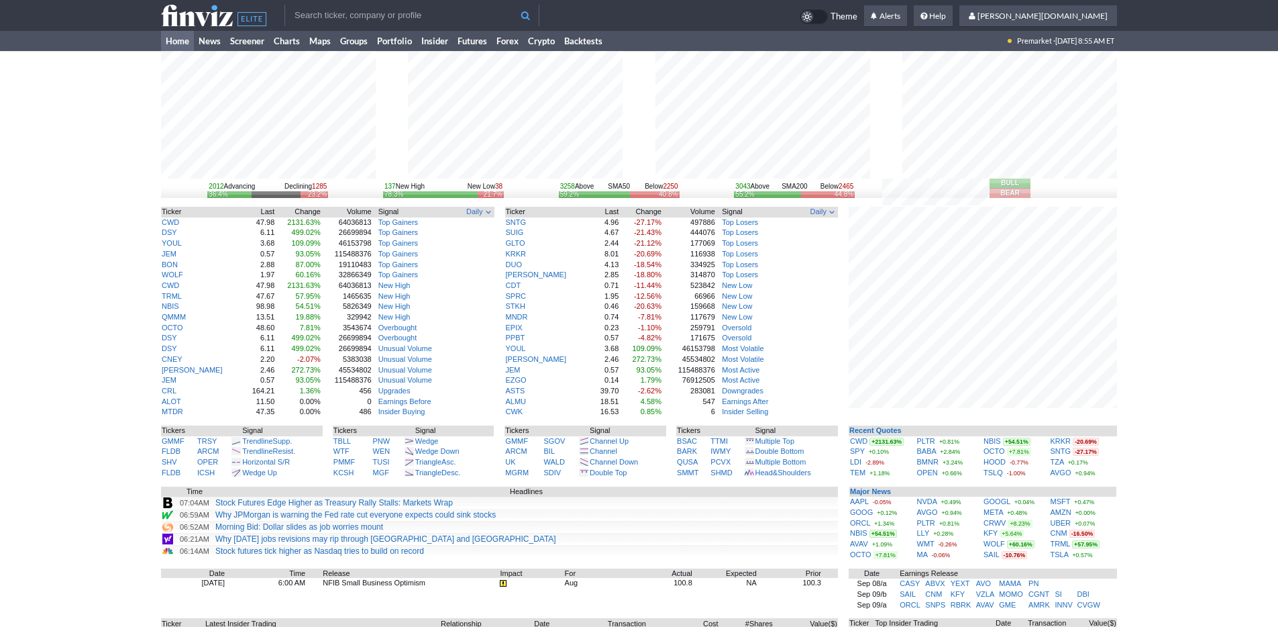
click at [101, 225] on div "2012 Advancing Declining 1285 36.4% 23.2% 137 New High New Low 38 78.3% 21.7% 3…" at bounding box center [639, 418] width 1278 height 735
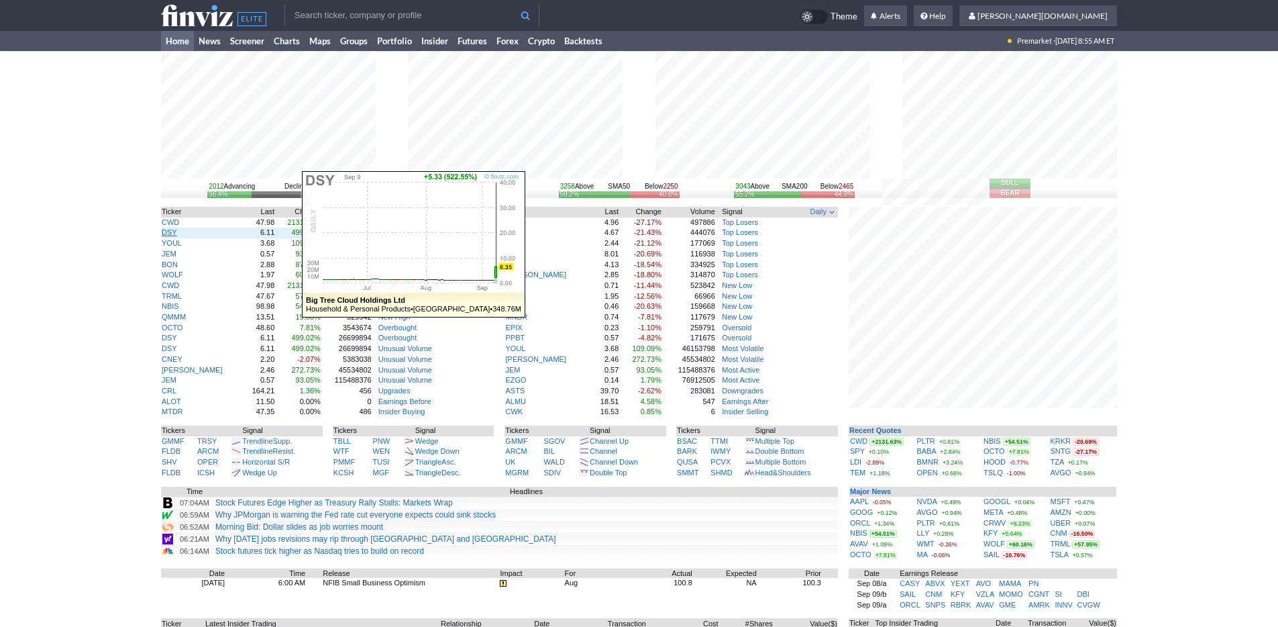
click at [168, 235] on link "DSY" at bounding box center [169, 232] width 15 height 8
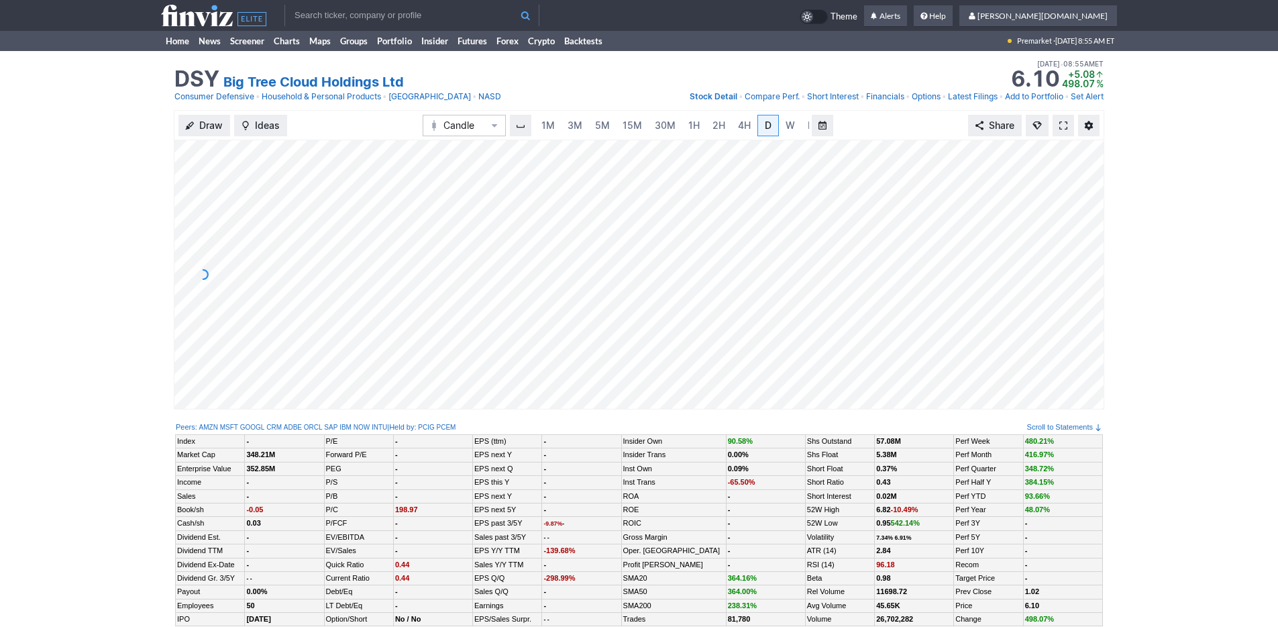
scroll to position [0, 13]
click at [564, 131] on span "3M" at bounding box center [561, 125] width 15 height 13
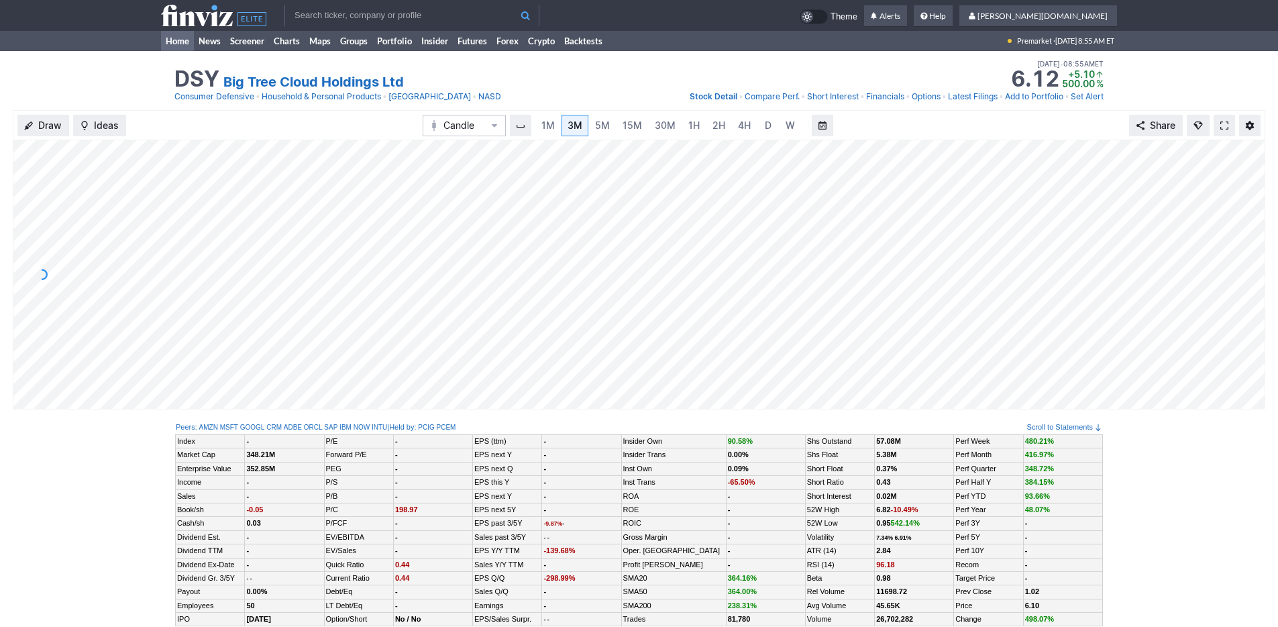
click at [176, 46] on link "Home" at bounding box center [177, 41] width 33 height 20
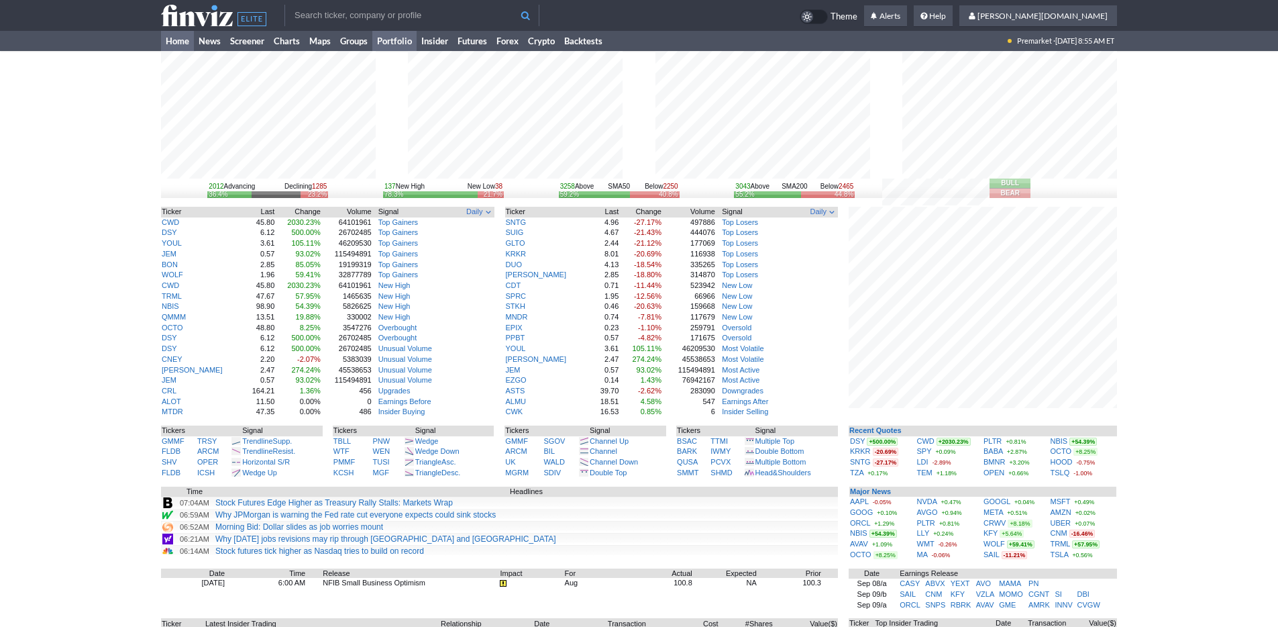
click at [377, 44] on link "Portfolio" at bounding box center [394, 41] width 44 height 20
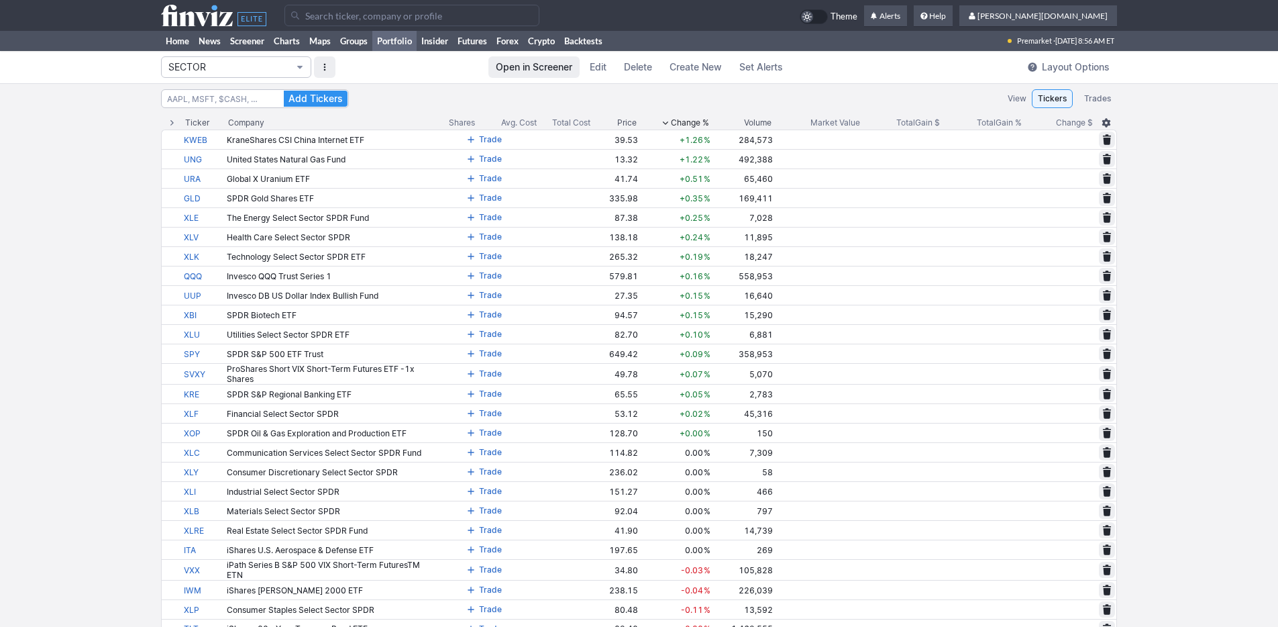
click at [270, 68] on span "SECTOR" at bounding box center [229, 66] width 122 height 13
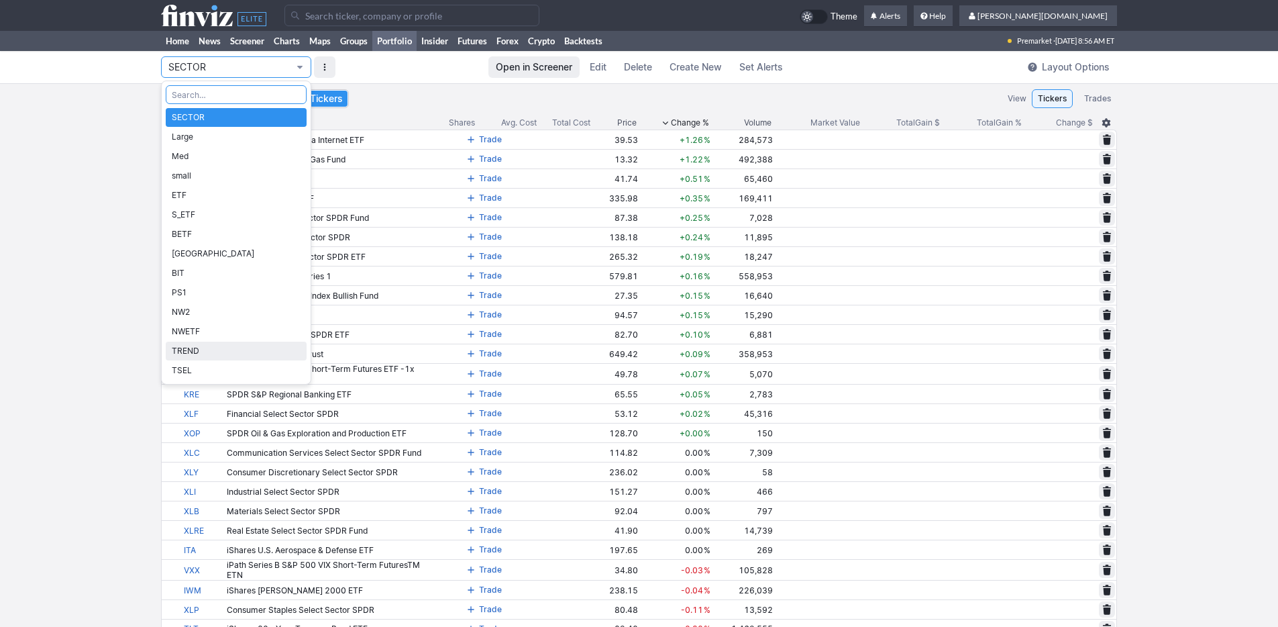
click at [246, 341] on link "TREND" at bounding box center [236, 350] width 141 height 19
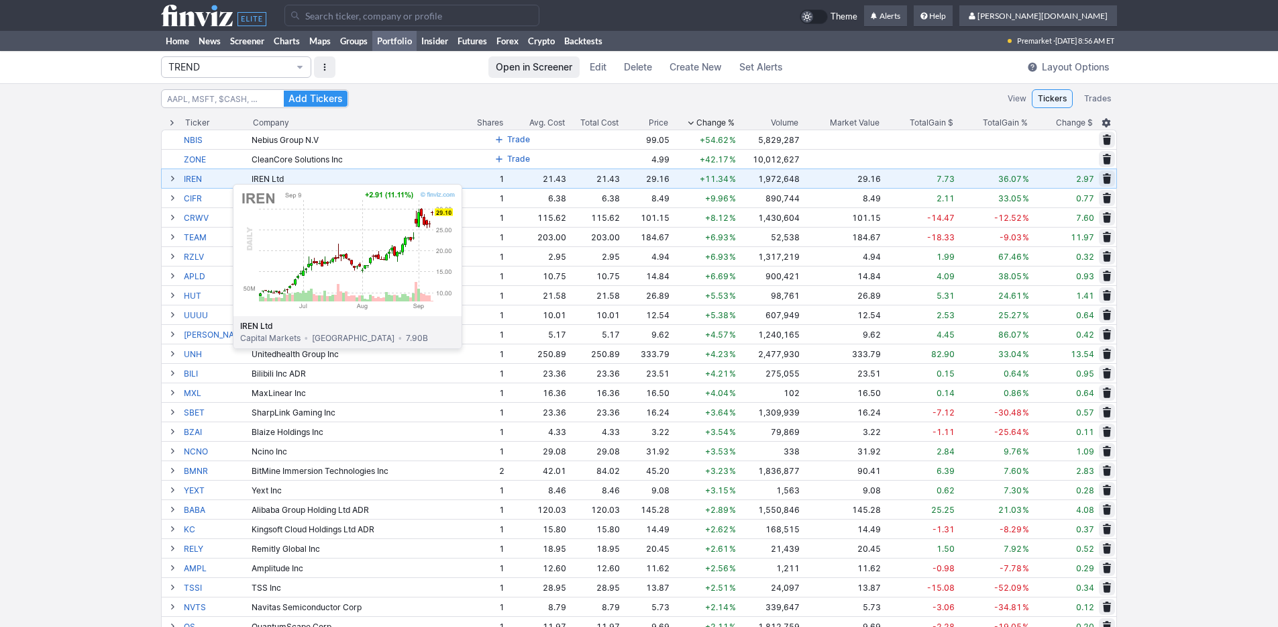
click at [199, 177] on link "IREN" at bounding box center [216, 178] width 65 height 19
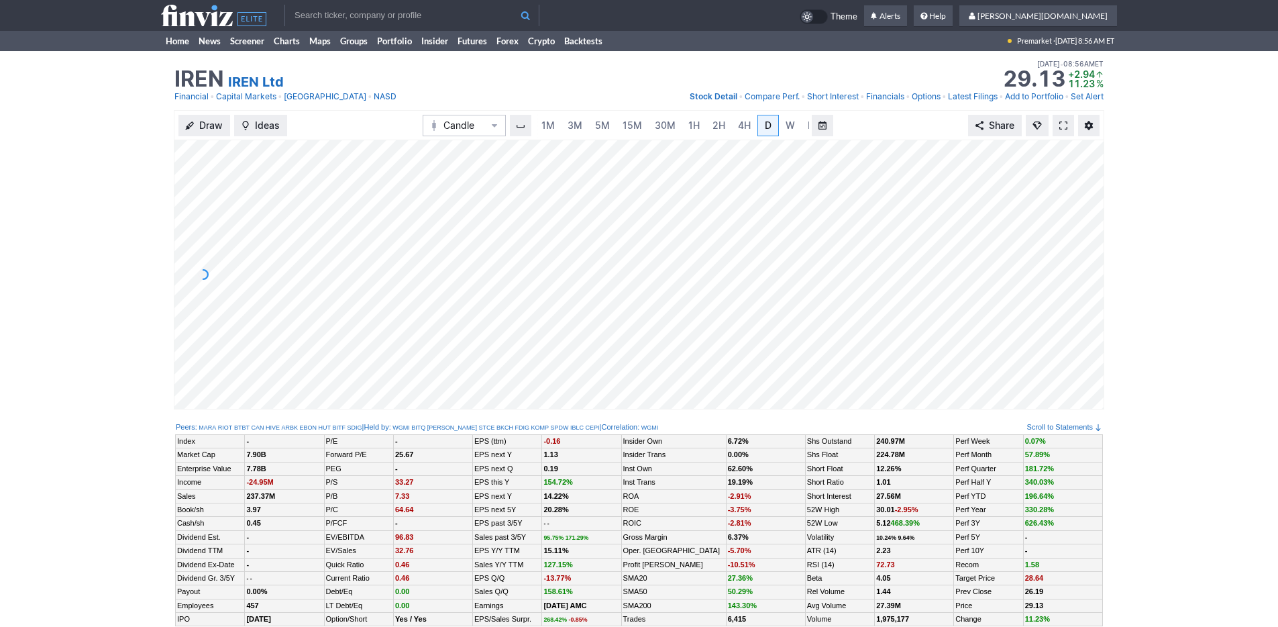
scroll to position [0, 13]
click at [558, 129] on span "3M" at bounding box center [561, 124] width 15 height 11
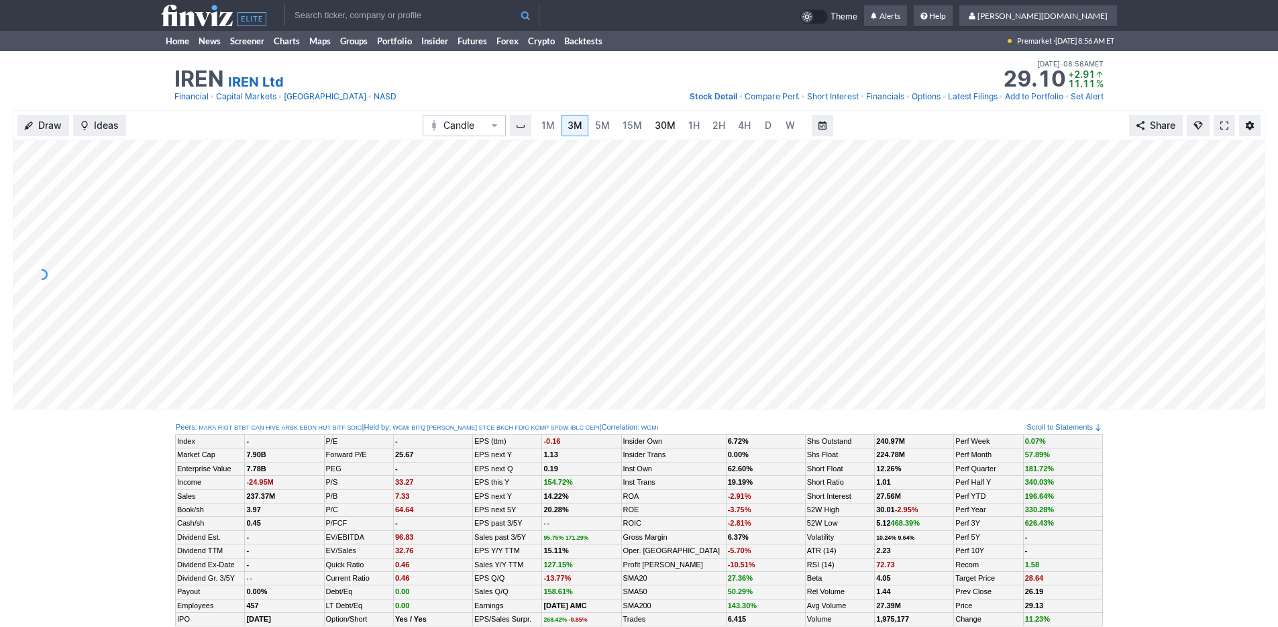
click at [655, 128] on span "30M" at bounding box center [665, 124] width 21 height 11
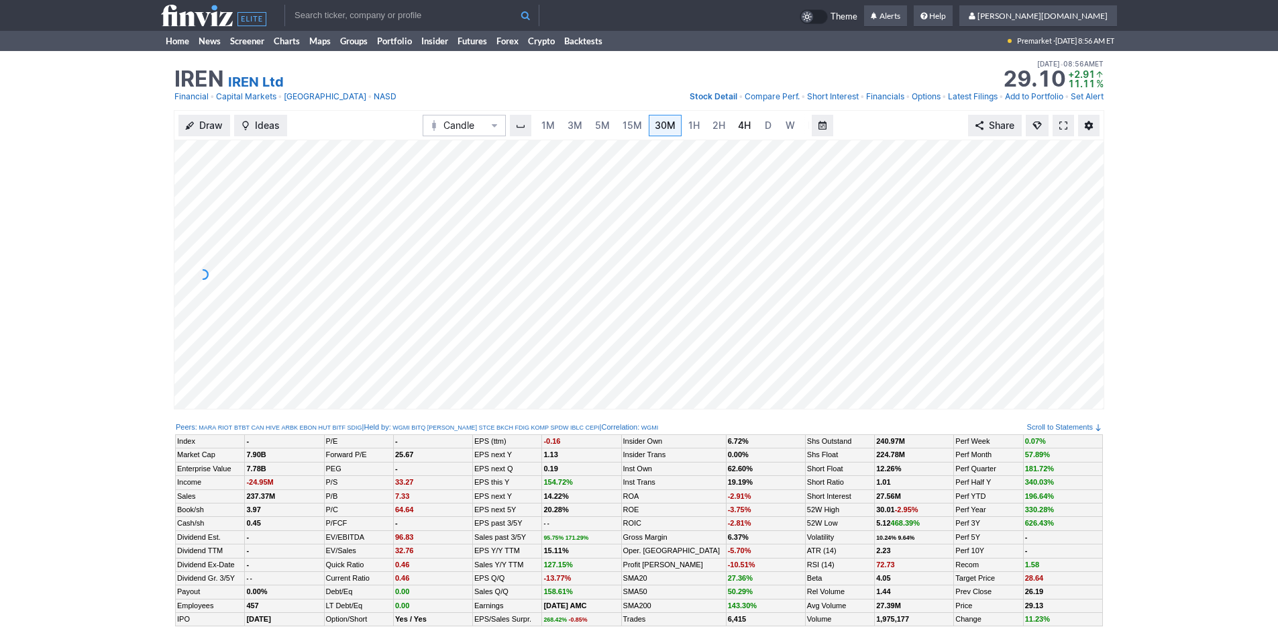
click at [746, 128] on span "4H" at bounding box center [744, 124] width 13 height 11
click at [767, 127] on link "W" at bounding box center [776, 125] width 21 height 21
click at [782, 128] on link "W" at bounding box center [776, 125] width 21 height 21
click at [789, 123] on link "M" at bounding box center [798, 125] width 21 height 21
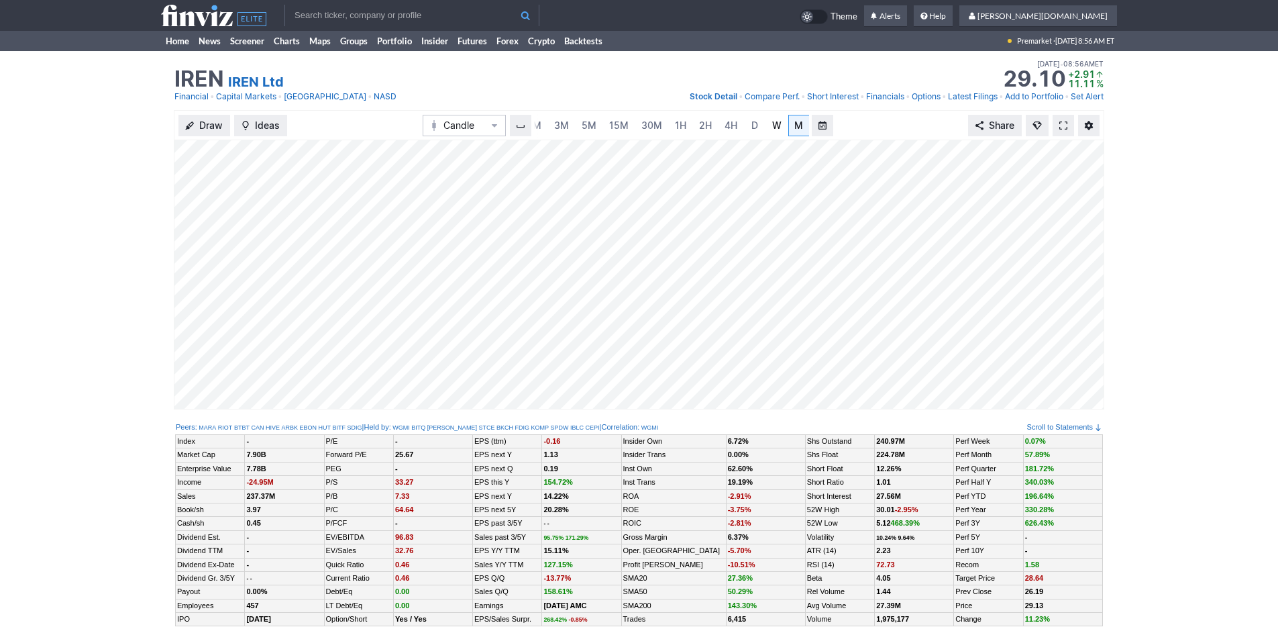
click at [768, 125] on link "W" at bounding box center [776, 125] width 21 height 21
click at [174, 48] on link "Home" at bounding box center [177, 41] width 33 height 20
click at [178, 46] on link "Home" at bounding box center [177, 41] width 33 height 20
